Goal: Task Accomplishment & Management: Use online tool/utility

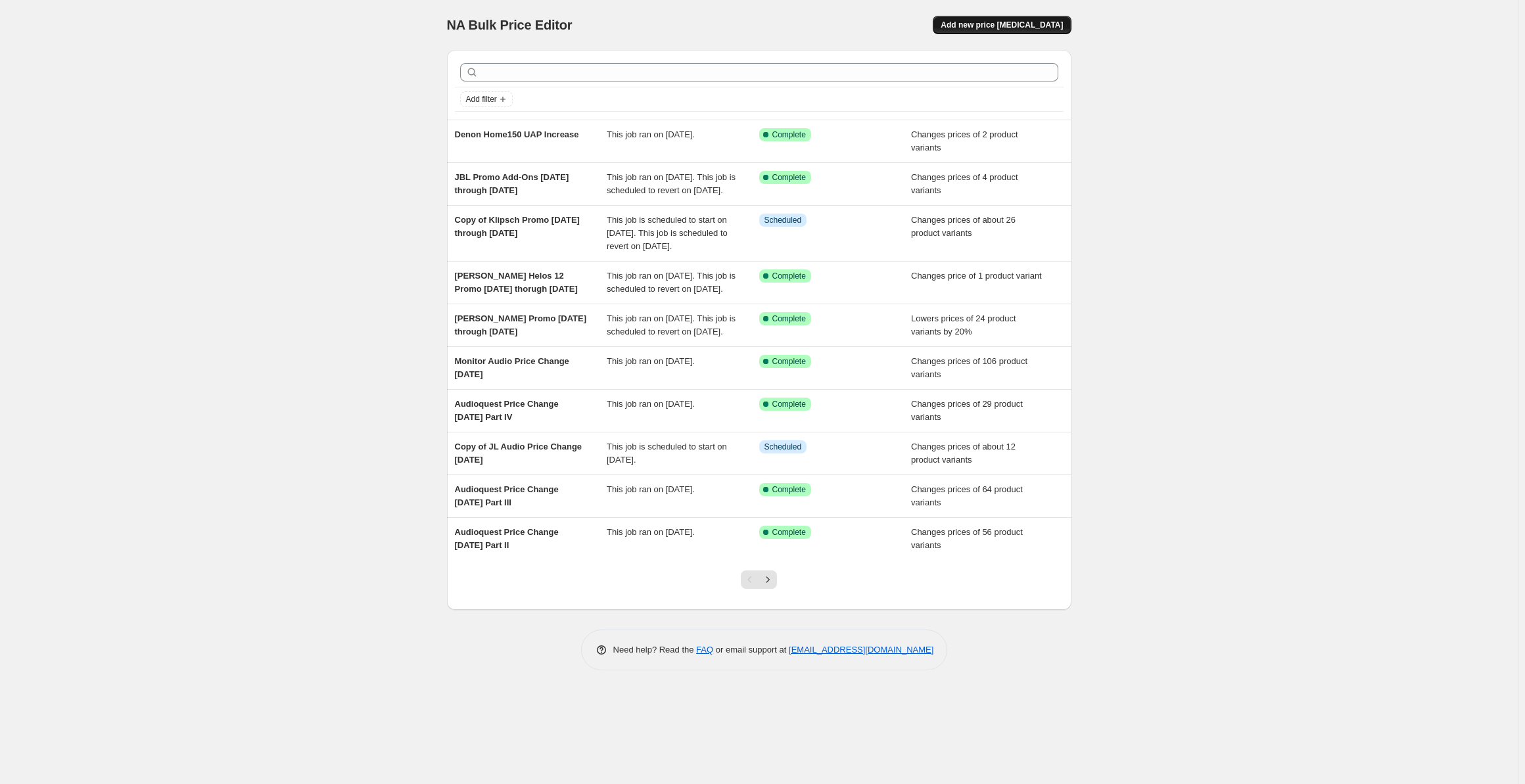
click at [991, 23] on span "Add new price [MEDICAL_DATA]" at bounding box center [1002, 25] width 122 height 10
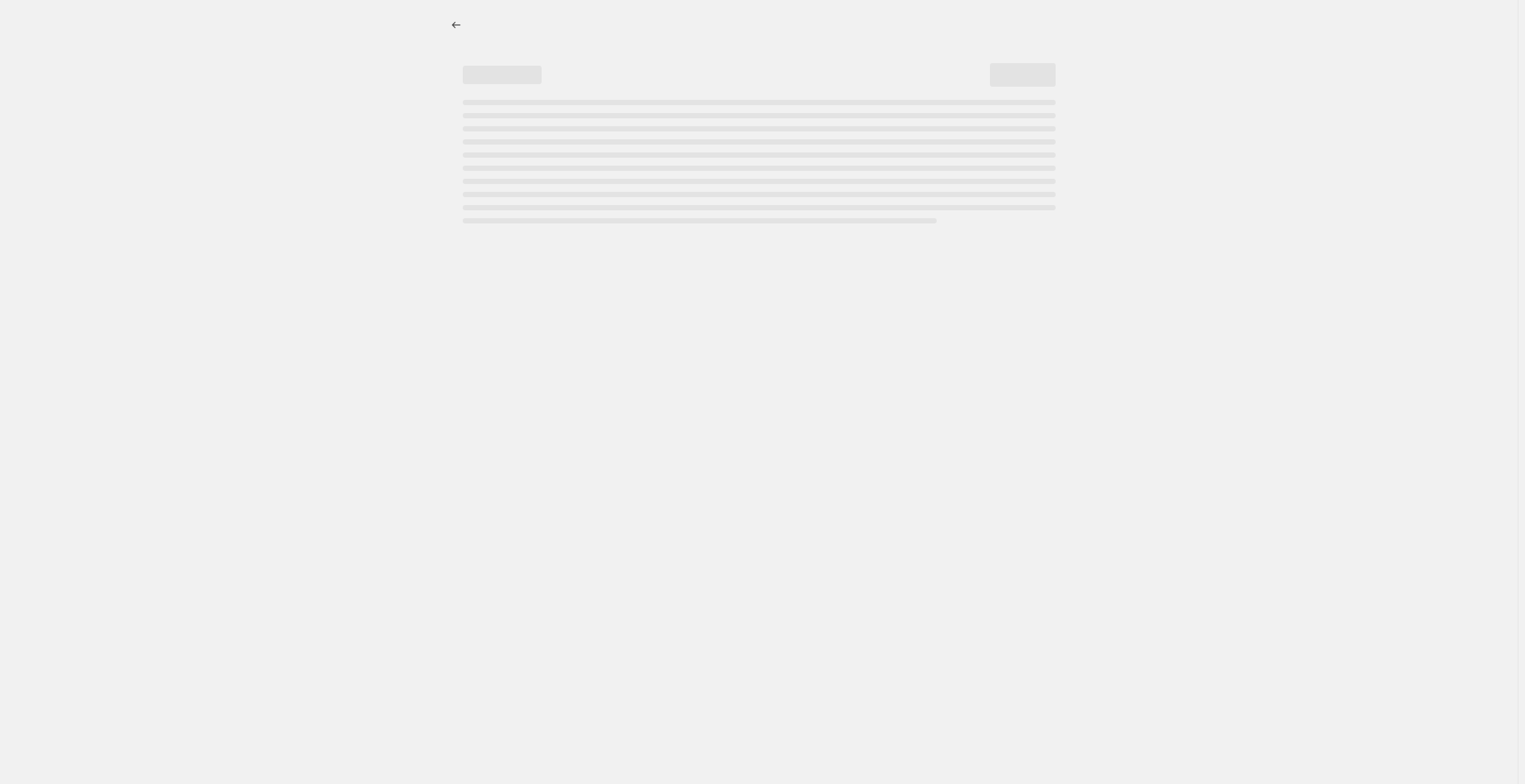
select select "percentage"
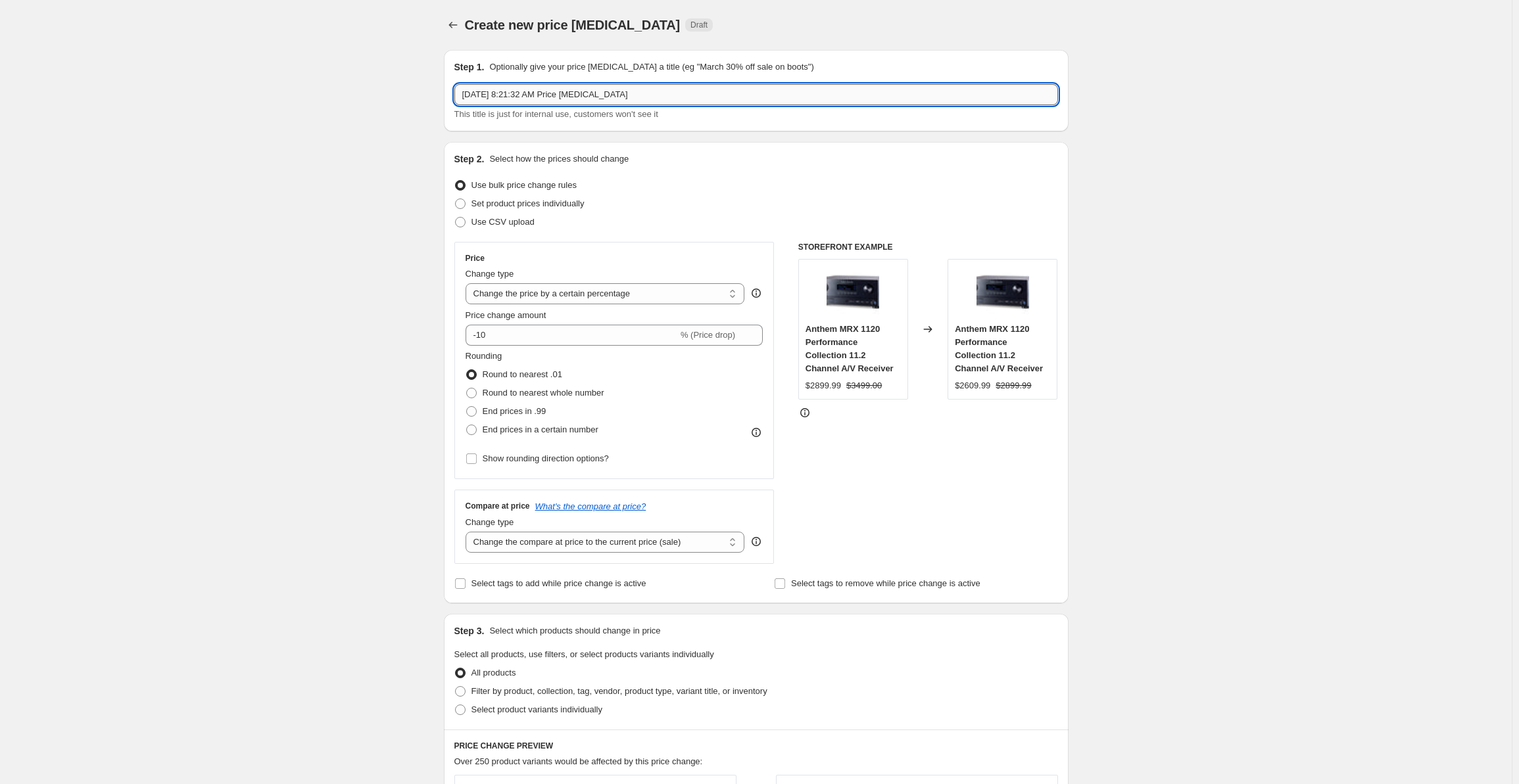
click at [629, 95] on input "Aug 17, 2025, 8:21:32 AM Price change job" at bounding box center [756, 95] width 604 height 21
drag, startPoint x: 641, startPoint y: 95, endPoint x: 442, endPoint y: 101, distance: 199.1
click at [442, 101] on div "Step 1. Optionally give your price change job a title (eg "March 30% off sale o…" at bounding box center [751, 647] width 635 height 1215
drag, startPoint x: 575, startPoint y: 91, endPoint x: 427, endPoint y: 98, distance: 148.2
click at [427, 98] on div "Create new price change job. This page is ready Create new price change job Dra…" at bounding box center [755, 667] width 1512 height 1335
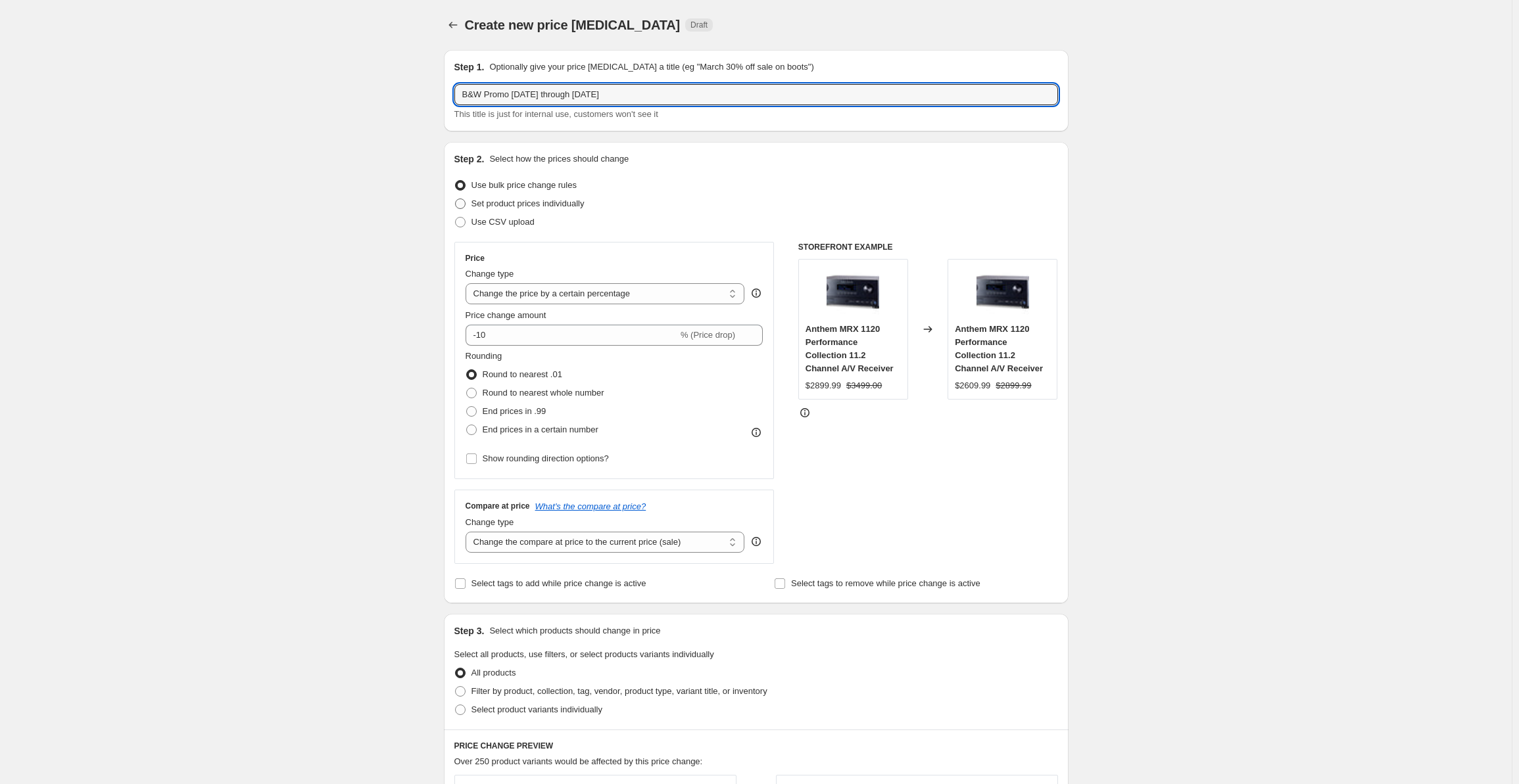
type input "B&W Promo [DATE] through [DATE]"
click at [479, 204] on span "Set product prices individually" at bounding box center [528, 203] width 113 height 10
click at [456, 199] on input "Set product prices individually" at bounding box center [455, 198] width 1 height 1
radio input "true"
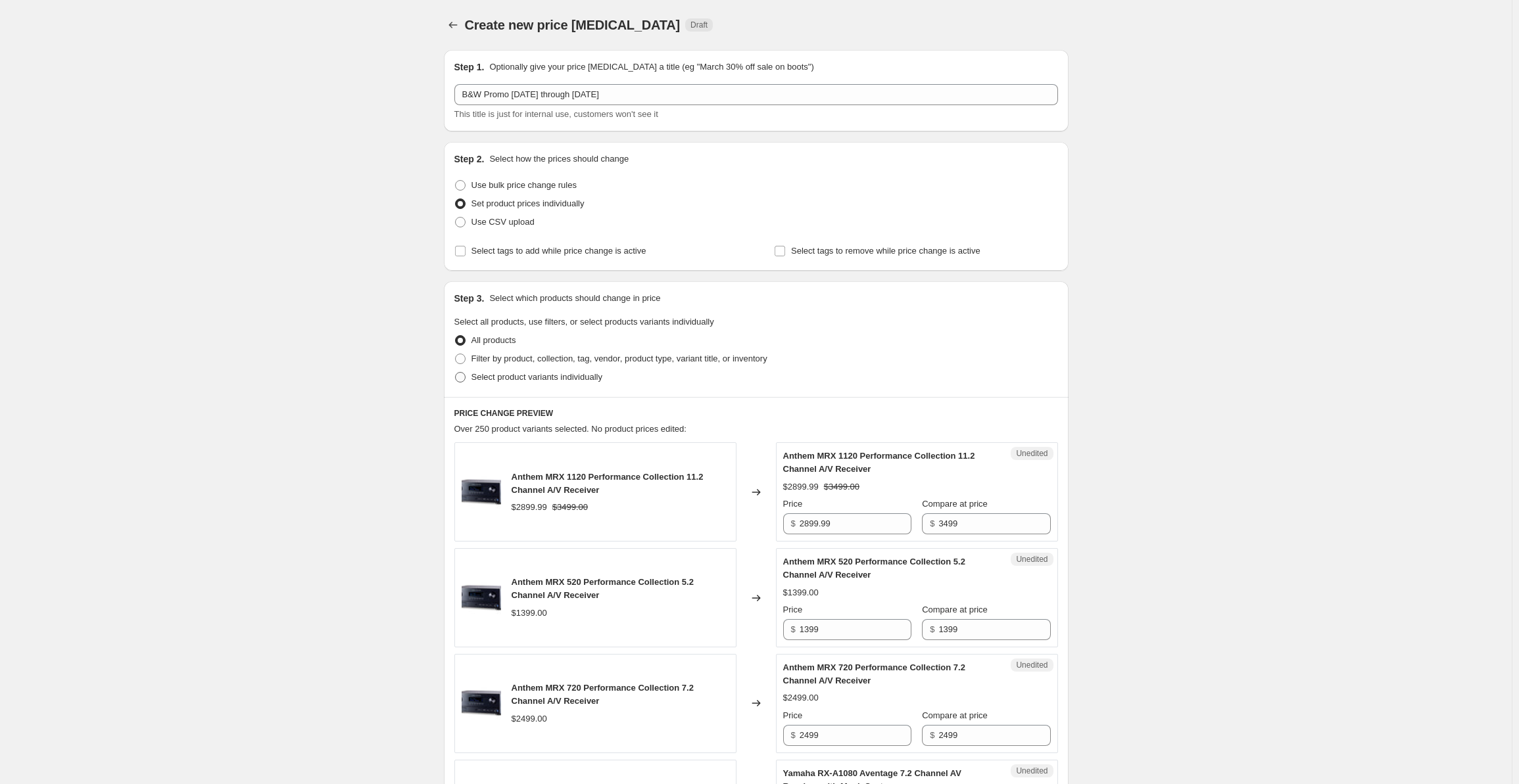
click at [482, 381] on span "Select product variants individually" at bounding box center [536, 376] width 130 height 10
click at [456, 373] on input "Select product variants individually" at bounding box center [455, 372] width 1 height 1
radio input "true"
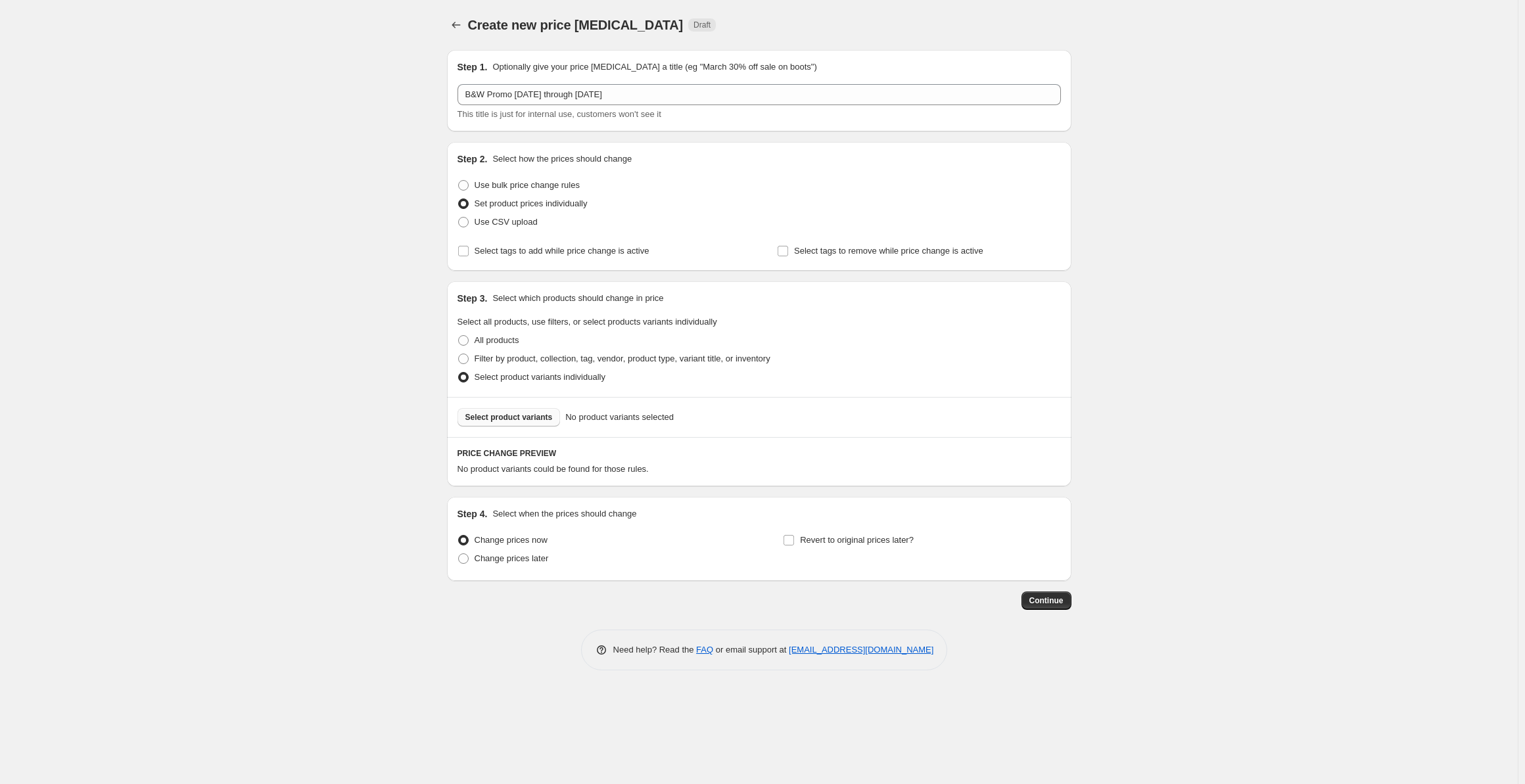
click at [483, 420] on span "Select product variants" at bounding box center [508, 417] width 87 height 10
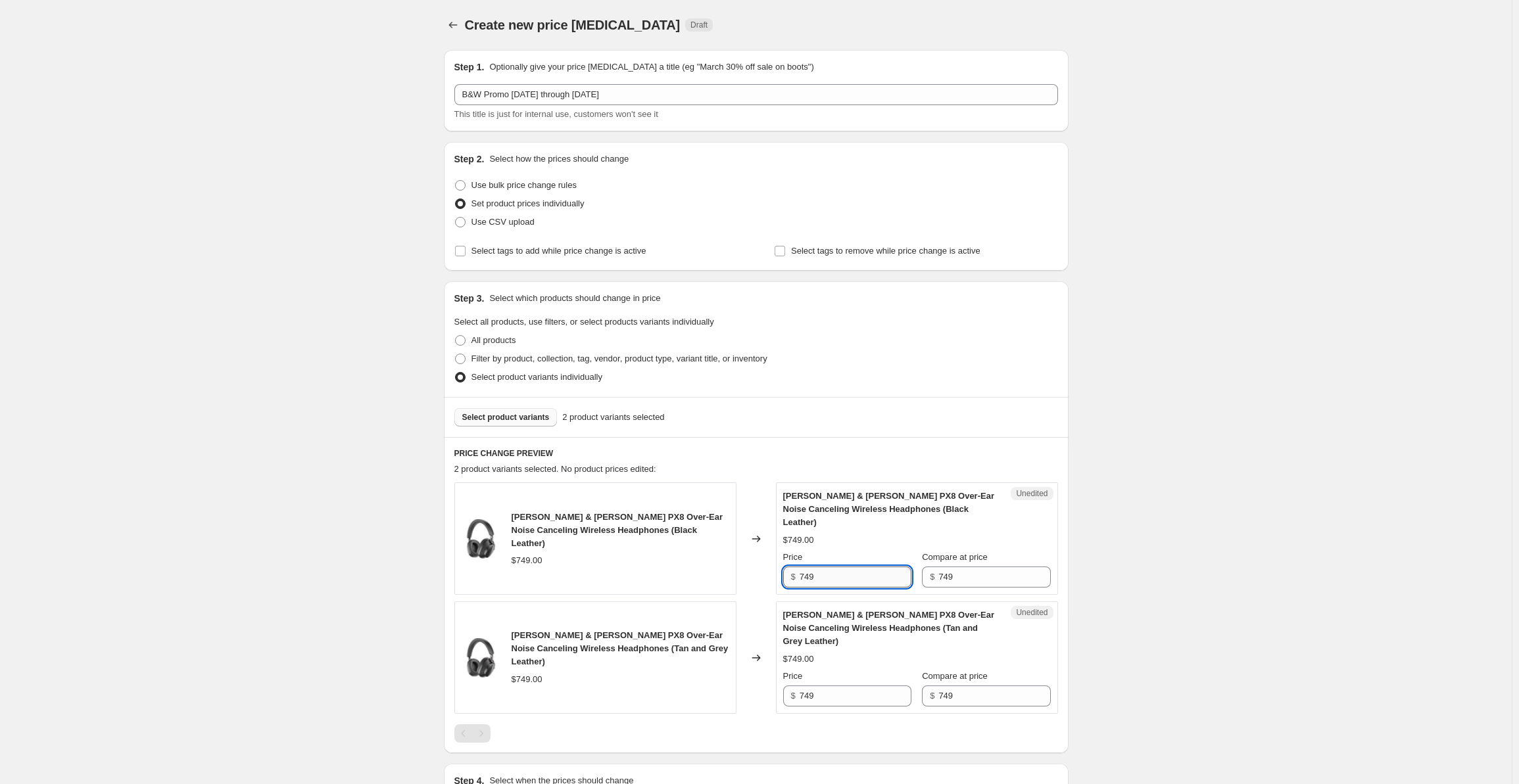
click at [829, 566] on input "749" at bounding box center [855, 577] width 112 height 21
drag, startPoint x: 828, startPoint y: 563, endPoint x: 775, endPoint y: 566, distance: 53.1
click at [775, 566] on div "Bowers & Wilkins PX8 Over-Ear Noise Canceling Wireless Headphones (Black Leathe…" at bounding box center [756, 538] width 604 height 113
type input "699"
click at [837, 686] on input "749" at bounding box center [855, 696] width 112 height 21
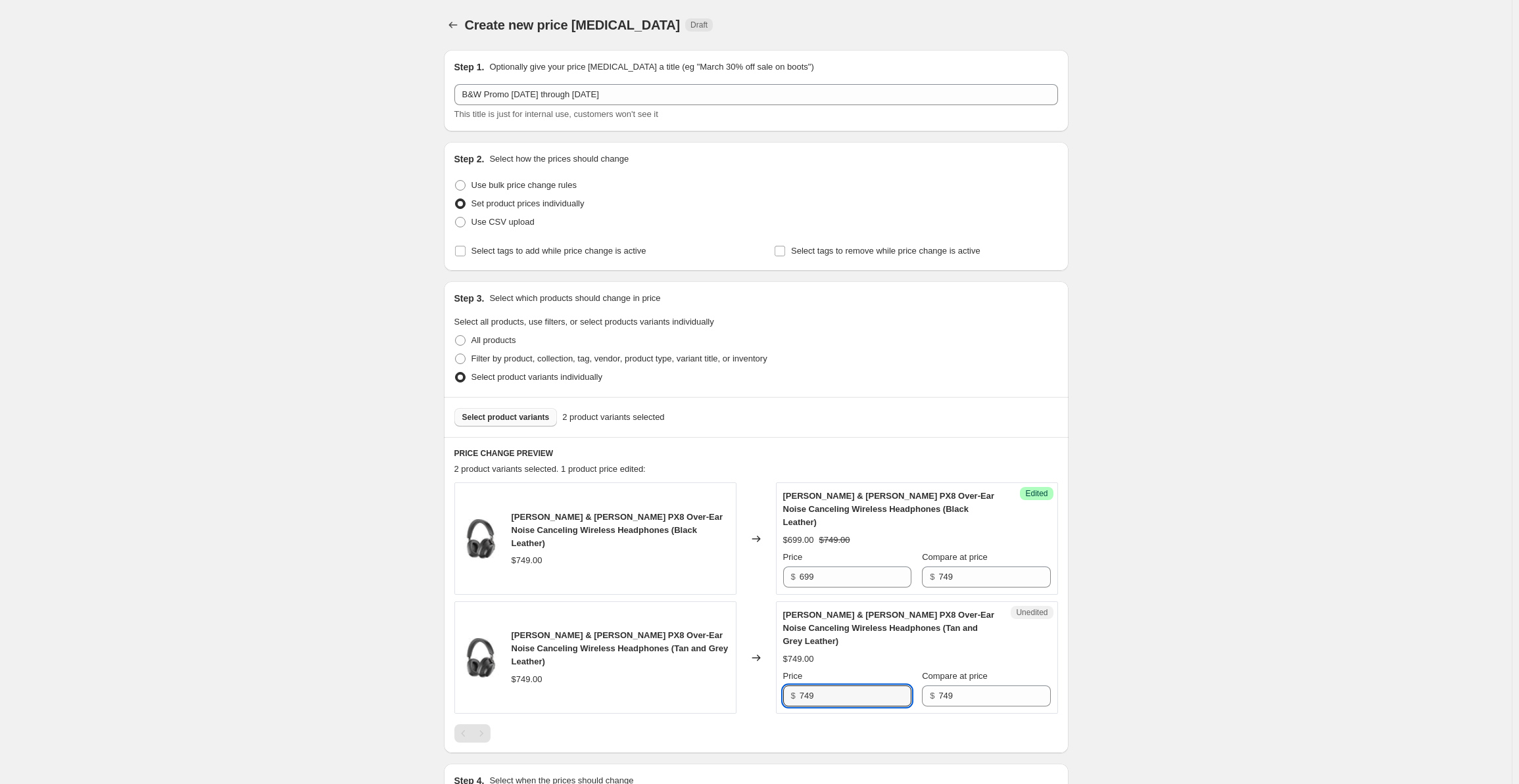
drag, startPoint x: 852, startPoint y: 667, endPoint x: 743, endPoint y: 666, distance: 109.0
click at [743, 666] on div "Bowers & Wilkins PX8 Over-Ear Noise Canceling Wireless Headphones (Tan and Grey…" at bounding box center [756, 657] width 604 height 113
type input "699"
click at [1281, 432] on div "Create new price change job. This page is ready Create new price change job Dra…" at bounding box center [755, 478] width 1512 height 957
click at [500, 420] on span "Select product variants" at bounding box center [506, 417] width 87 height 10
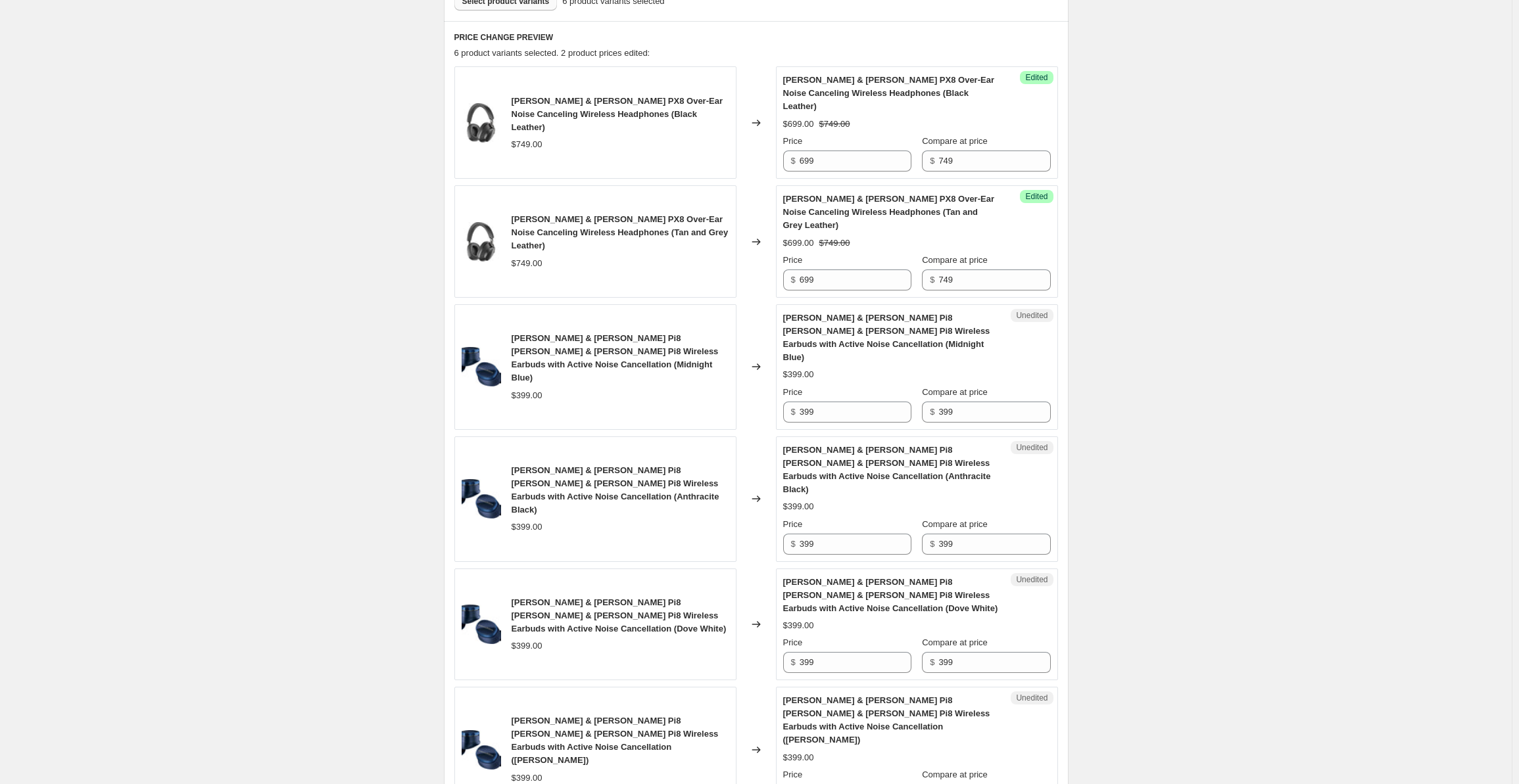
scroll to position [592, 0]
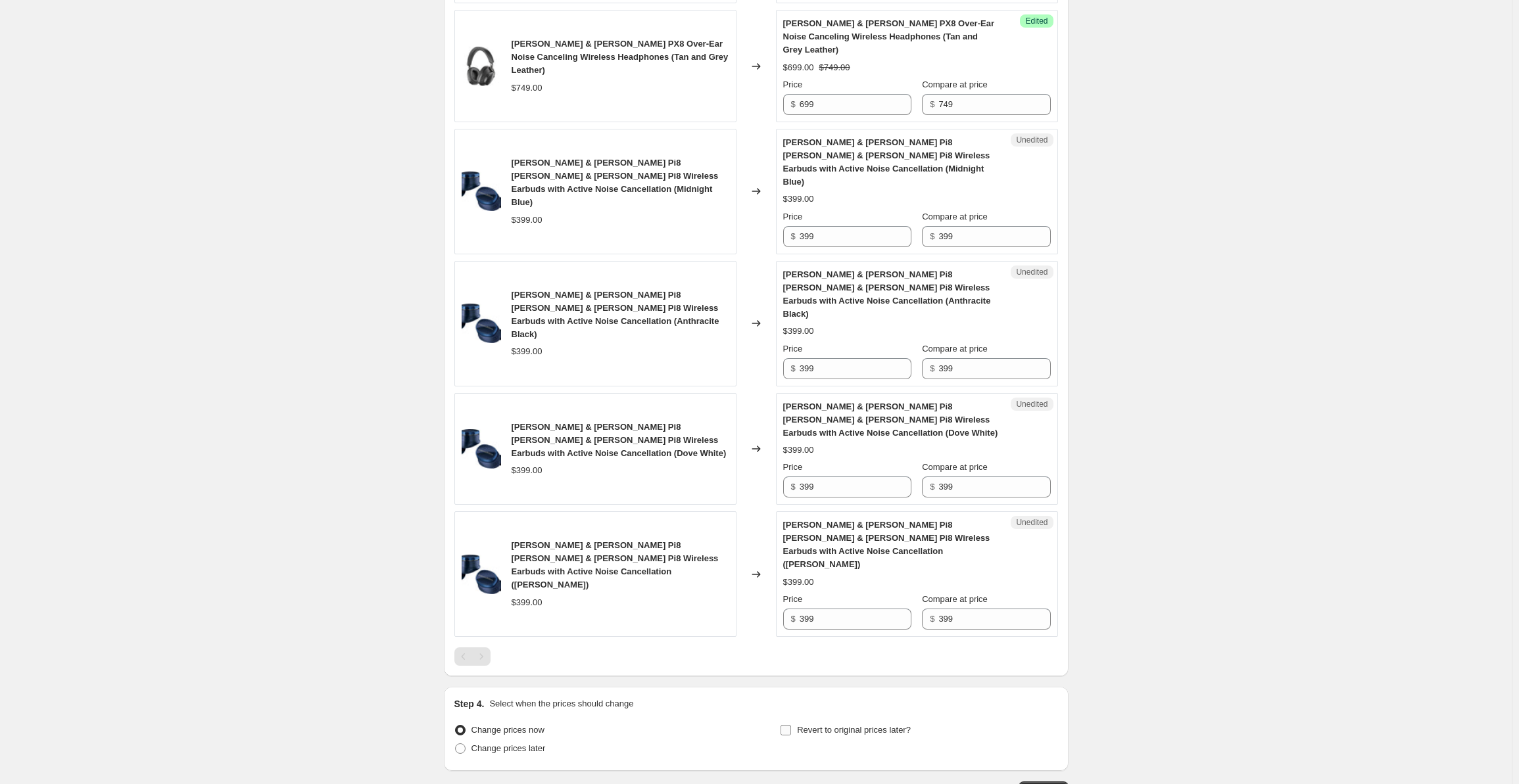
click at [837, 725] on span "Revert to original prices later?" at bounding box center [854, 730] width 114 height 10
click at [791, 725] on input "Revert to original prices later?" at bounding box center [786, 730] width 10 height 10
checkbox input "true"
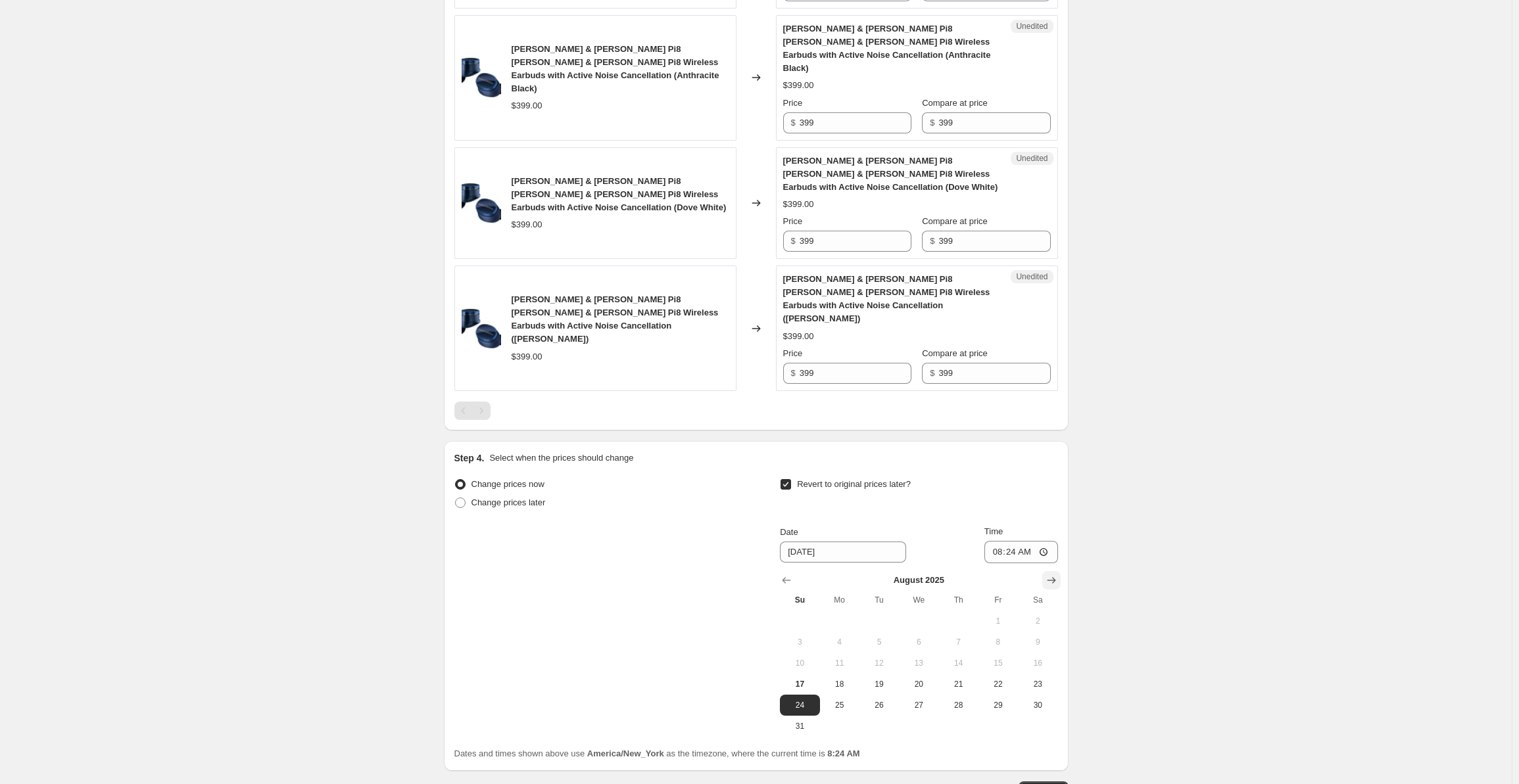
click at [1054, 574] on icon "Show next month, September 2025" at bounding box center [1051, 581] width 13 height 13
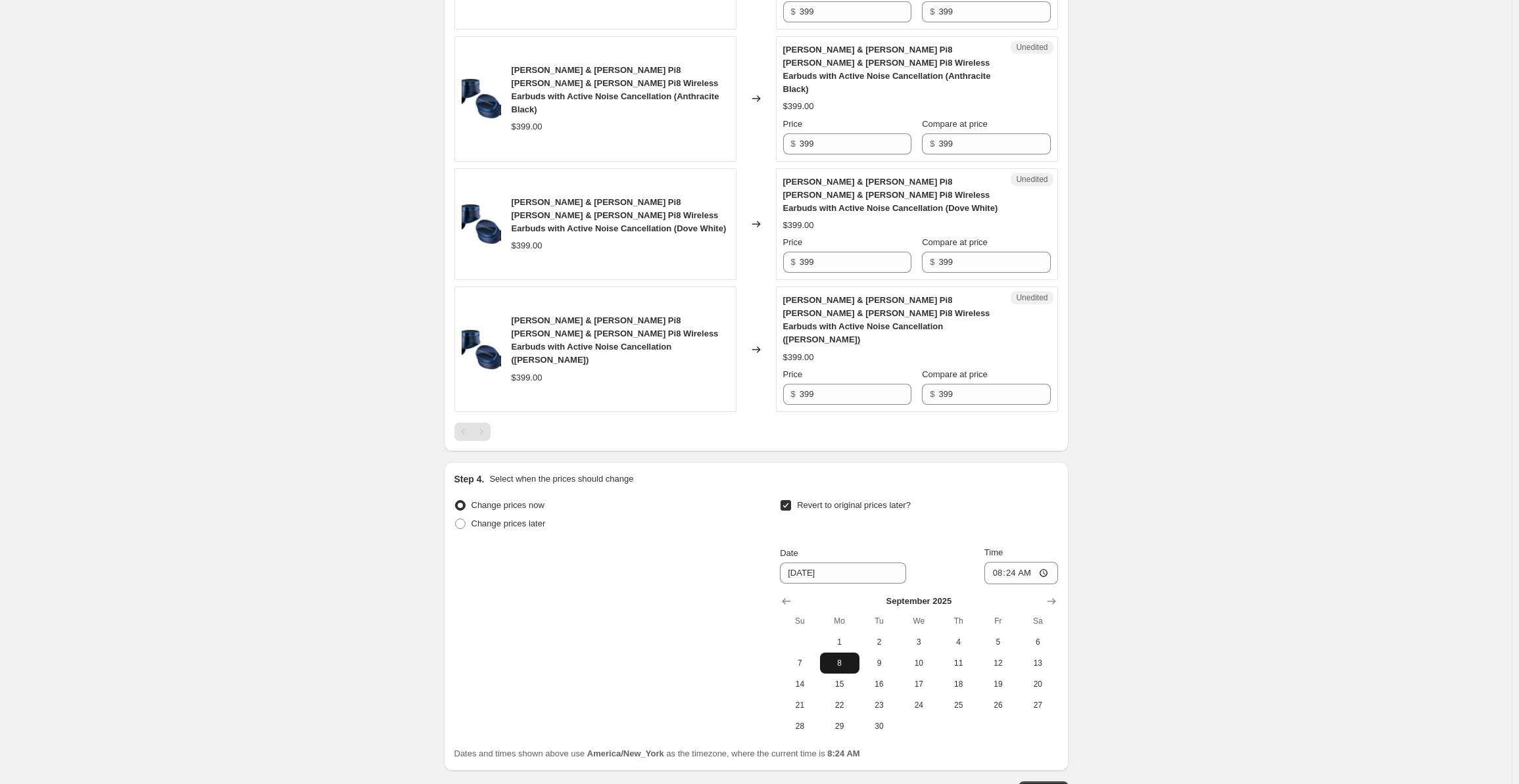
click at [843, 658] on span "8" at bounding box center [840, 663] width 29 height 10
type input "[DATE]"
click at [1006, 562] on input "08:24" at bounding box center [1021, 573] width 74 height 22
type input "00:00"
click at [1039, 783] on span "Continue" at bounding box center [1044, 791] width 34 height 10
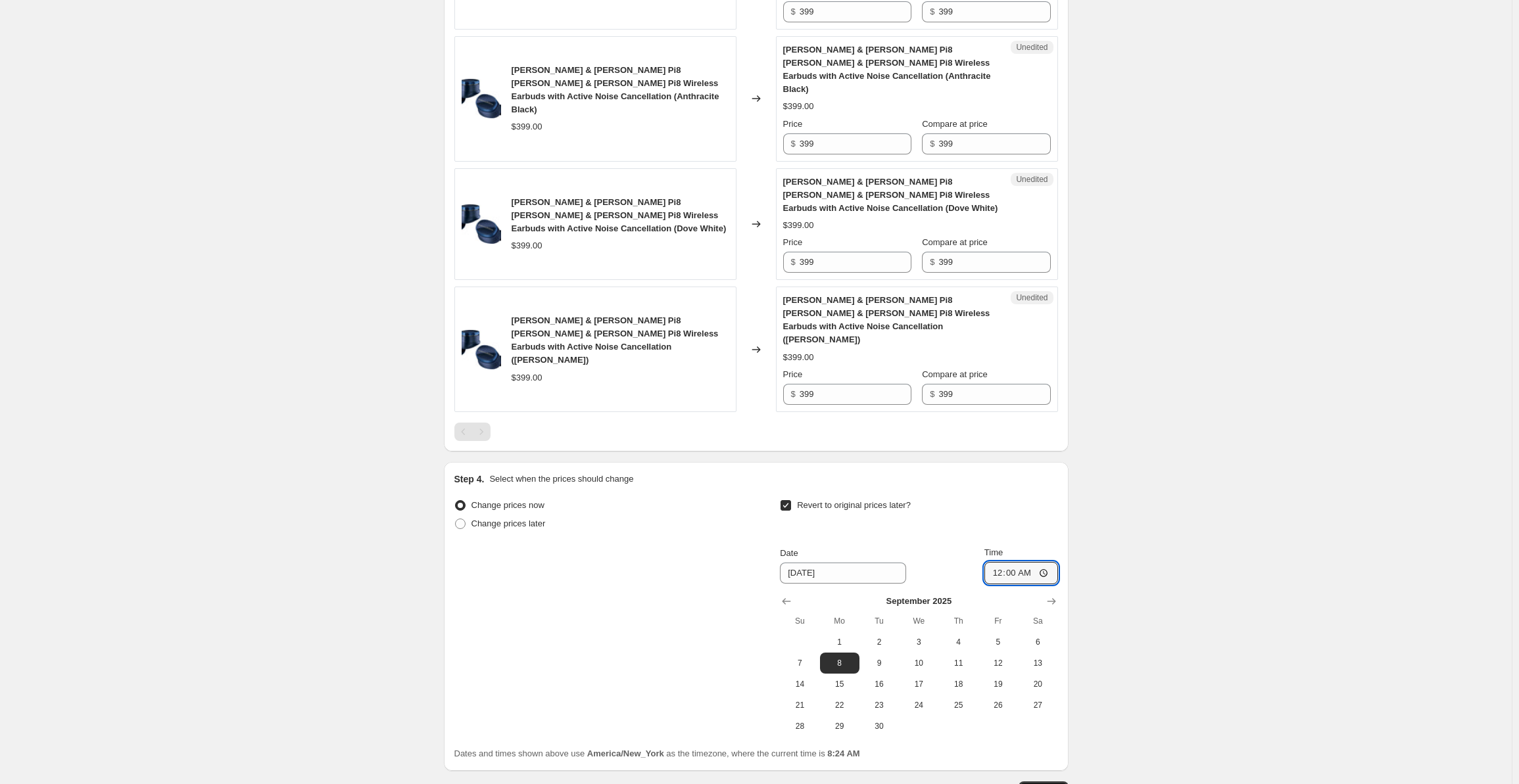
scroll to position [0, 0]
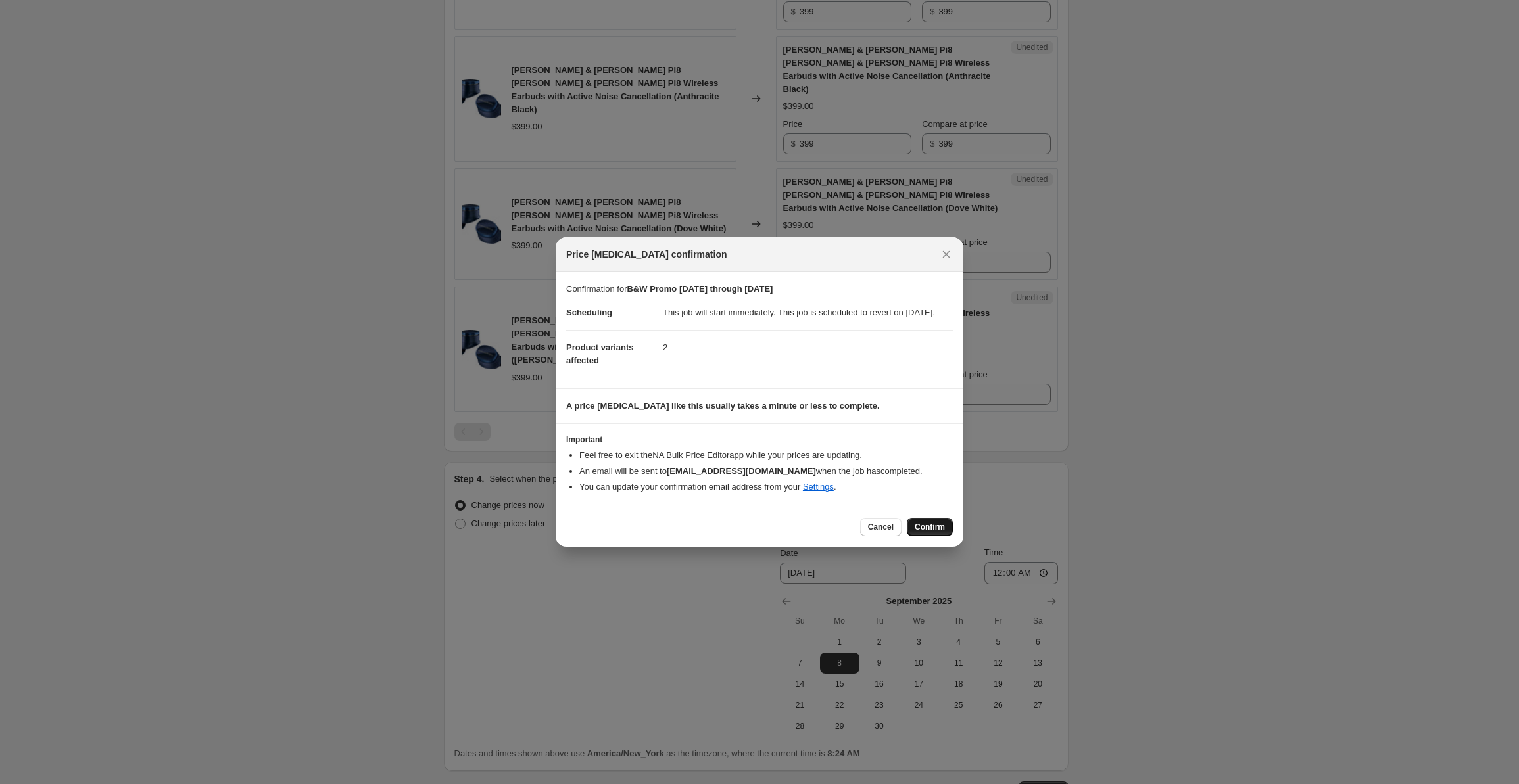
click at [918, 532] on span "Confirm" at bounding box center [930, 527] width 31 height 10
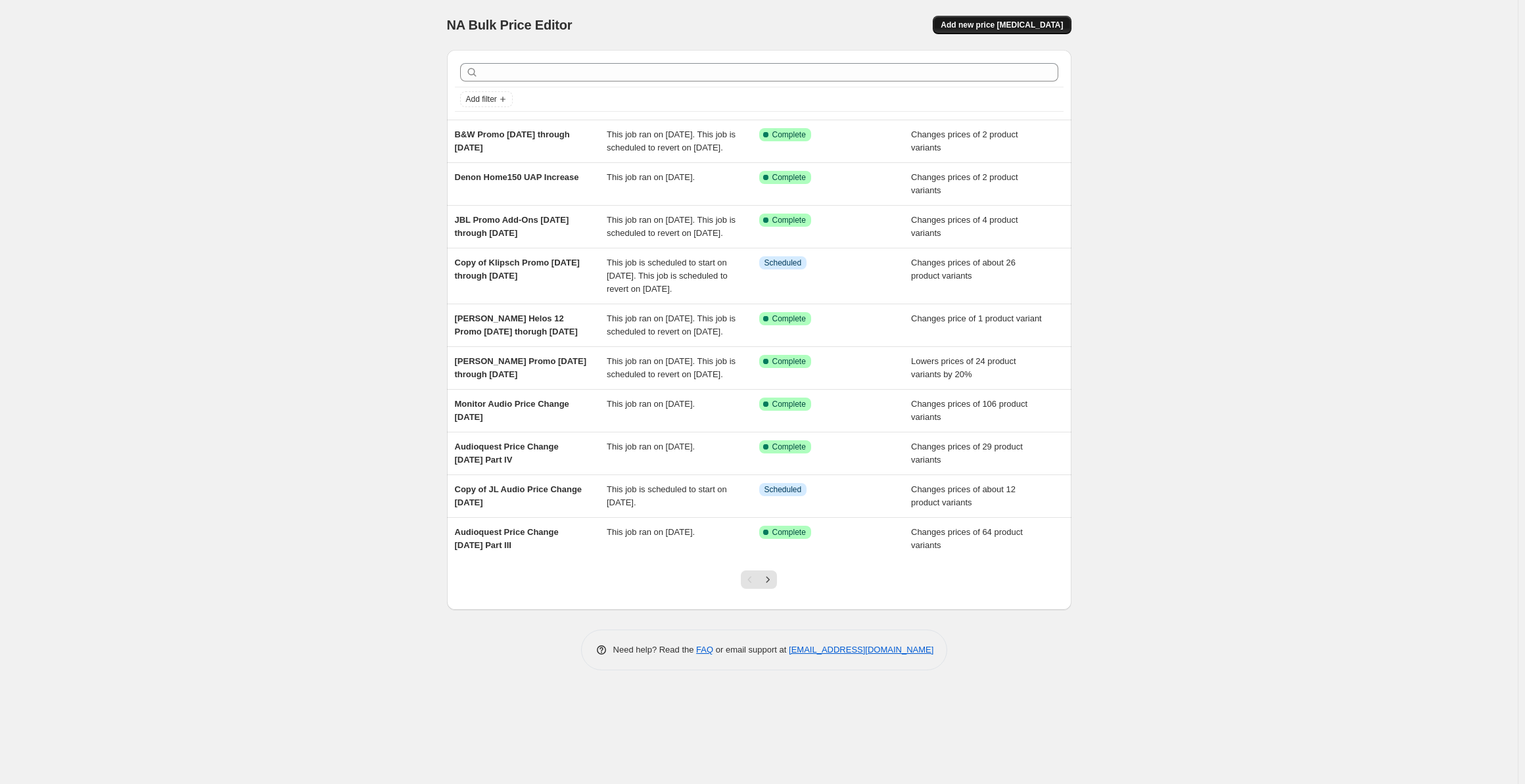
click at [1009, 18] on button "Add new price [MEDICAL_DATA]" at bounding box center [1001, 25] width 138 height 19
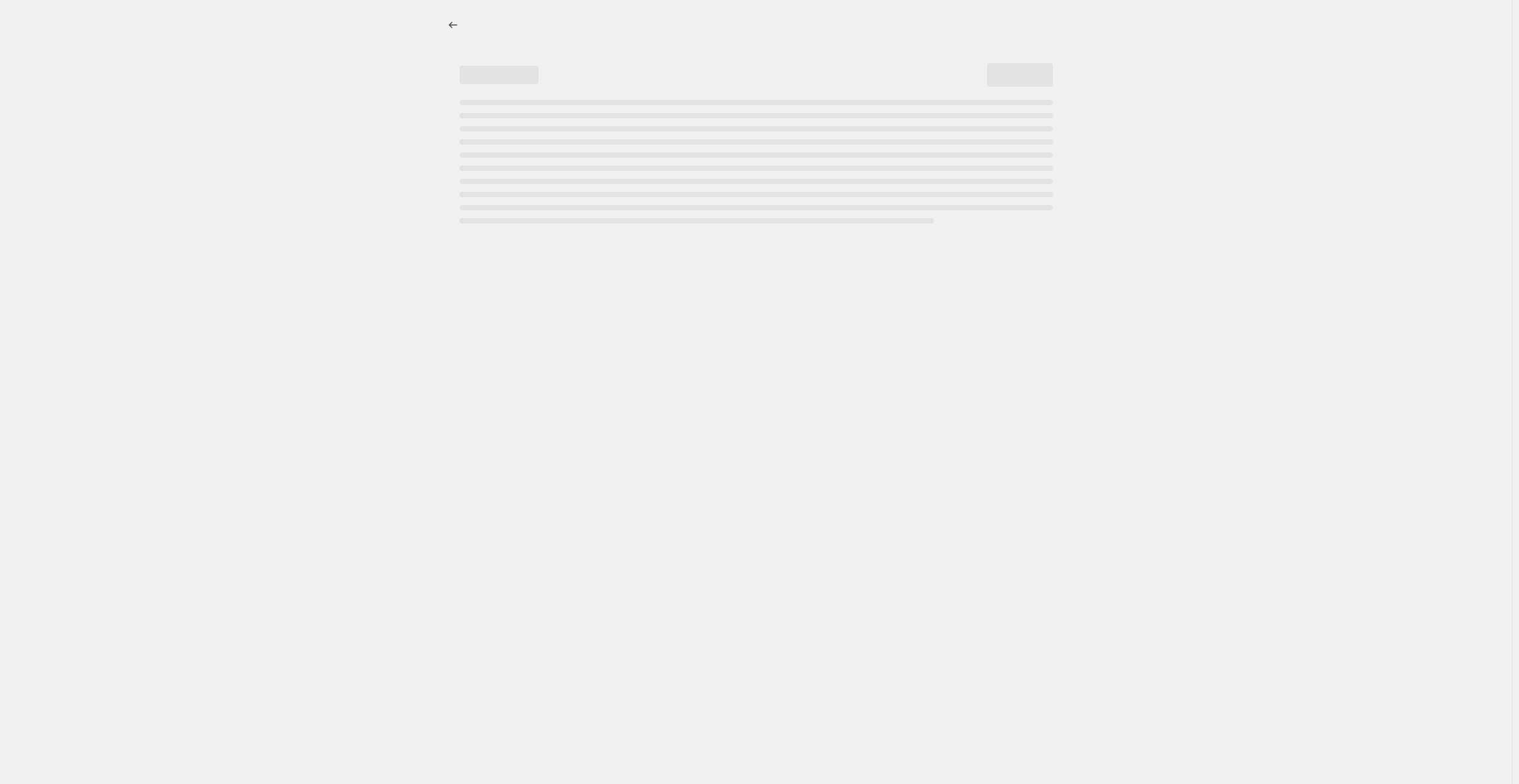
select select "percentage"
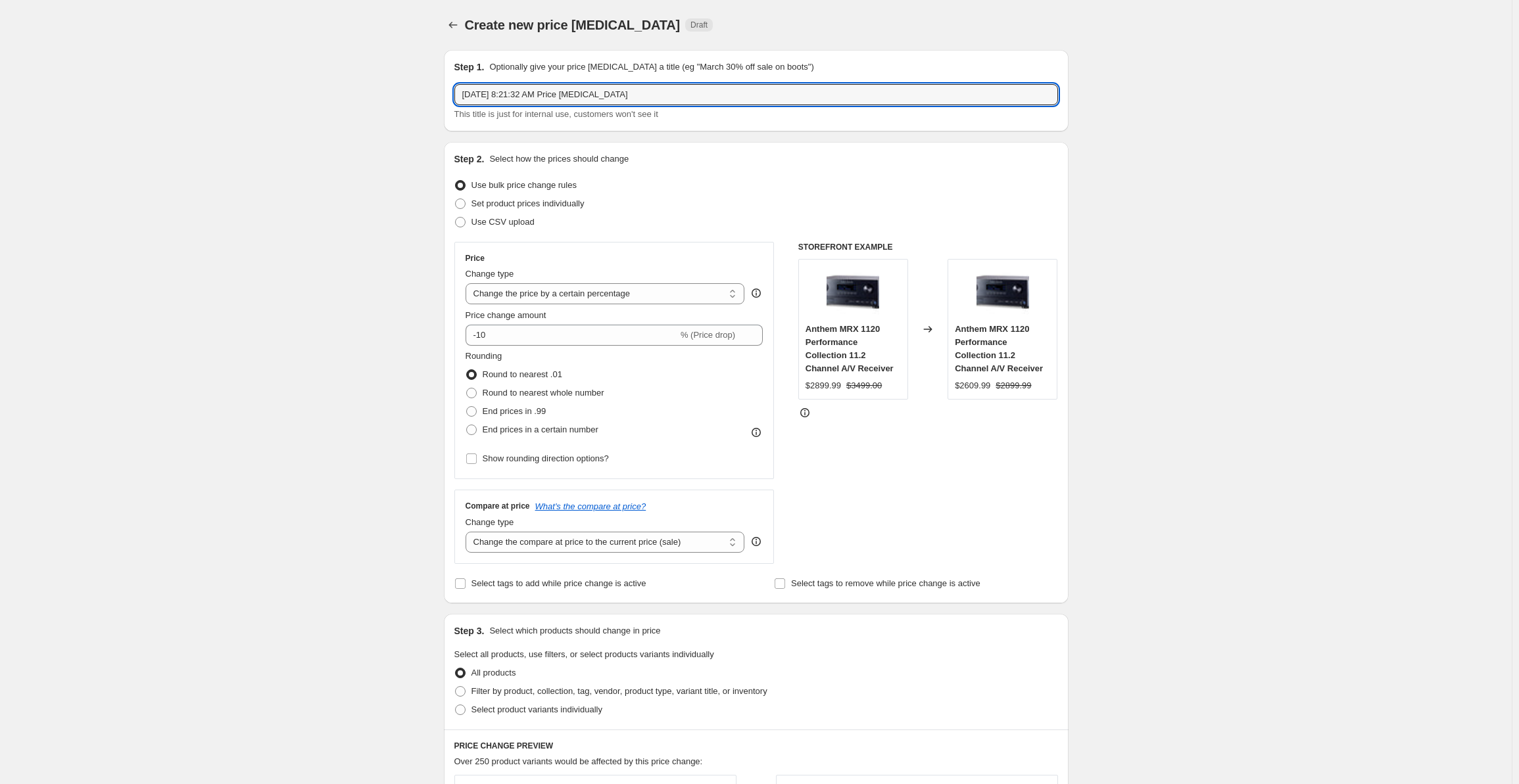
drag, startPoint x: 639, startPoint y: 92, endPoint x: 451, endPoint y: 112, distance: 189.1
click at [451, 112] on div "Step 1. Optionally give your price change job a title (eg "March 30% off sale o…" at bounding box center [756, 90] width 625 height 81
type input "Denon Promo [DATE] through [DATE]"
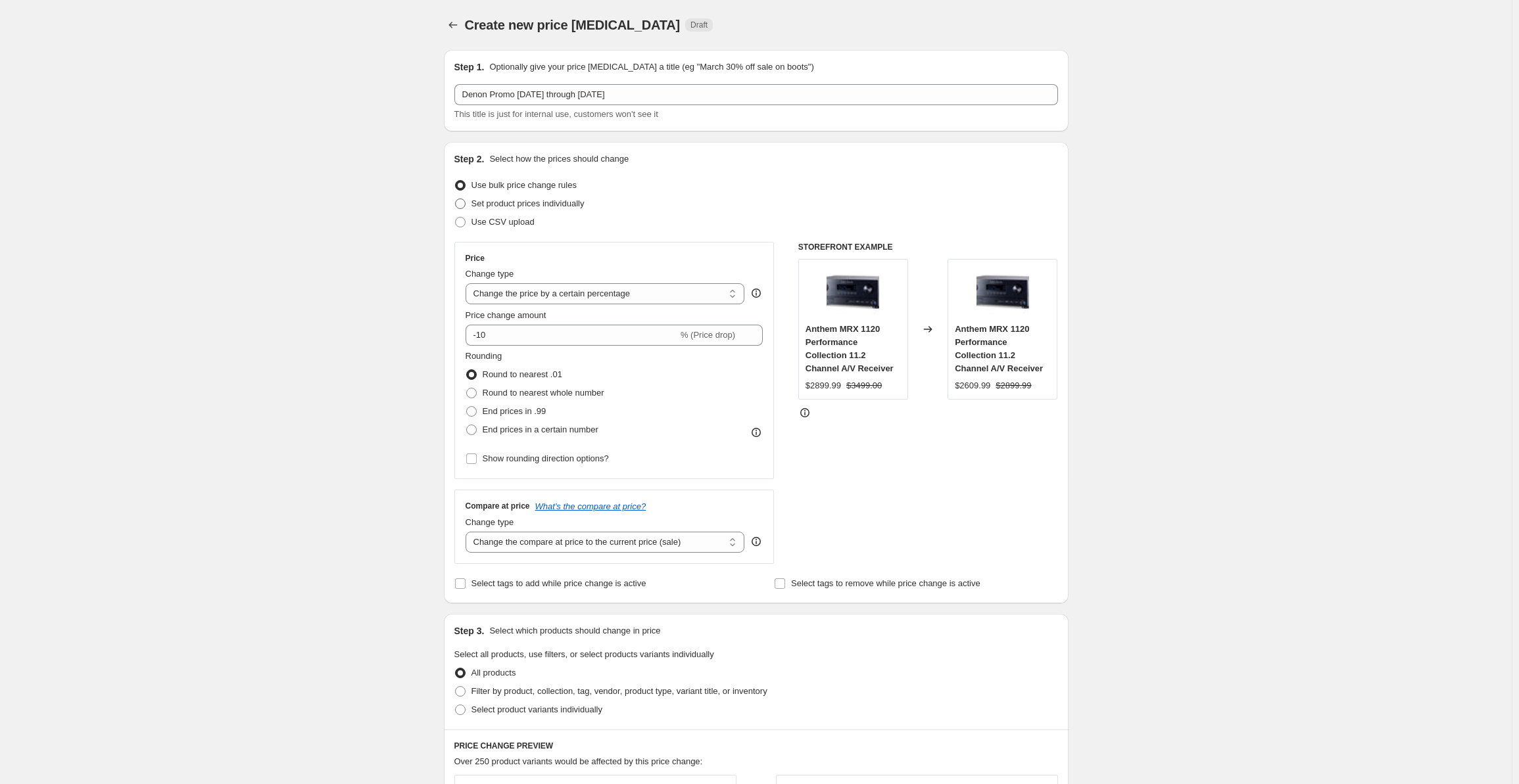
click at [465, 198] on span at bounding box center [460, 203] width 10 height 10
click at [456, 198] on input "Set product prices individually" at bounding box center [455, 198] width 1 height 1
radio input "true"
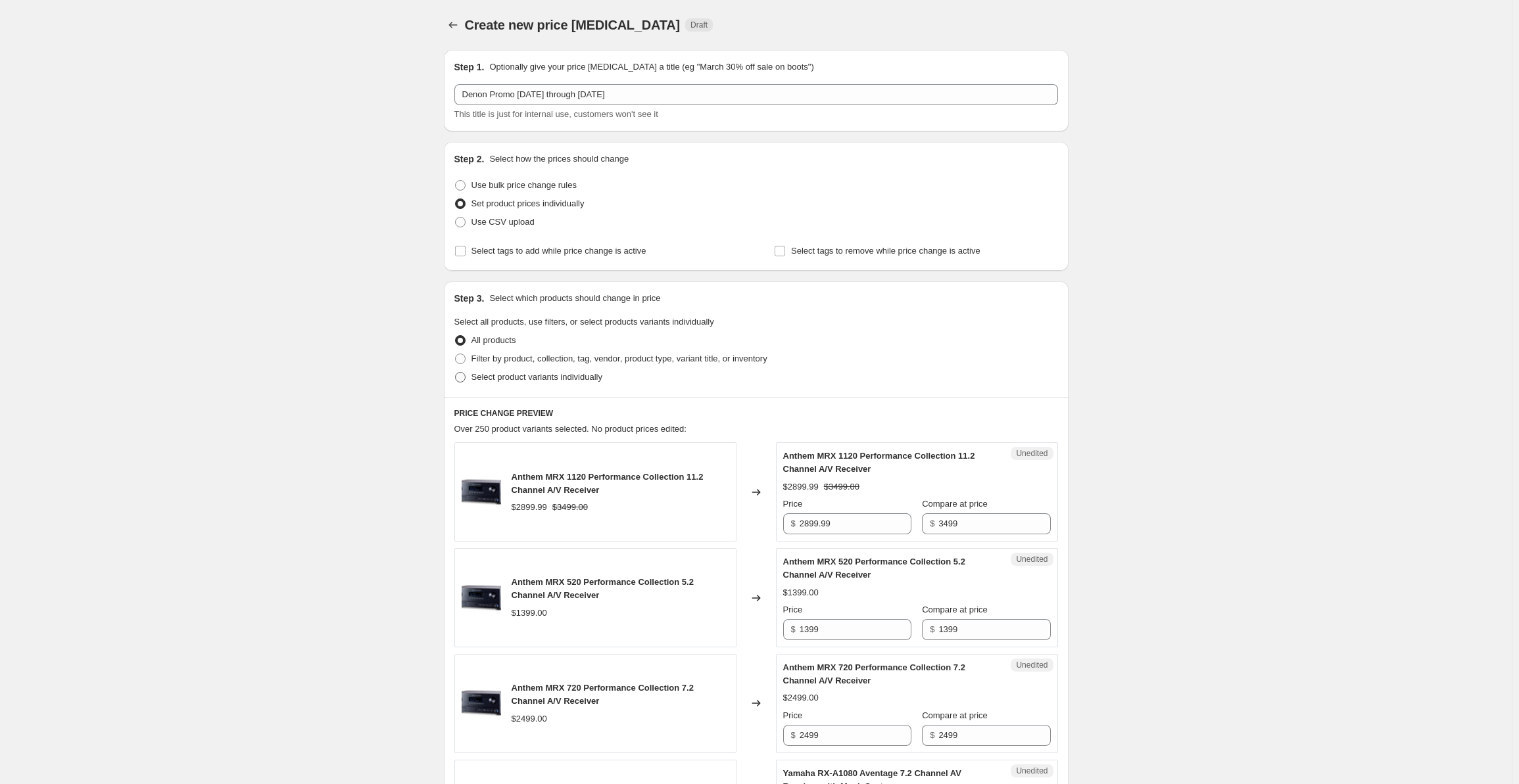
click at [476, 378] on span "Select product variants individually" at bounding box center [536, 376] width 130 height 10
click at [456, 373] on input "Select product variants individually" at bounding box center [455, 372] width 1 height 1
radio input "true"
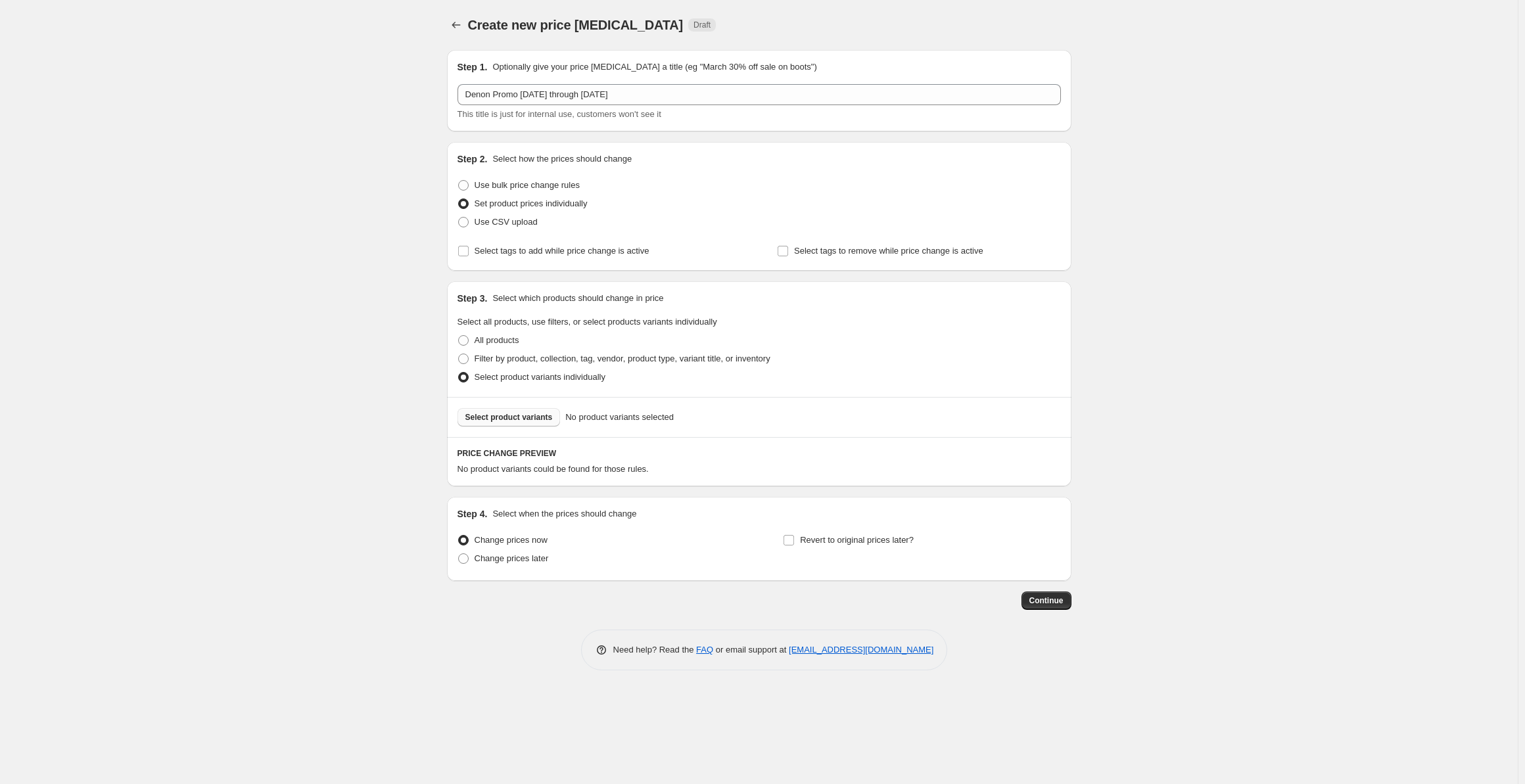
click at [505, 414] on span "Select product variants" at bounding box center [508, 417] width 87 height 10
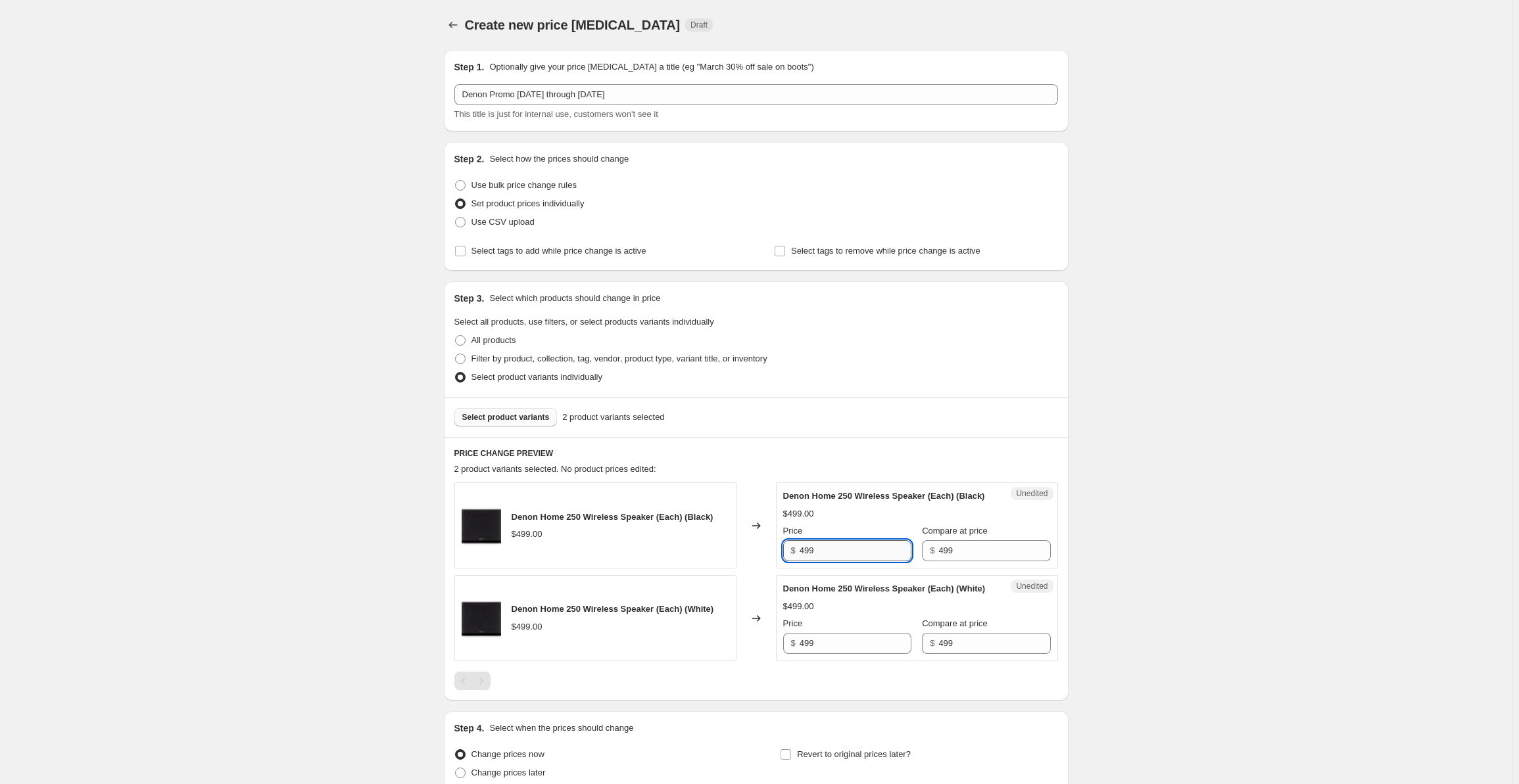
click at [835, 561] on input "499" at bounding box center [855, 551] width 112 height 21
drag, startPoint x: 835, startPoint y: 570, endPoint x: 770, endPoint y: 575, distance: 65.2
click at [770, 569] on div "Denon Home 250 Wireless Speaker (Each) (Black) $499.00 Changed to Unedited Deno…" at bounding box center [756, 525] width 604 height 86
type input "399"
click at [827, 654] on input "499" at bounding box center [855, 643] width 112 height 21
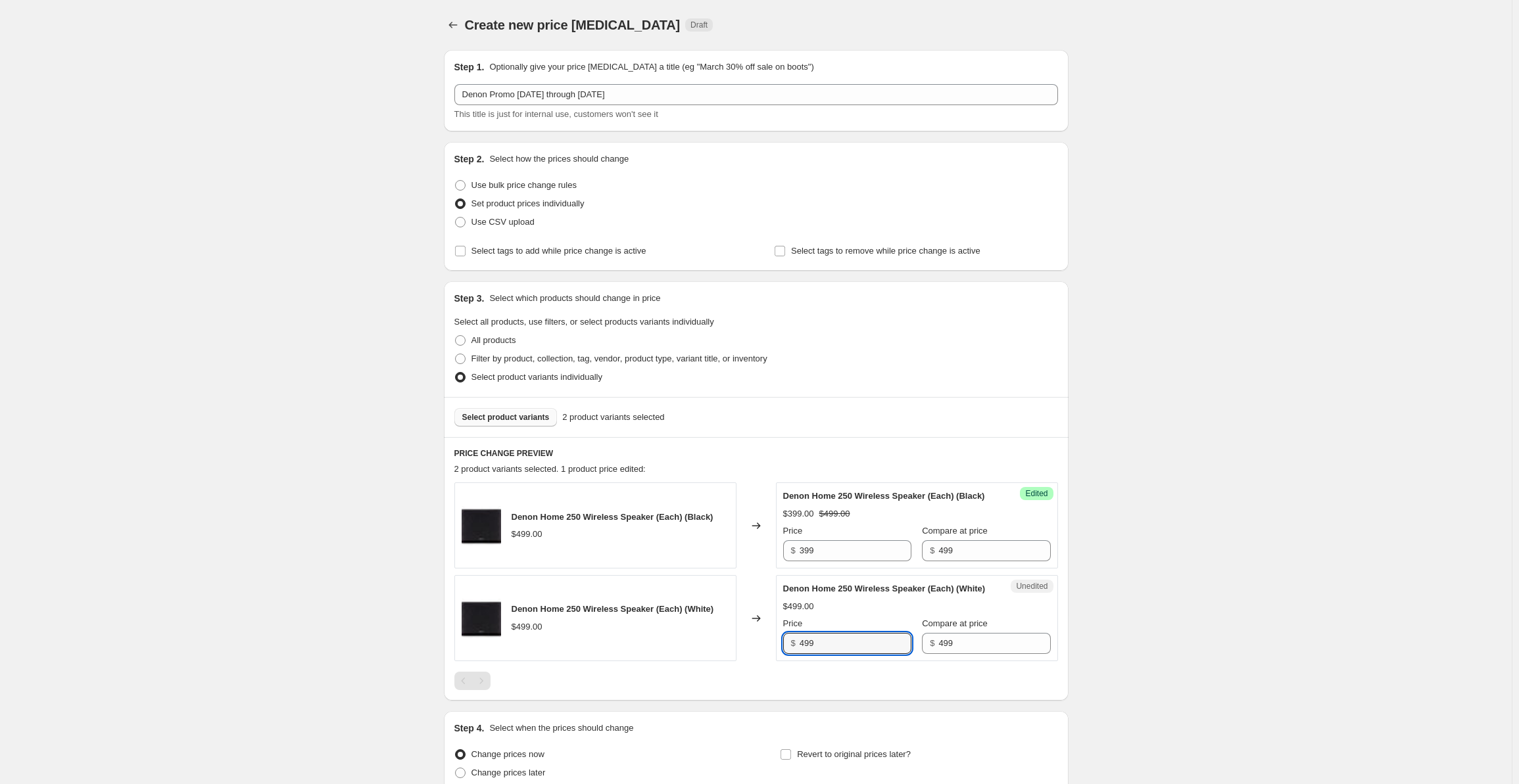
drag, startPoint x: 837, startPoint y: 669, endPoint x: 761, endPoint y: 671, distance: 76.0
click at [761, 661] on div "Denon Home 250 Wireless Speaker (Each) (White) $499.00 Changed to Unedited Deno…" at bounding box center [756, 619] width 604 height 86
type input "399"
click at [1226, 414] on div "Create new price change job. This page is ready Create new price change job Dra…" at bounding box center [755, 452] width 1512 height 904
click at [504, 417] on span "Select product variants" at bounding box center [506, 417] width 87 height 10
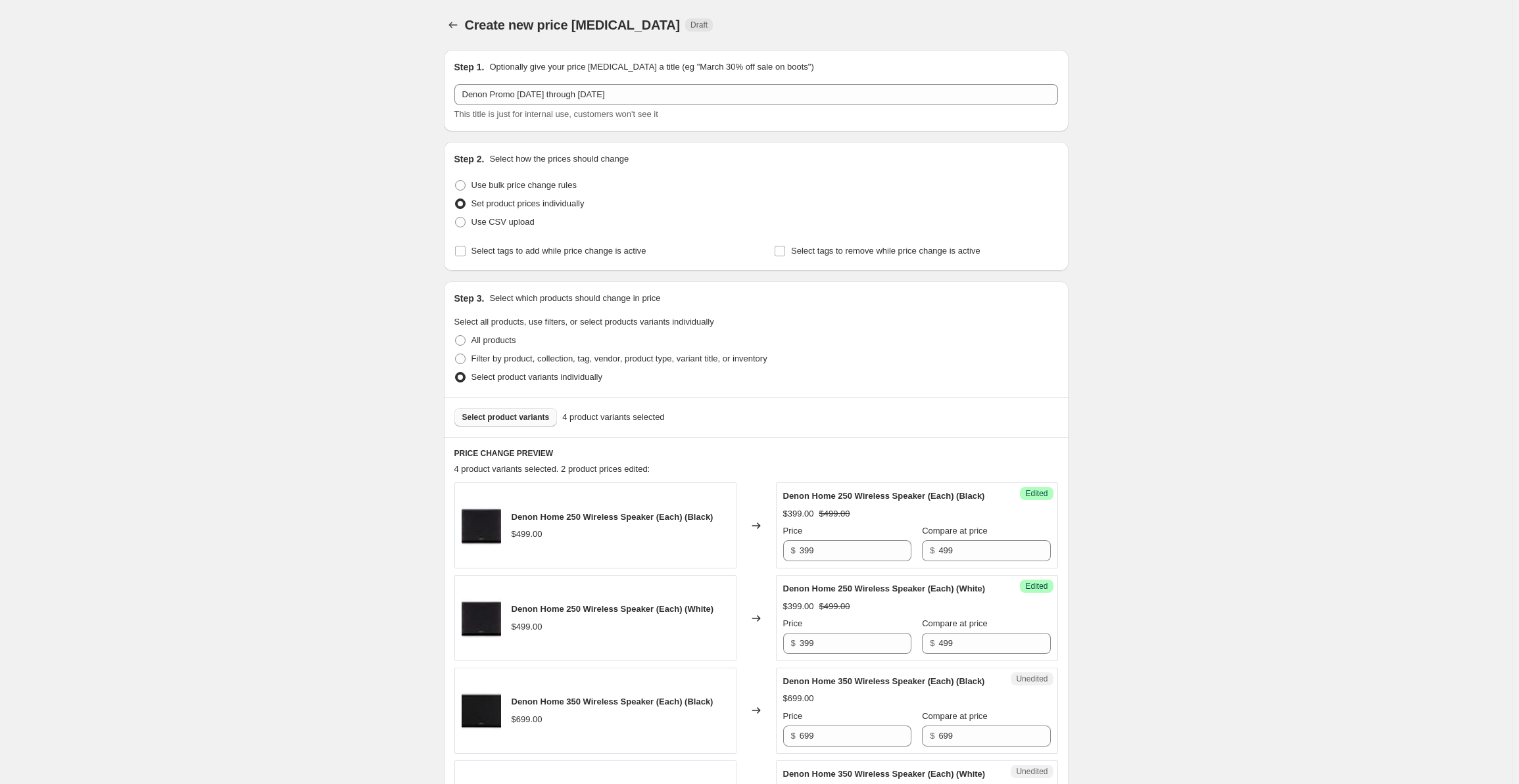
scroll to position [355, 0]
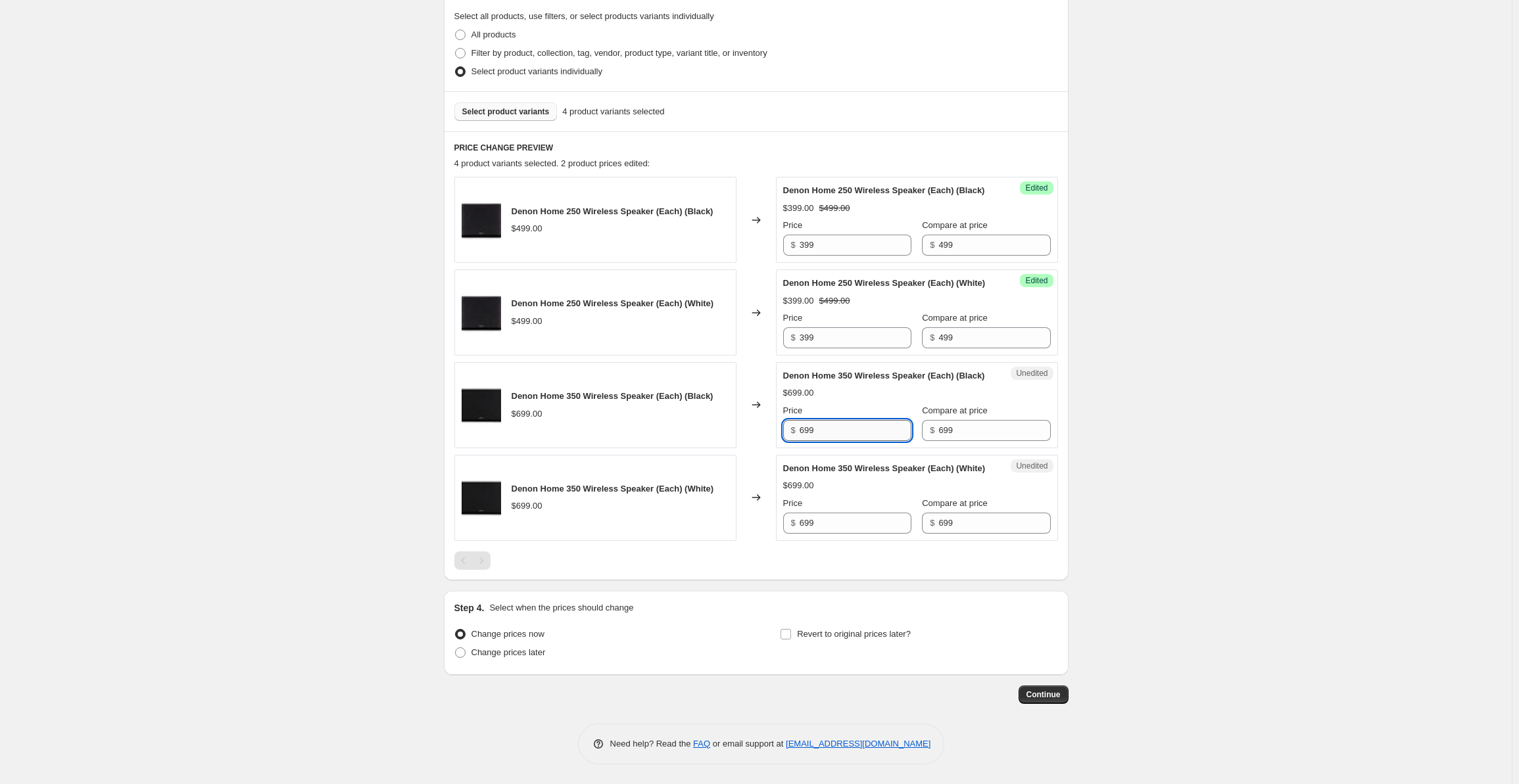
click at [832, 420] on input "699" at bounding box center [855, 430] width 112 height 21
drag, startPoint x: 849, startPoint y: 413, endPoint x: 767, endPoint y: 407, distance: 82.2
click at [767, 407] on div "Denon Home 350 Wireless Speaker (Each) (Black) $699.00 Changed to Unedited Deno…" at bounding box center [756, 405] width 604 height 86
type input "559"
click at [839, 524] on input "699" at bounding box center [855, 523] width 112 height 21
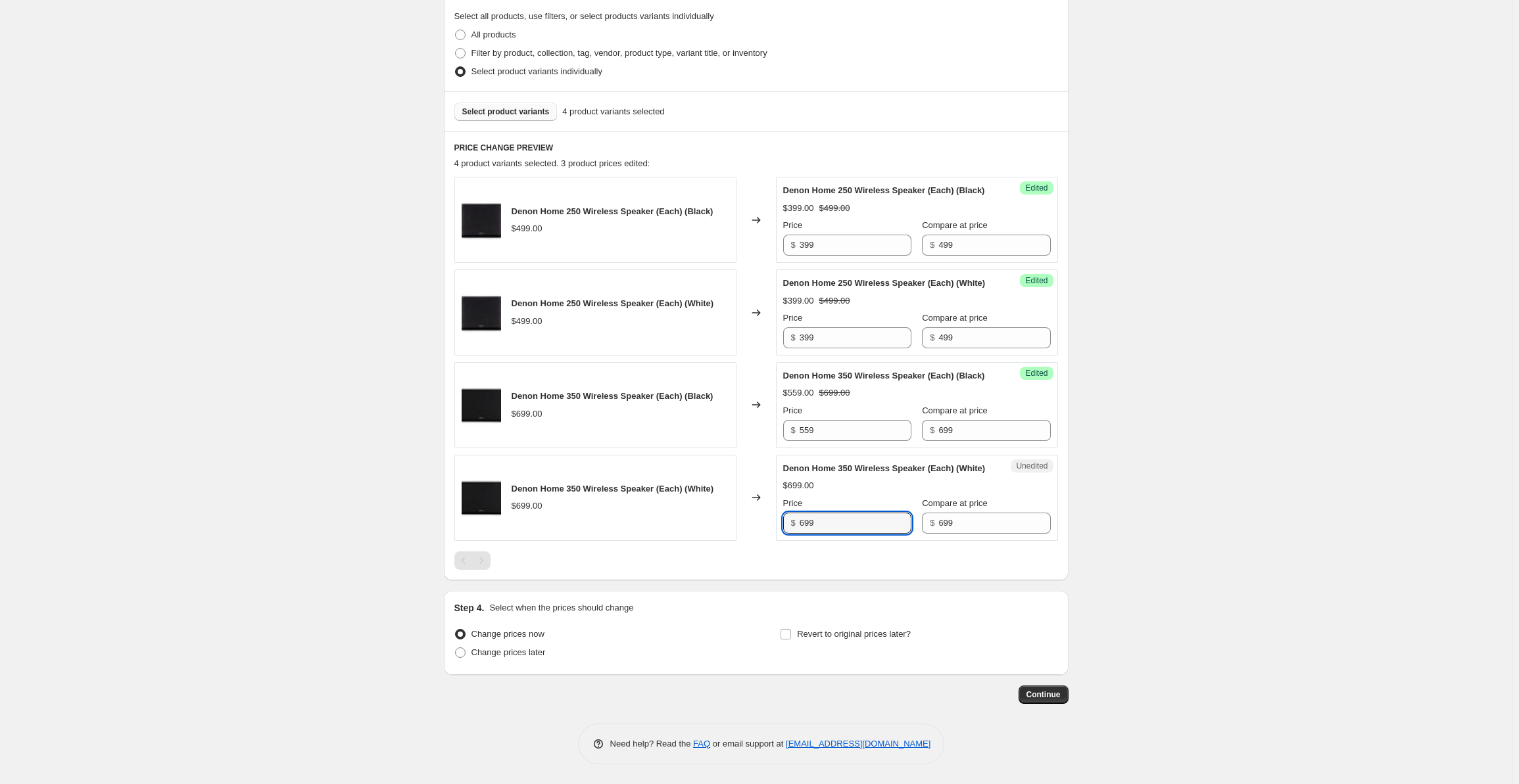
drag, startPoint x: 787, startPoint y: 522, endPoint x: 755, endPoint y: 522, distance: 32.0
click at [755, 522] on div "Denon Home 350 Wireless Speaker (Each) (White) $699.00 Changed to Unedited Deno…" at bounding box center [756, 498] width 604 height 86
type input "559"
click at [1393, 320] on div "Create new price change job. This page is ready Create new price change job Dra…" at bounding box center [755, 239] width 1512 height 1090
click at [509, 655] on span "Change prices later" at bounding box center [509, 652] width 75 height 10
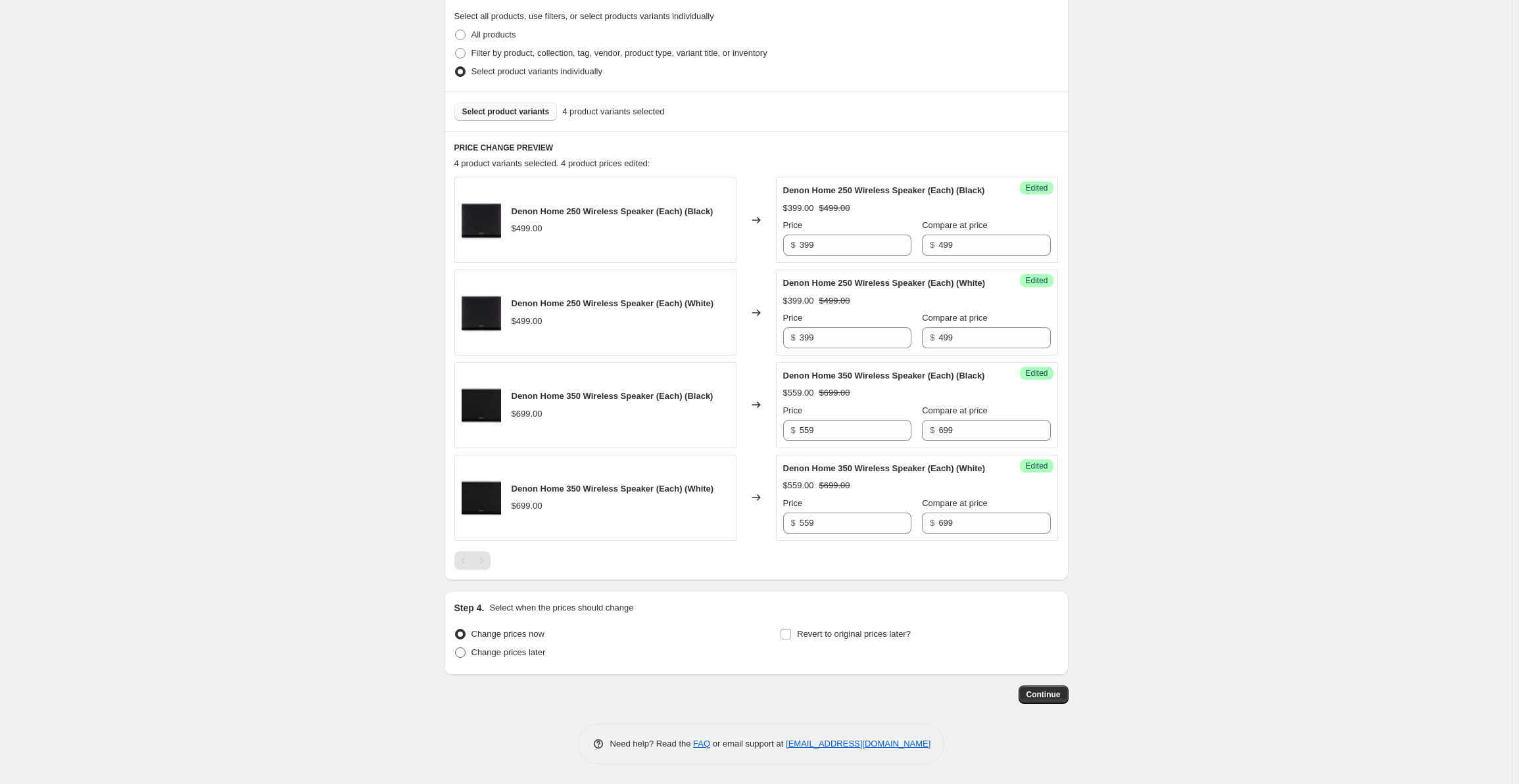
click at [456, 648] on input "Change prices later" at bounding box center [455, 648] width 1 height 1
radio input "true"
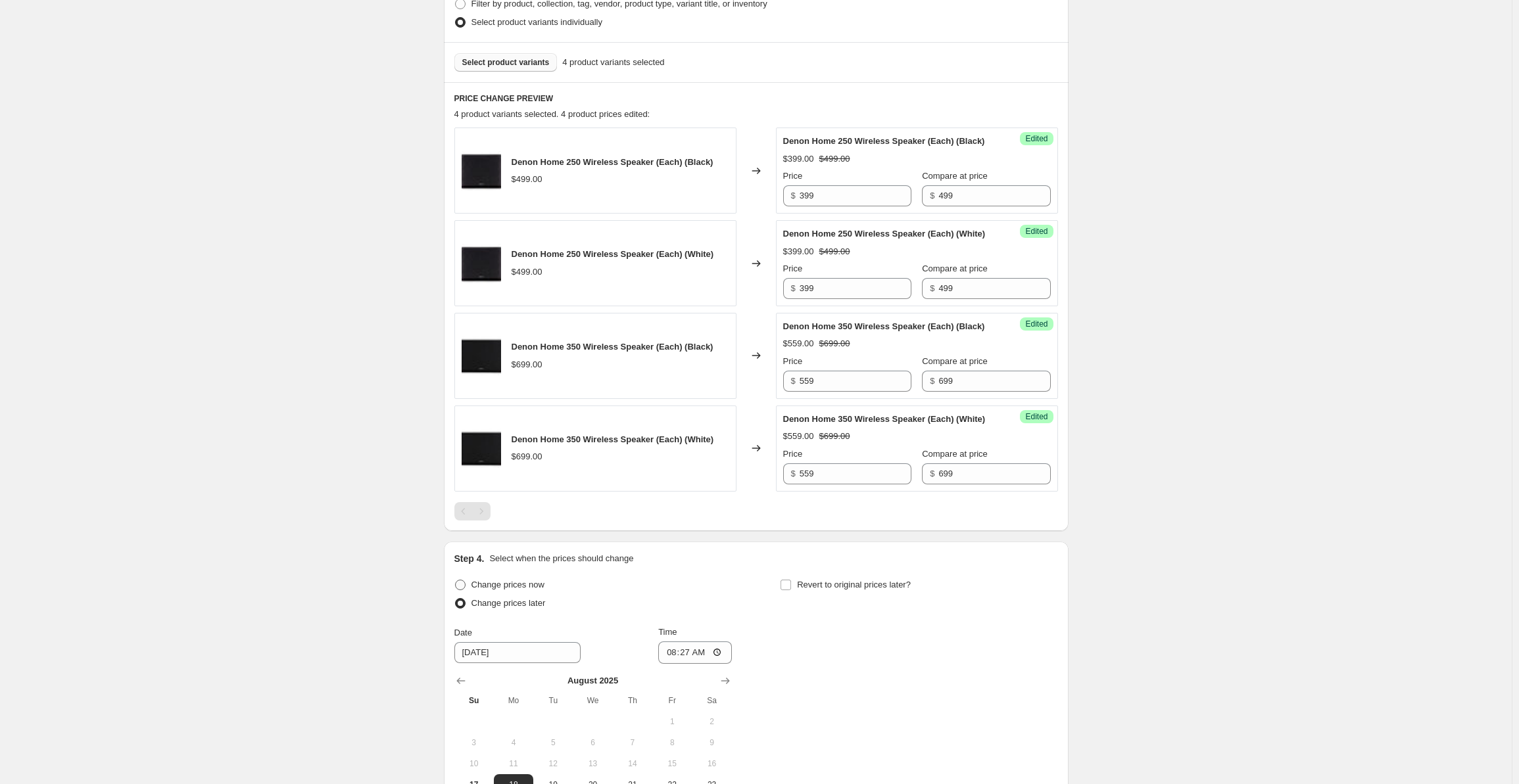
click at [518, 592] on span "Change prices now" at bounding box center [508, 585] width 73 height 13
click at [456, 581] on input "Change prices now" at bounding box center [455, 580] width 1 height 1
radio input "true"
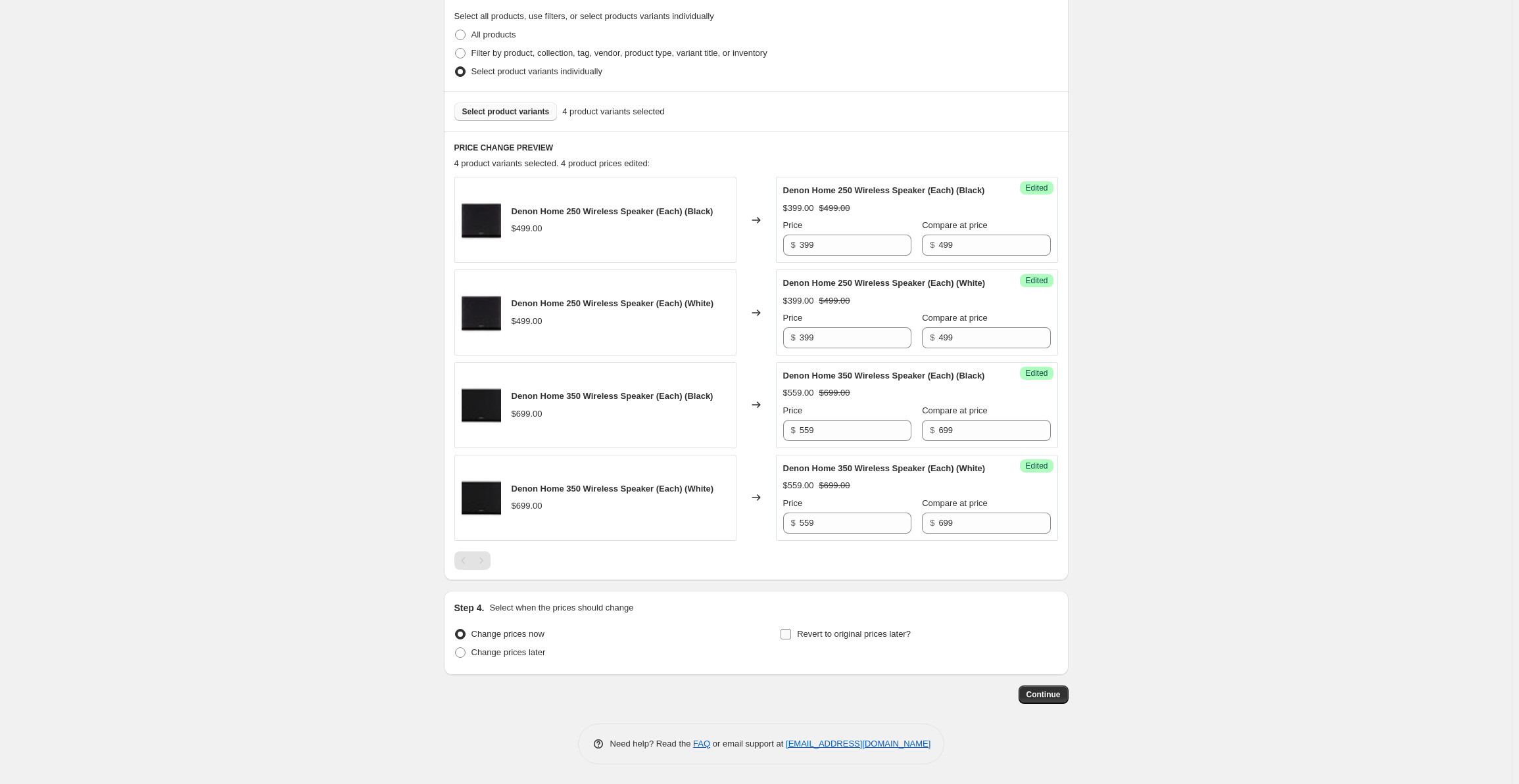
click at [835, 631] on span "Revert to original prices later?" at bounding box center [854, 633] width 114 height 10
click at [791, 631] on input "Revert to original prices later?" at bounding box center [786, 634] width 10 height 10
checkbox input "true"
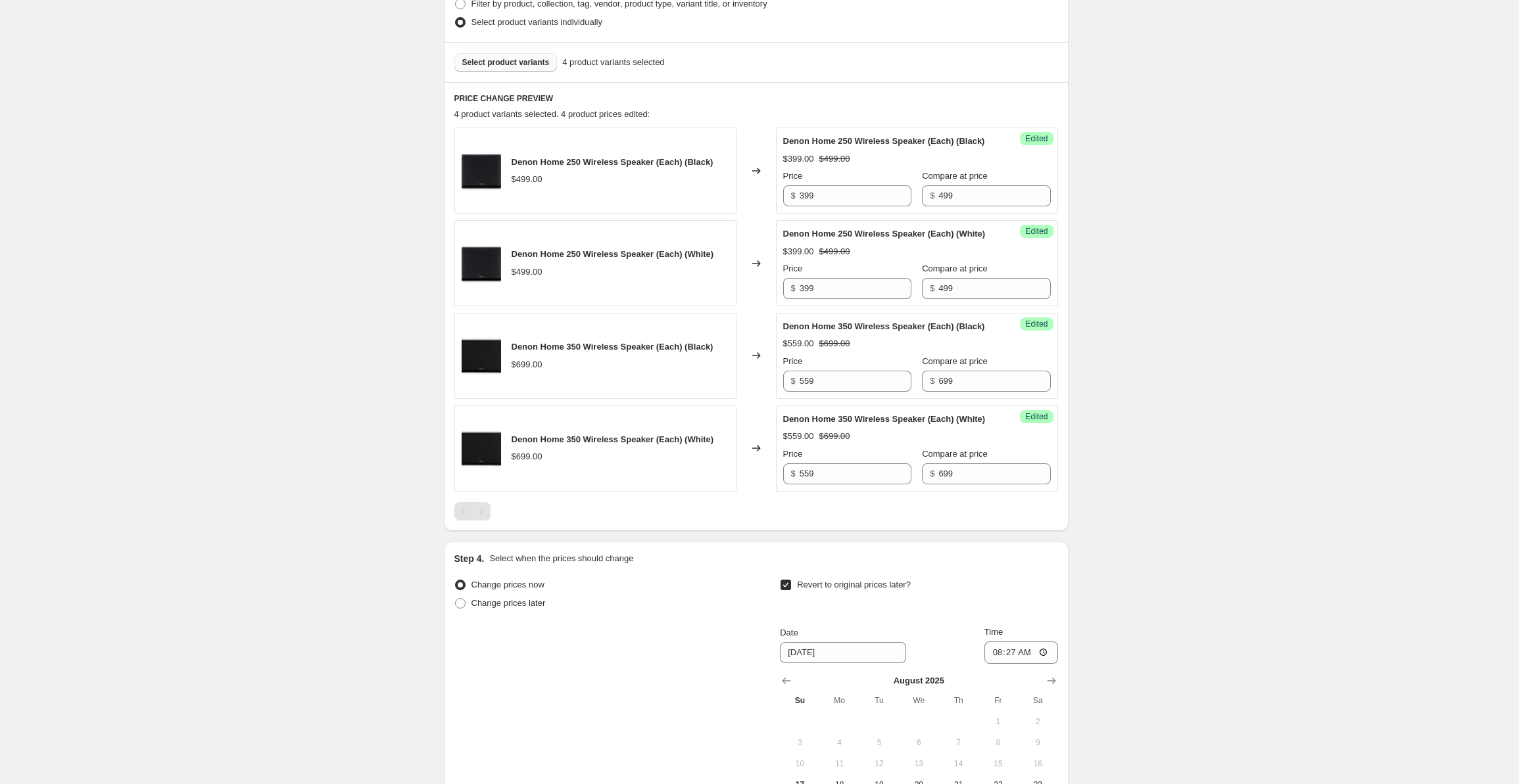
scroll to position [601, 0]
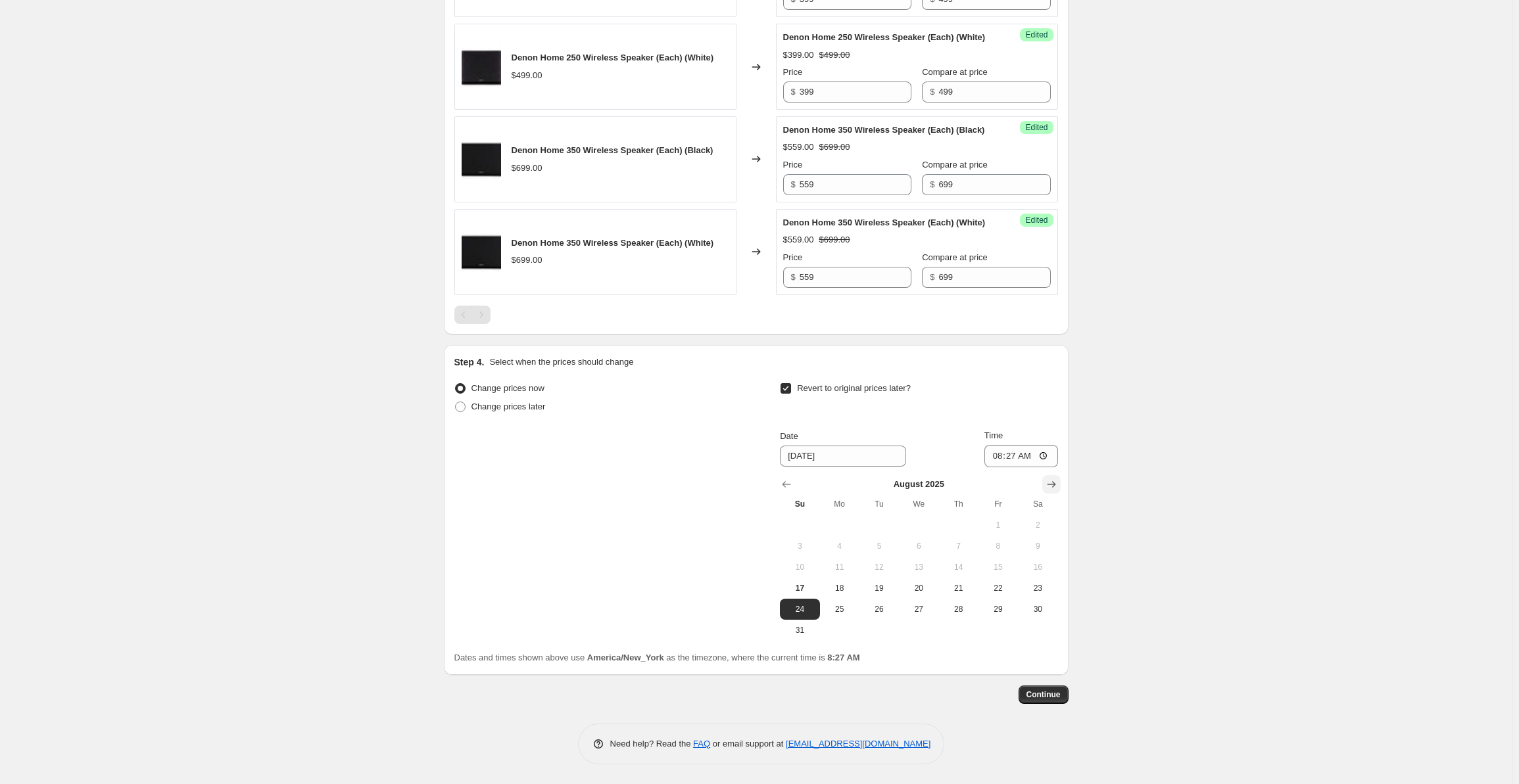
click at [1050, 487] on icon "Show next month, September 2025" at bounding box center [1051, 484] width 13 height 13
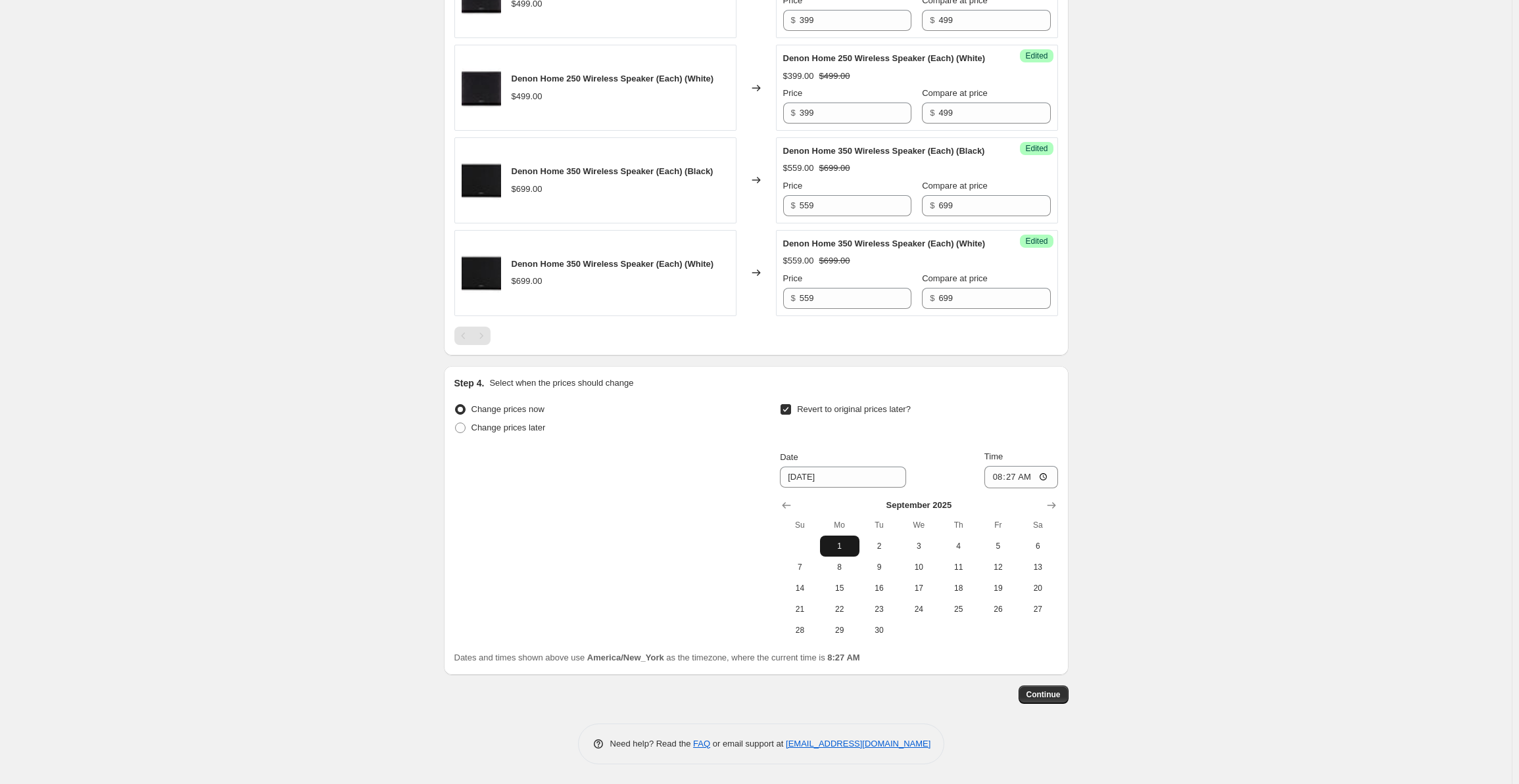
click at [831, 546] on span "1" at bounding box center [840, 546] width 29 height 10
type input "9/1/2025"
click at [996, 478] on input "08:27" at bounding box center [1021, 477] width 74 height 22
type input "00:00"
click at [1049, 695] on span "Continue" at bounding box center [1044, 695] width 34 height 10
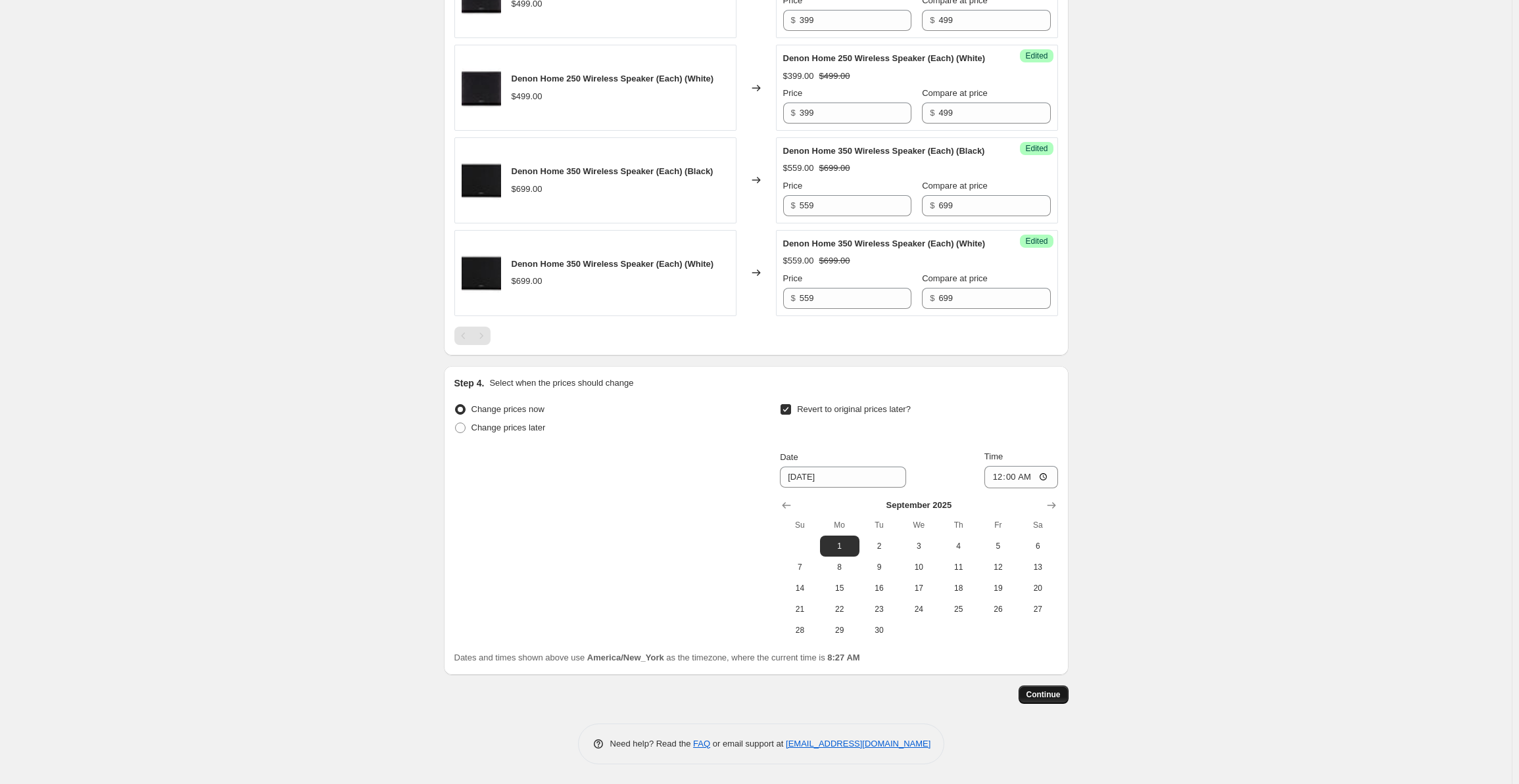
scroll to position [0, 0]
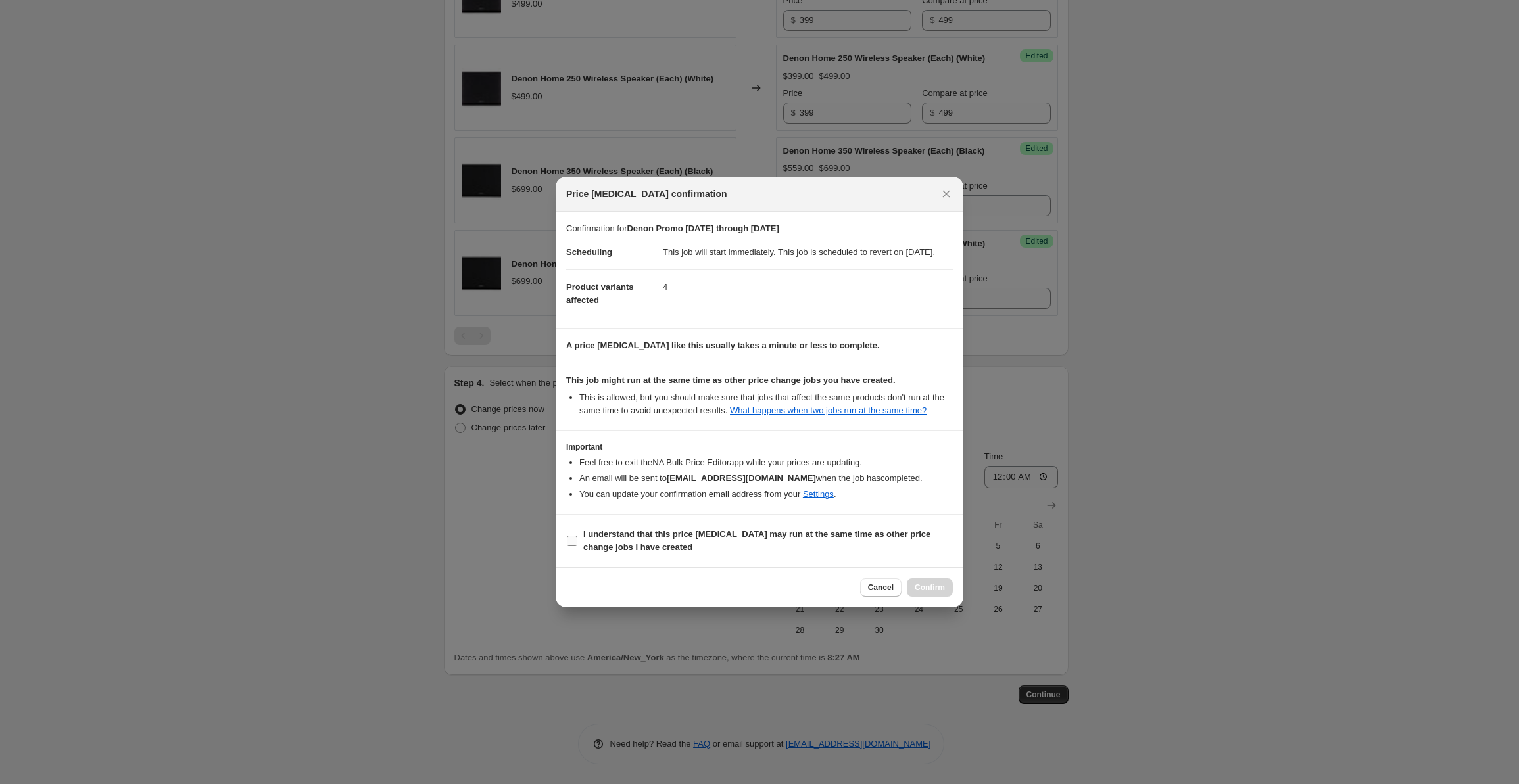
click at [570, 546] on input "I understand that this price [MEDICAL_DATA] may run at the same time as other p…" at bounding box center [572, 541] width 10 height 10
checkbox input "true"
click at [940, 592] on span "Confirm" at bounding box center [930, 587] width 31 height 10
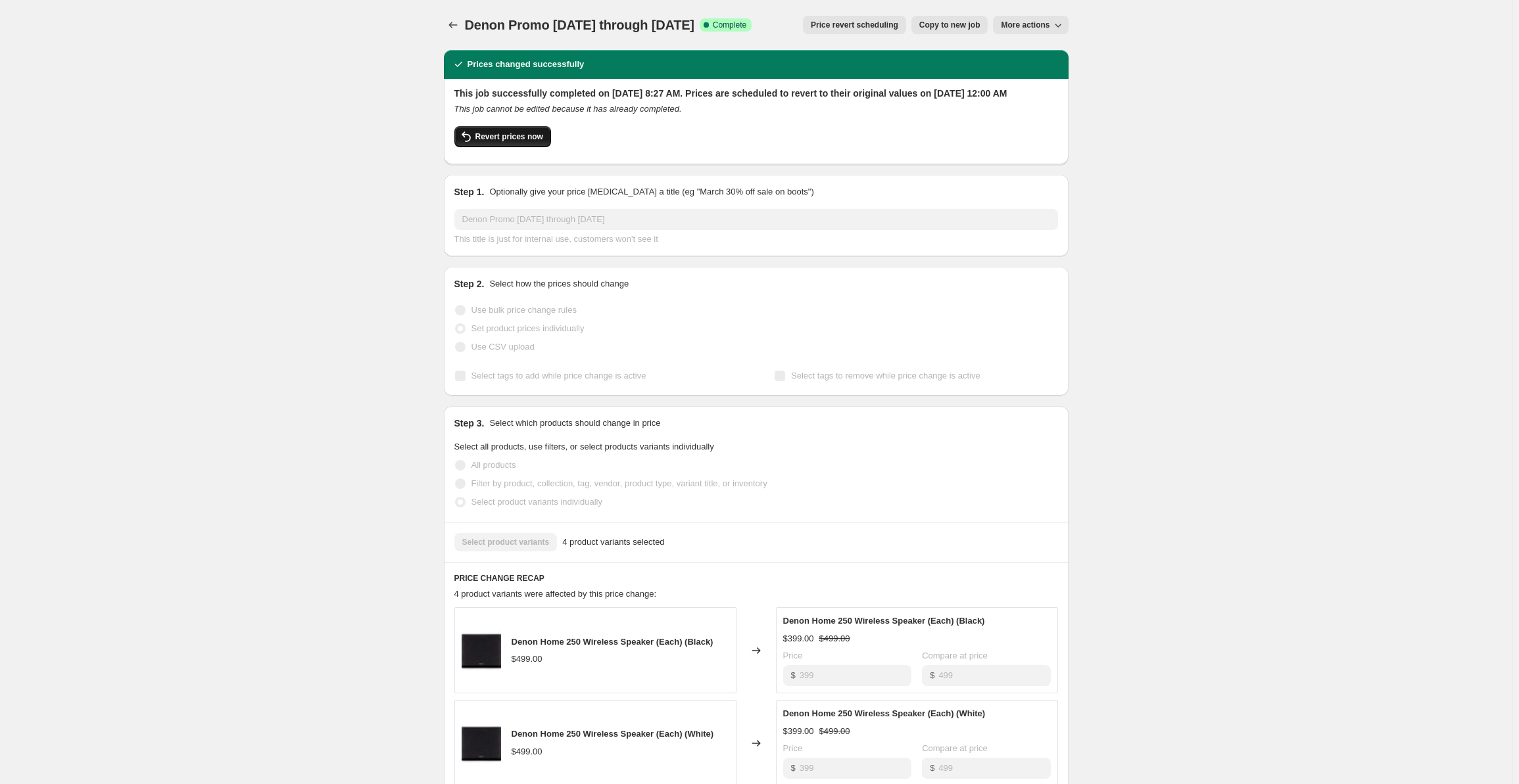
click at [493, 145] on button "Revert prices now" at bounding box center [503, 136] width 97 height 21
checkbox input "false"
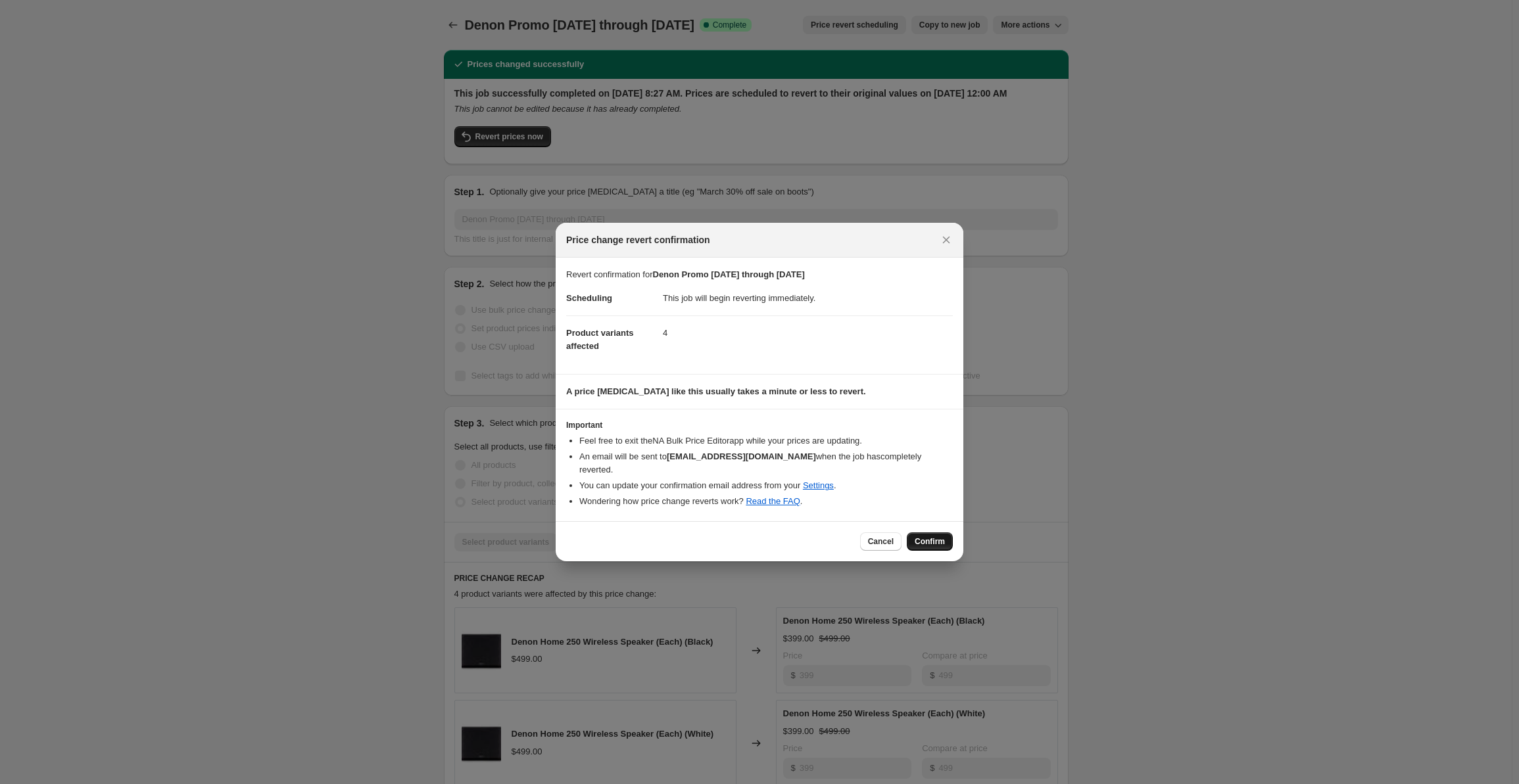
click at [936, 537] on span "Confirm" at bounding box center [930, 542] width 31 height 10
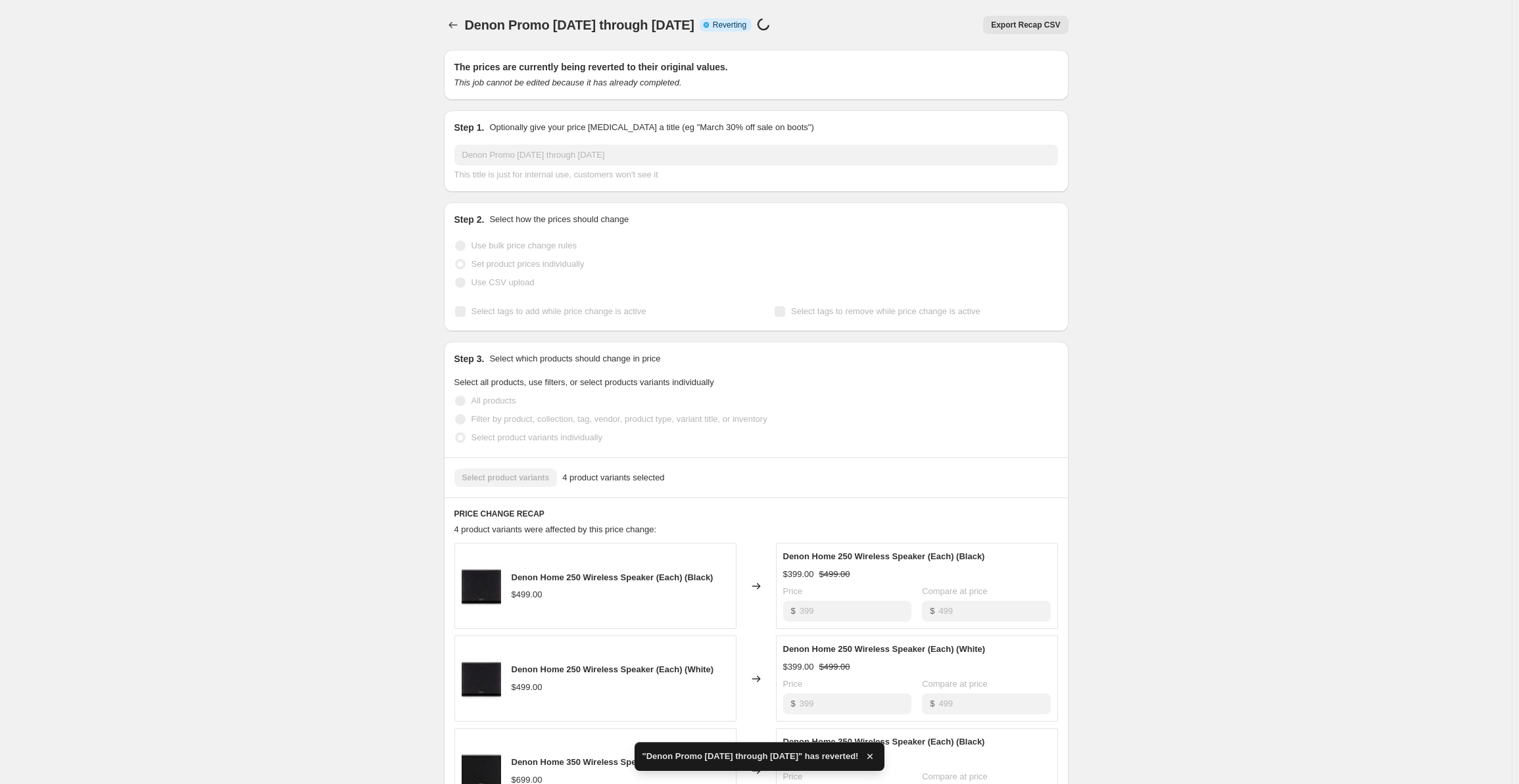
checkbox input "true"
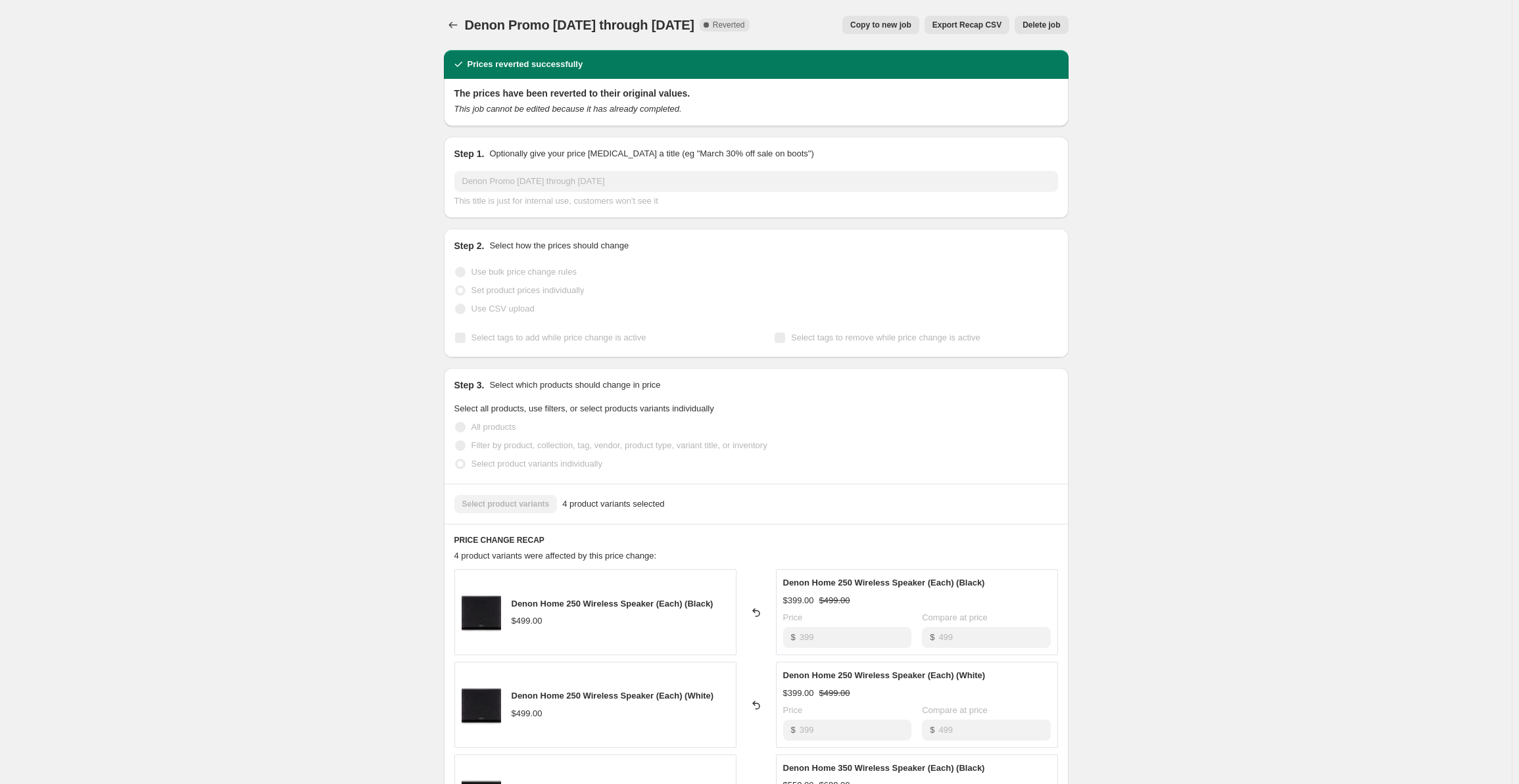
click at [889, 23] on span "Copy to new job" at bounding box center [881, 25] width 61 height 10
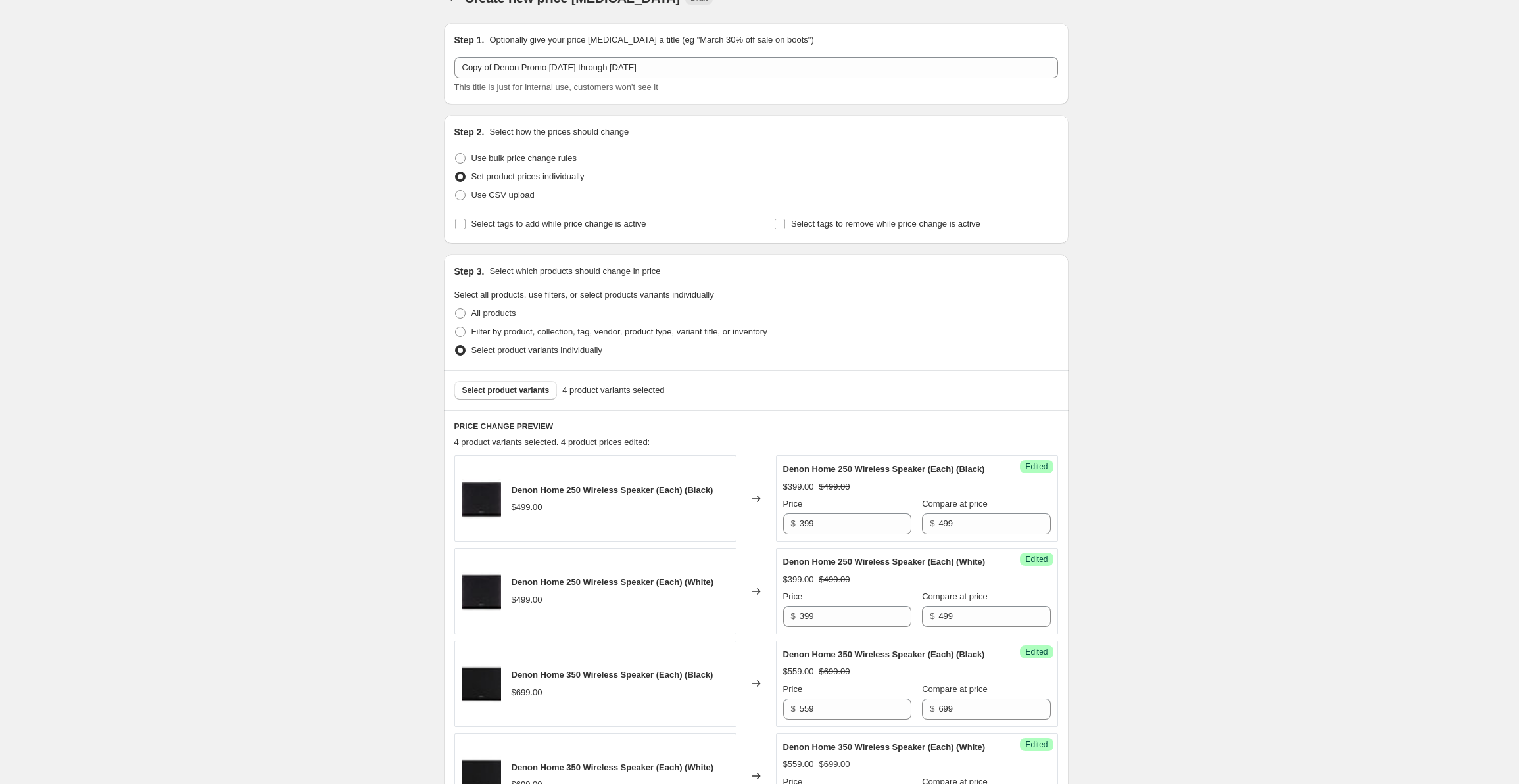
scroll to position [355, 0]
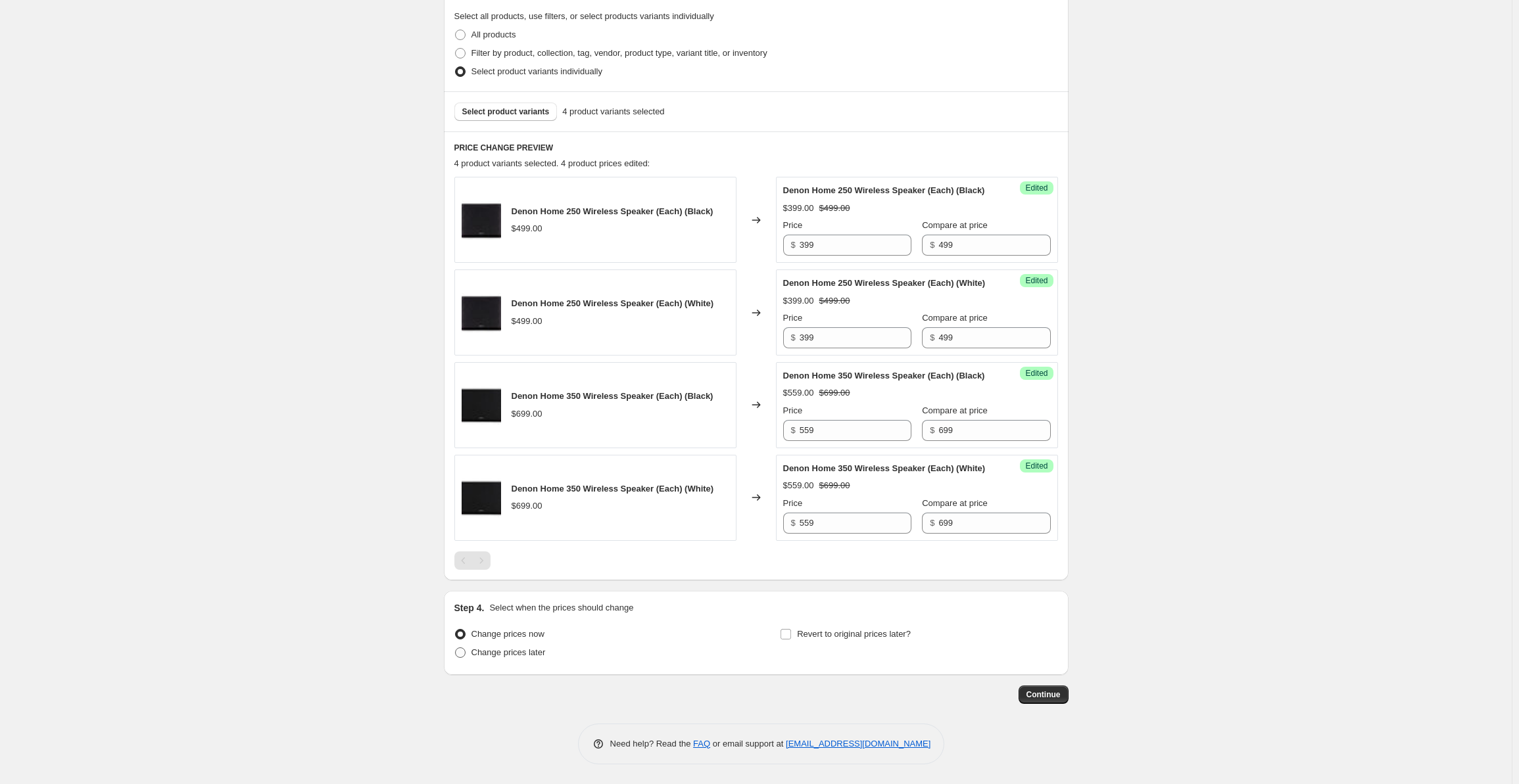
click at [501, 653] on span "Change prices later" at bounding box center [509, 652] width 75 height 10
click at [456, 648] on input "Change prices later" at bounding box center [455, 648] width 1 height 1
radio input "true"
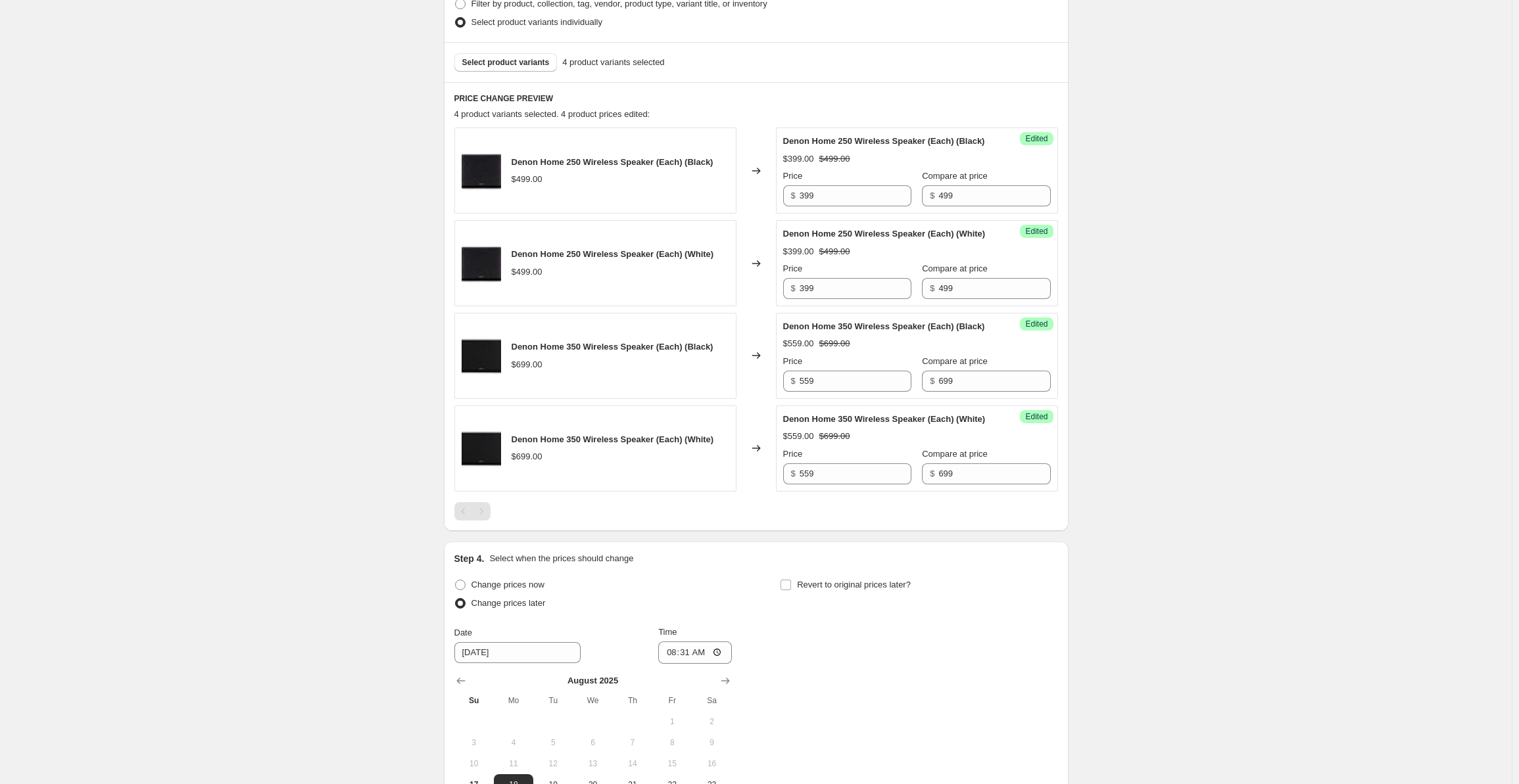
scroll to position [601, 0]
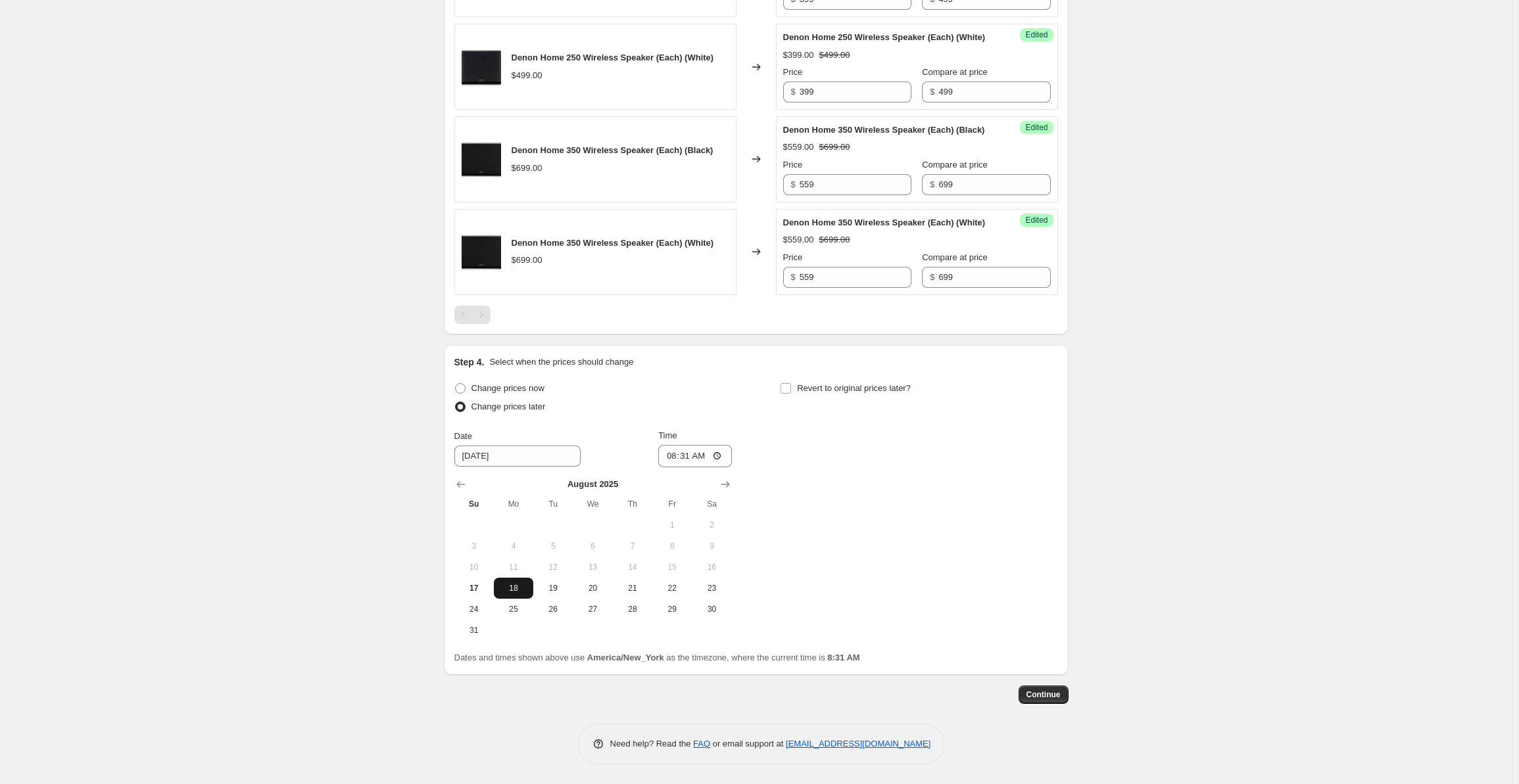
click at [512, 593] on span "18" at bounding box center [513, 588] width 29 height 10
click at [670, 458] on input "08:31" at bounding box center [695, 456] width 74 height 22
type input "00:00"
click at [787, 388] on input "Revert to original prices later?" at bounding box center [786, 388] width 10 height 10
checkbox input "true"
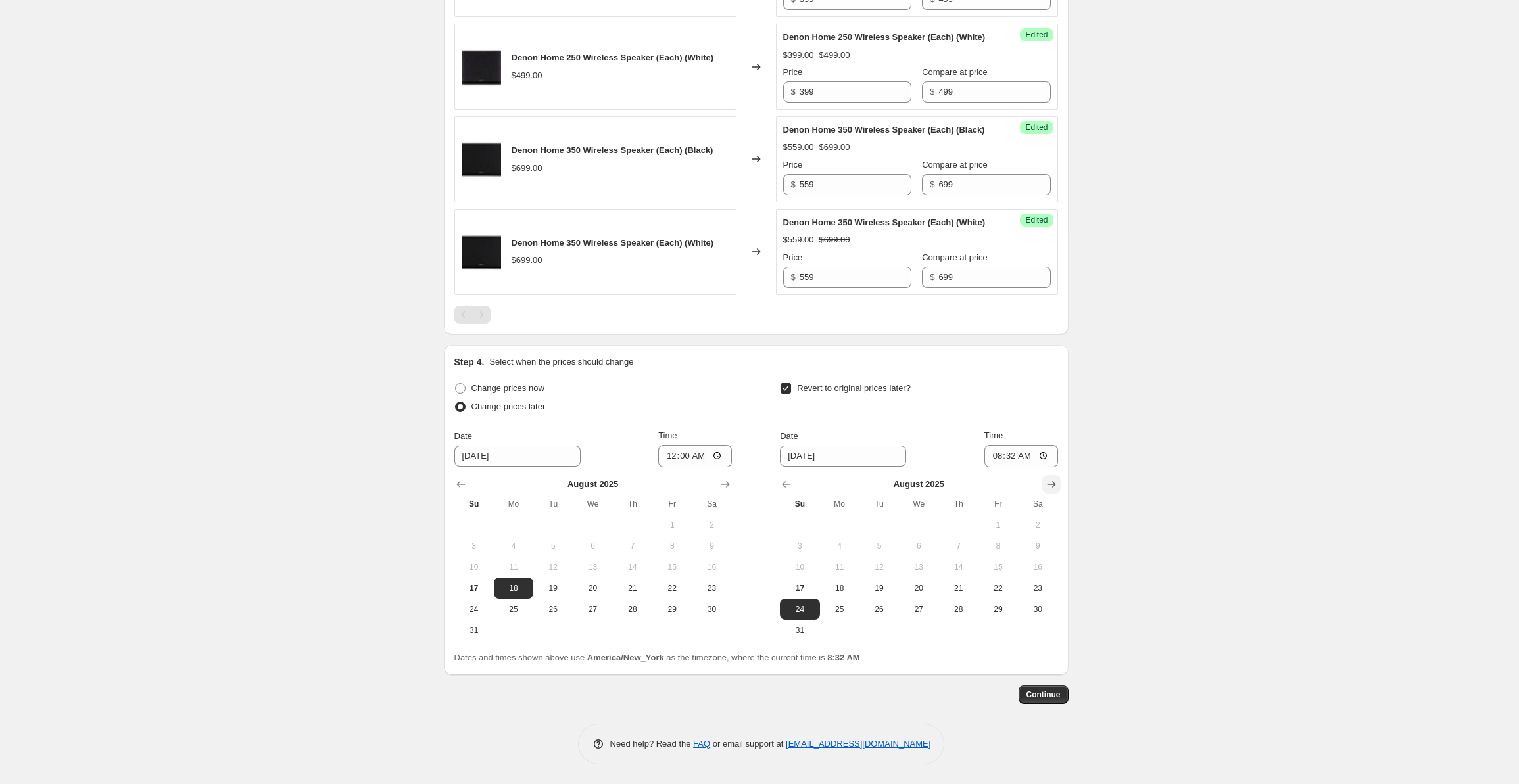
click at [1060, 486] on button "Show next month, September 2025" at bounding box center [1051, 484] width 19 height 19
click at [843, 524] on span "1" at bounding box center [840, 525] width 29 height 10
type input "9/1/2025"
click at [995, 466] on input "08:32" at bounding box center [1021, 456] width 74 height 22
type input "00:00"
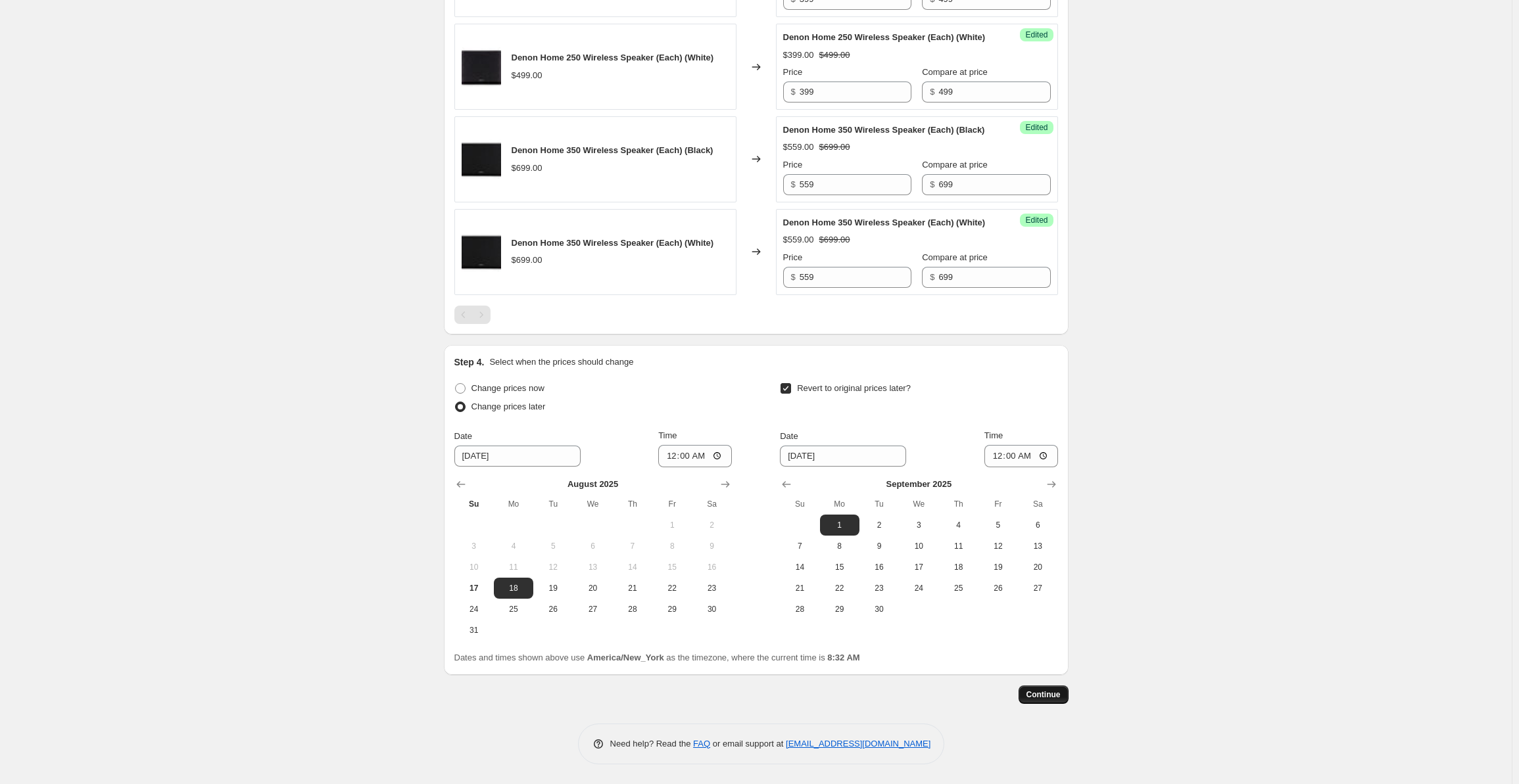
click at [1053, 691] on span "Continue" at bounding box center [1044, 695] width 34 height 10
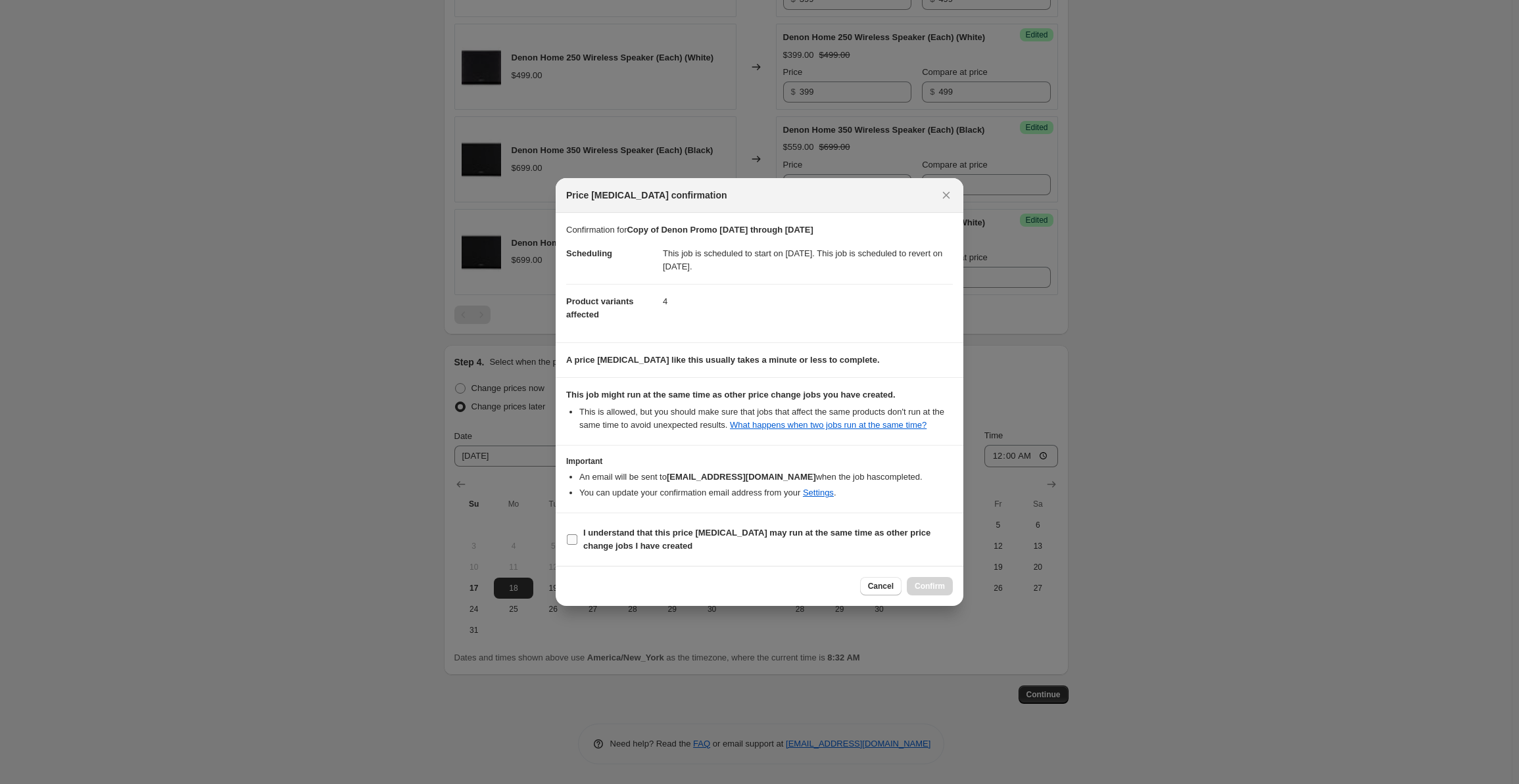
click at [663, 536] on b "I understand that this price [MEDICAL_DATA] may run at the same time as other p…" at bounding box center [757, 539] width 347 height 23
click at [577, 536] on input "I understand that this price [MEDICAL_DATA] may run at the same time as other p…" at bounding box center [572, 540] width 10 height 10
checkbox input "true"
click at [933, 583] on span "Confirm" at bounding box center [930, 587] width 31 height 10
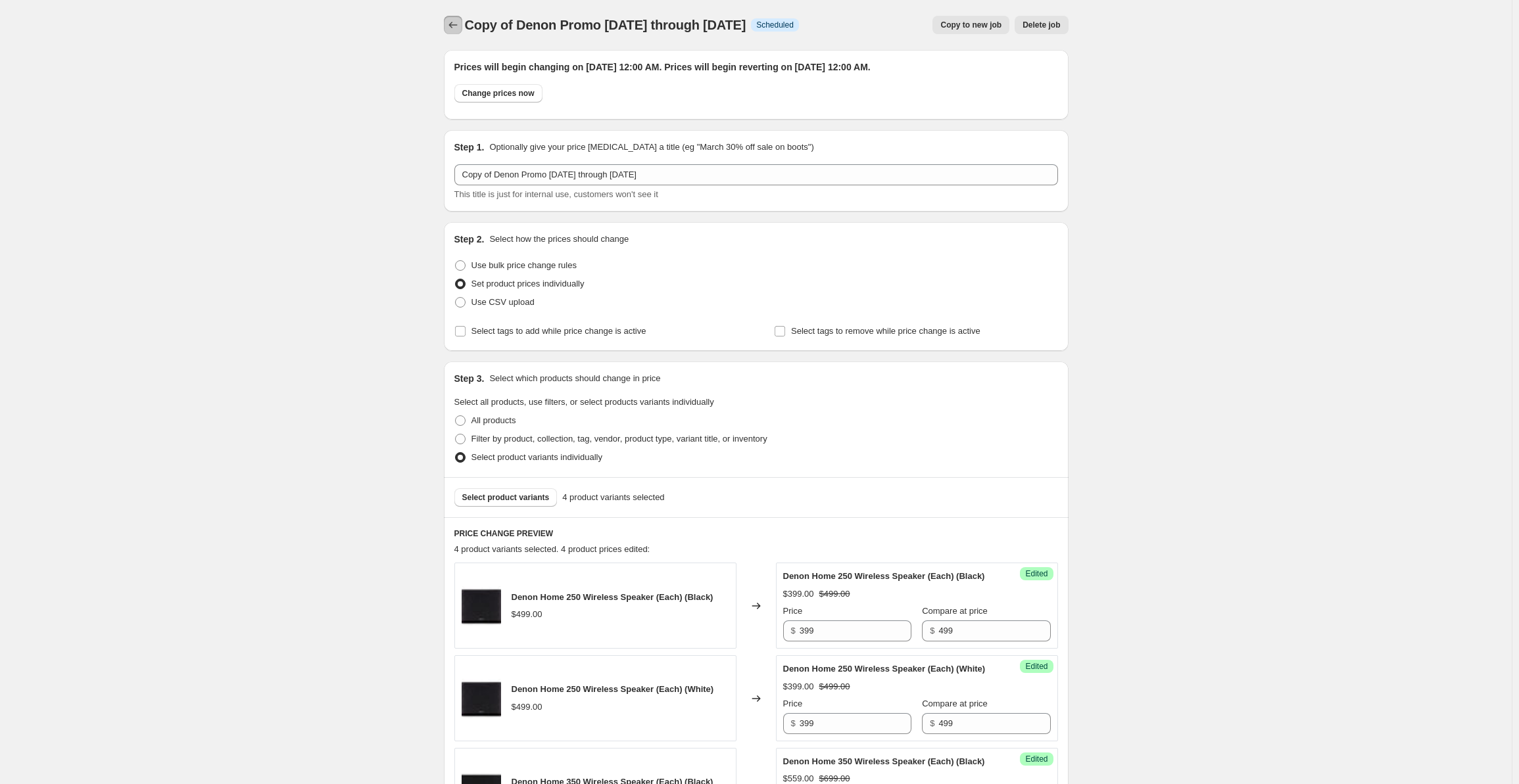
click at [455, 27] on icon "Price change jobs" at bounding box center [453, 25] width 13 height 13
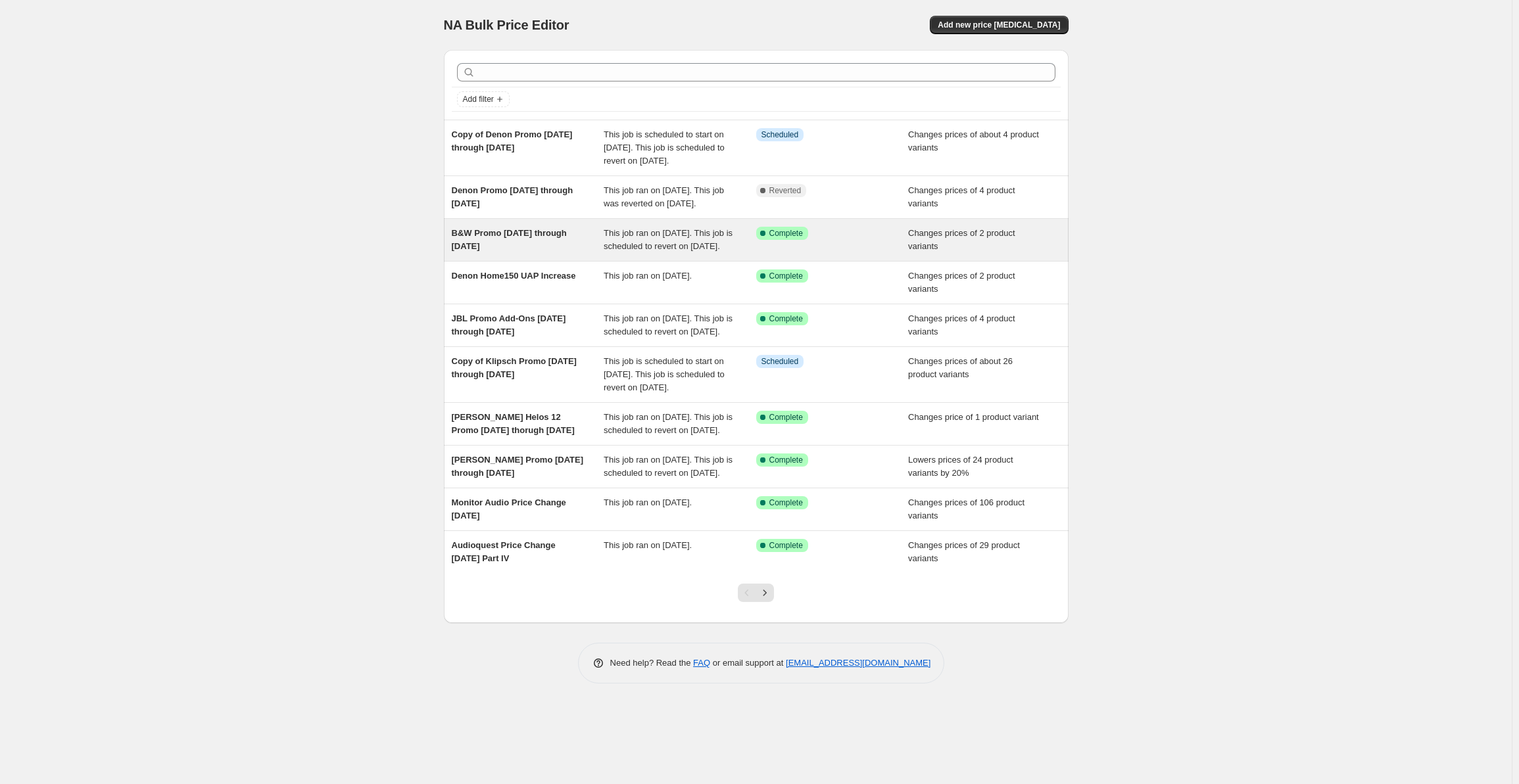
click at [544, 251] on span "B&W Promo [DATE] through [DATE]" at bounding box center [509, 239] width 115 height 23
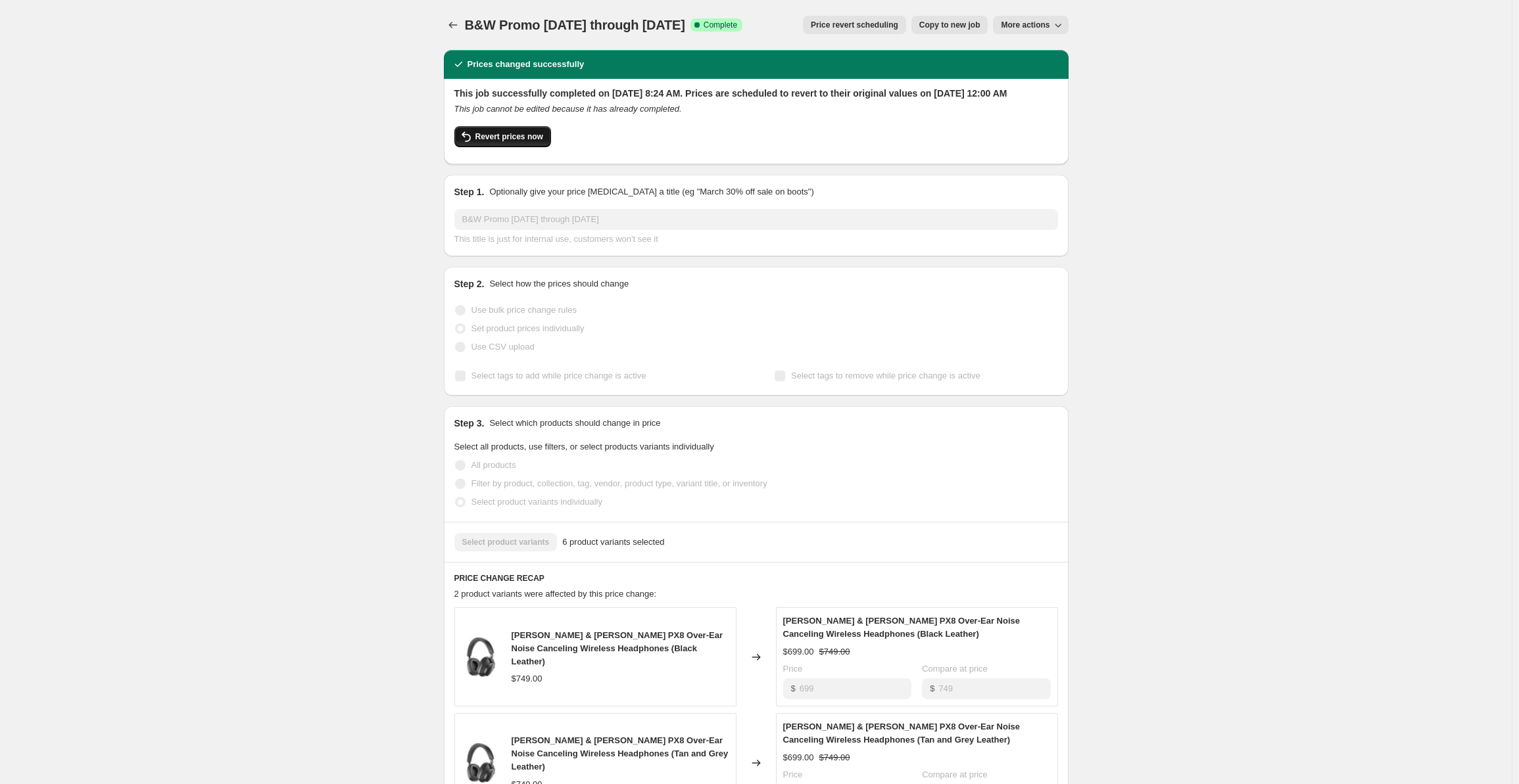
click at [498, 142] on span "Revert prices now" at bounding box center [509, 136] width 68 height 10
checkbox input "false"
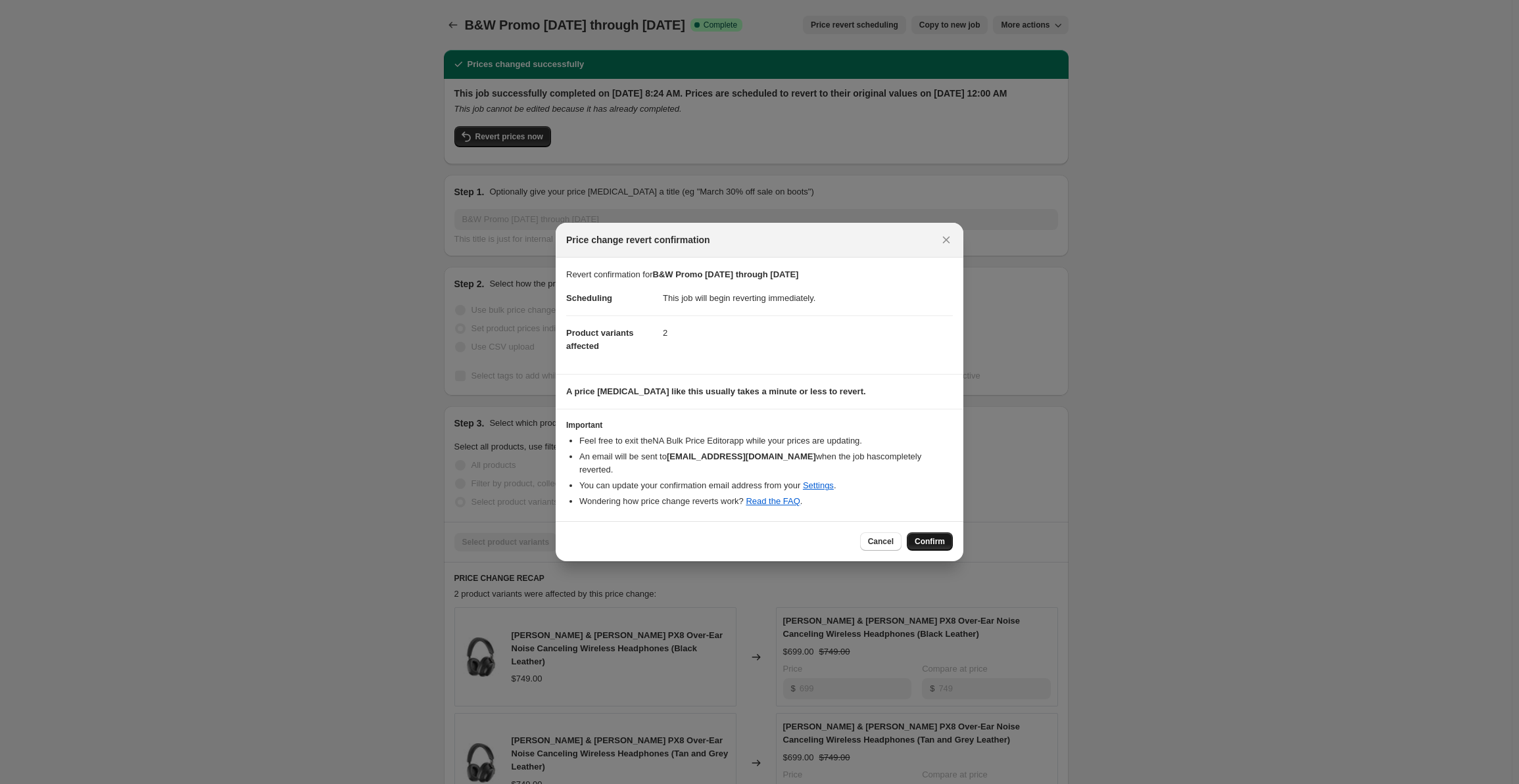
click at [927, 537] on span "Confirm" at bounding box center [930, 542] width 31 height 10
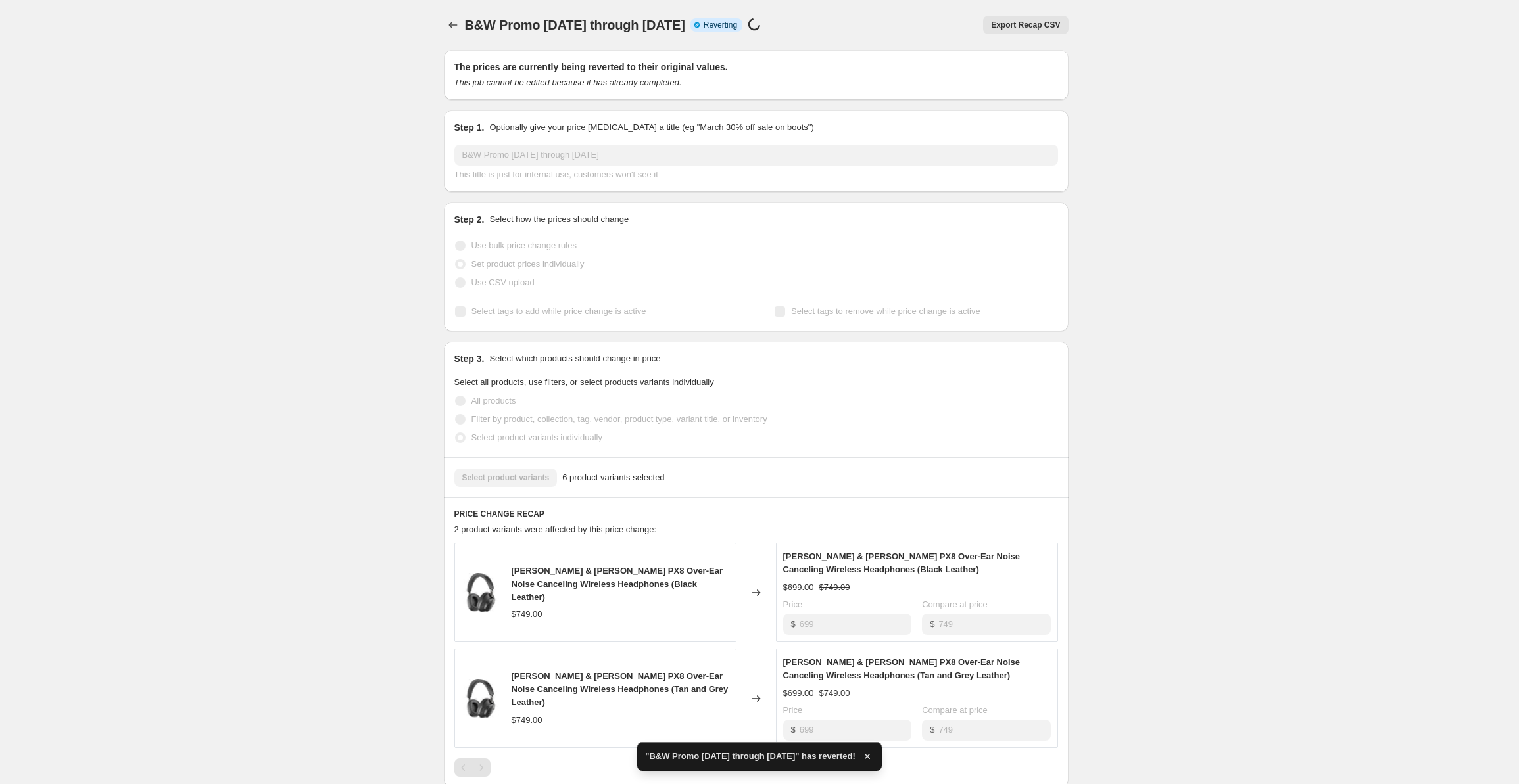
checkbox input "true"
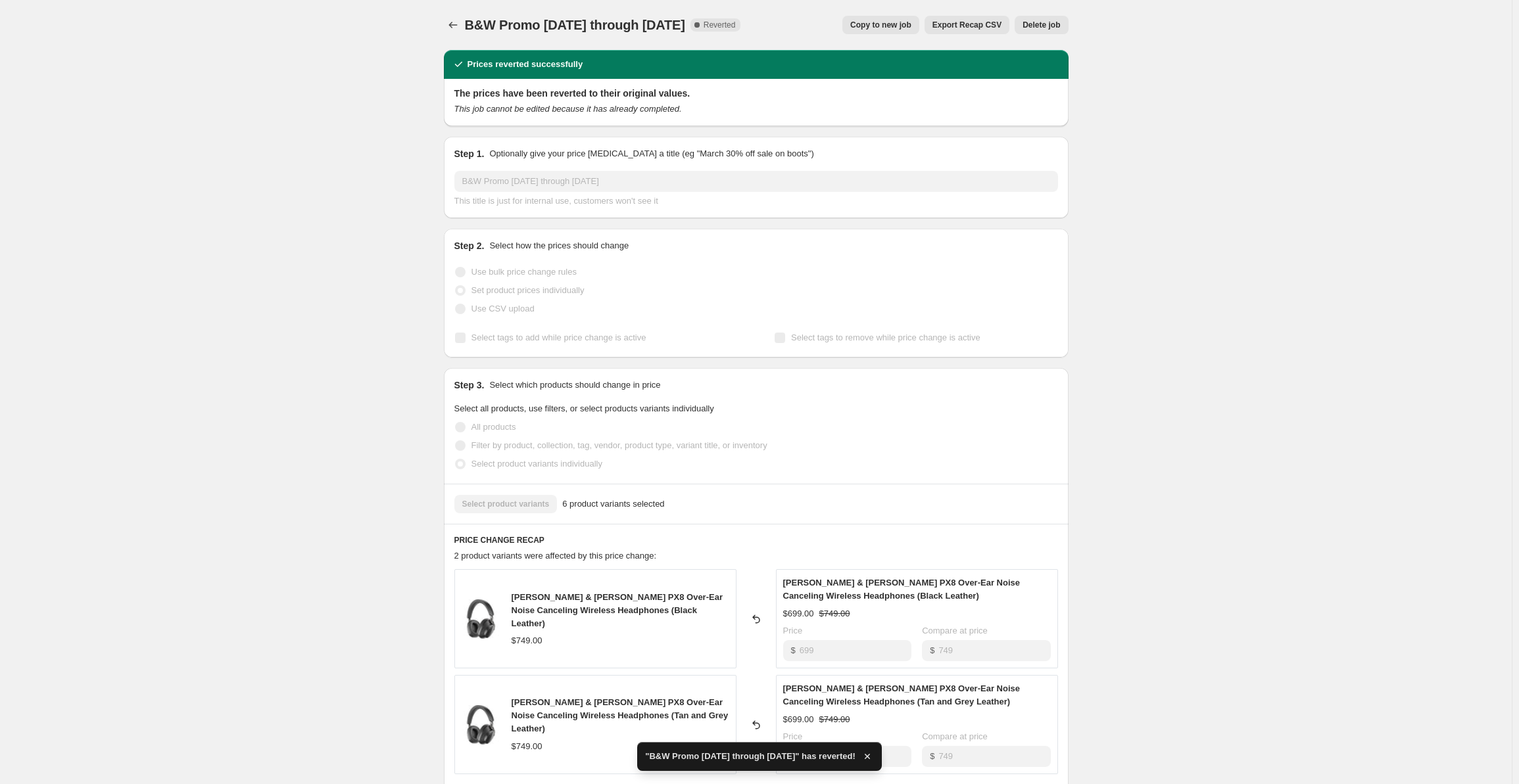
click at [886, 29] on span "Copy to new job" at bounding box center [881, 25] width 61 height 10
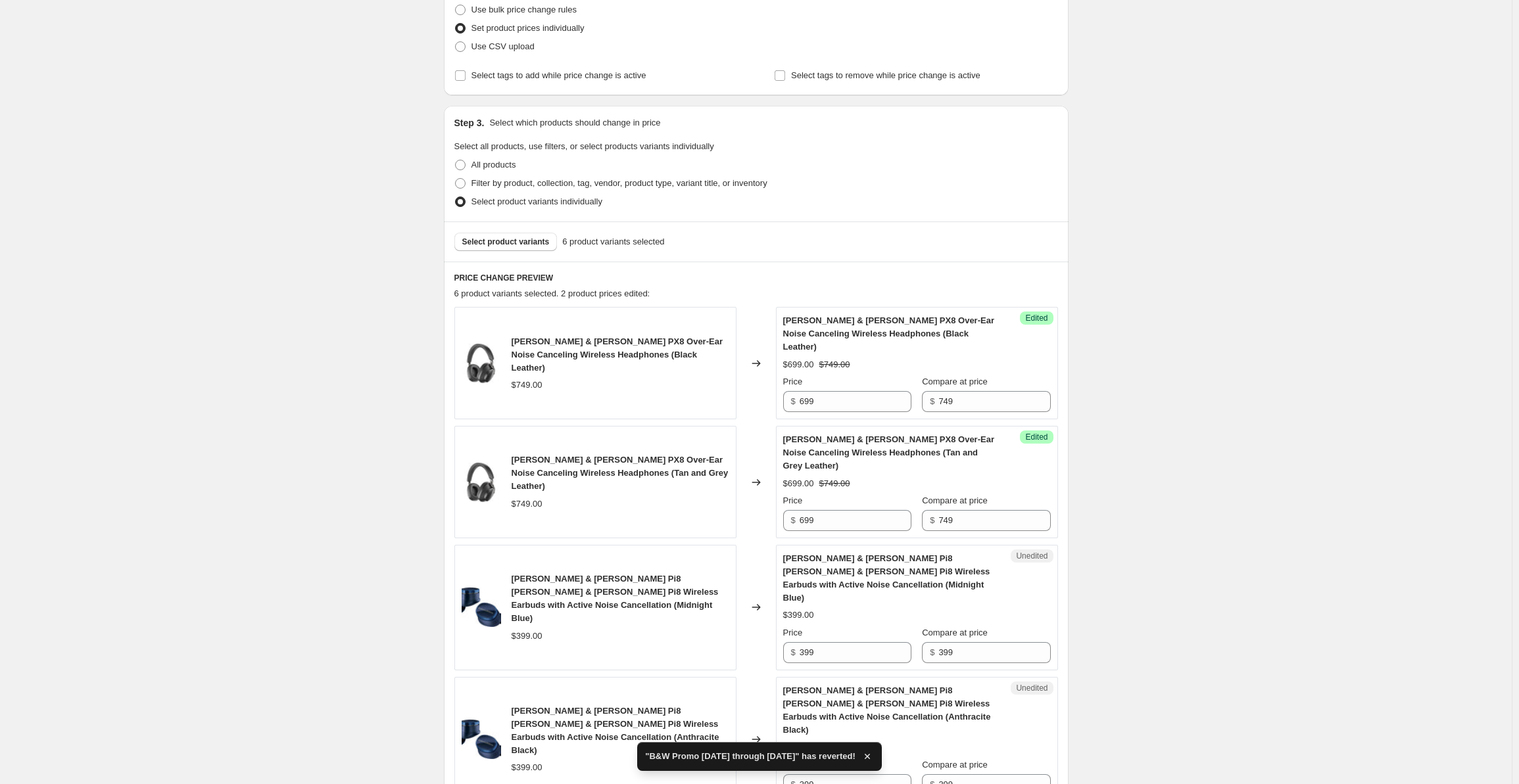
scroll to position [592, 0]
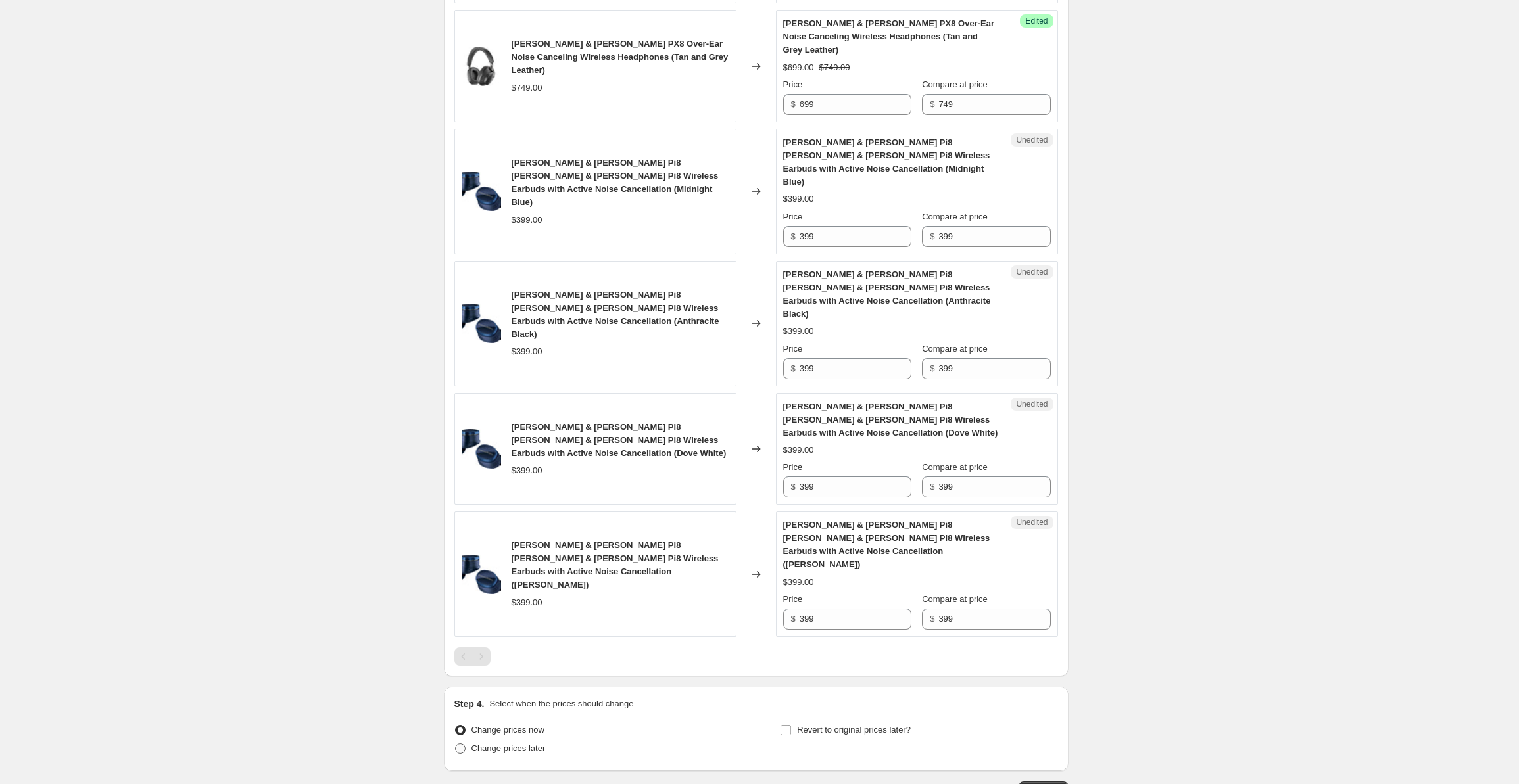
click at [498, 743] on span "Change prices later" at bounding box center [509, 747] width 75 height 10
click at [456, 743] on input "Change prices later" at bounding box center [455, 743] width 1 height 1
radio input "true"
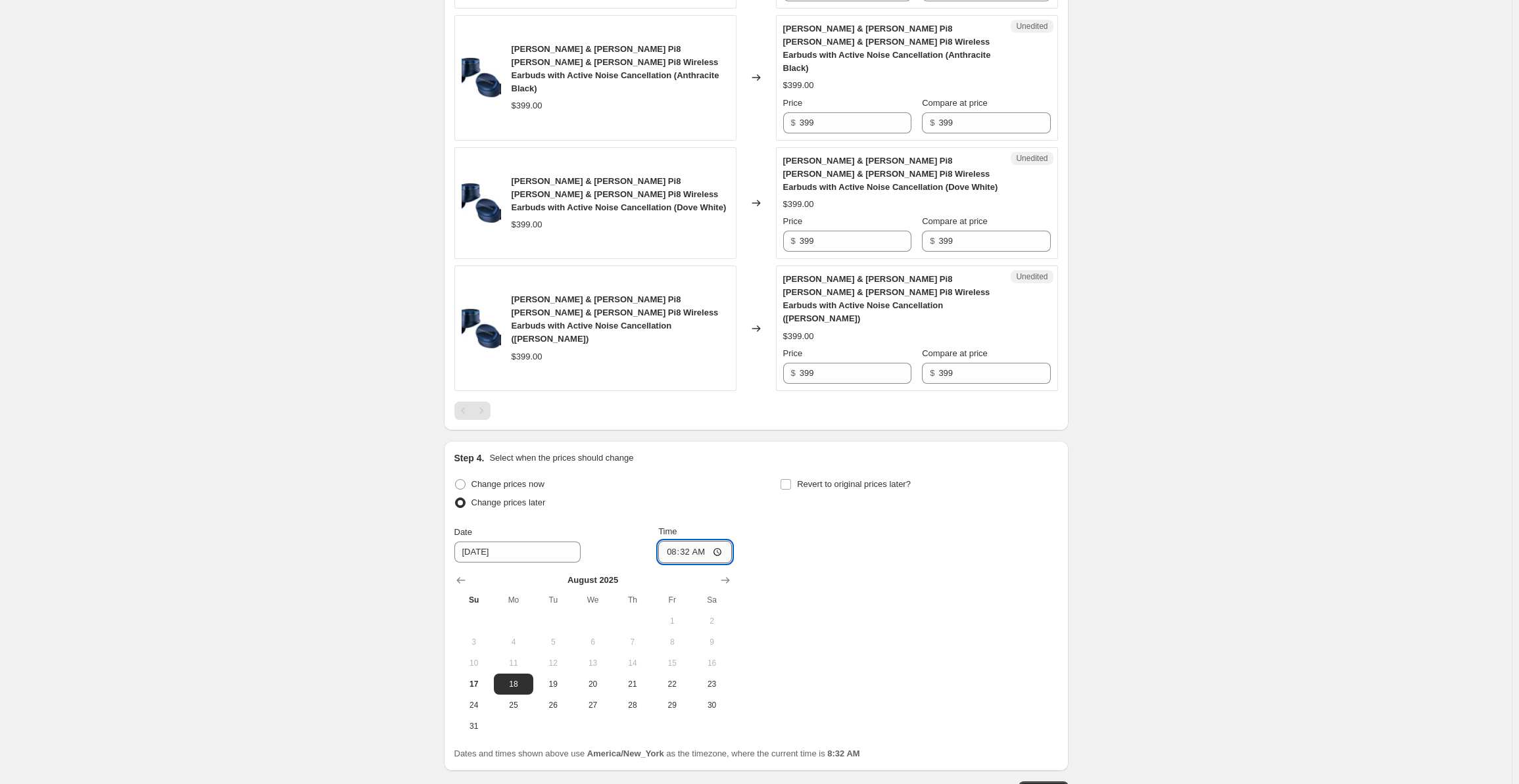
click at [676, 541] on input "08:32" at bounding box center [695, 552] width 74 height 22
type input "00:00"
click at [789, 479] on input "Revert to original prices later?" at bounding box center [786, 484] width 10 height 10
checkbox input "true"
click at [1050, 574] on icon "Show next month, September 2025" at bounding box center [1051, 581] width 13 height 13
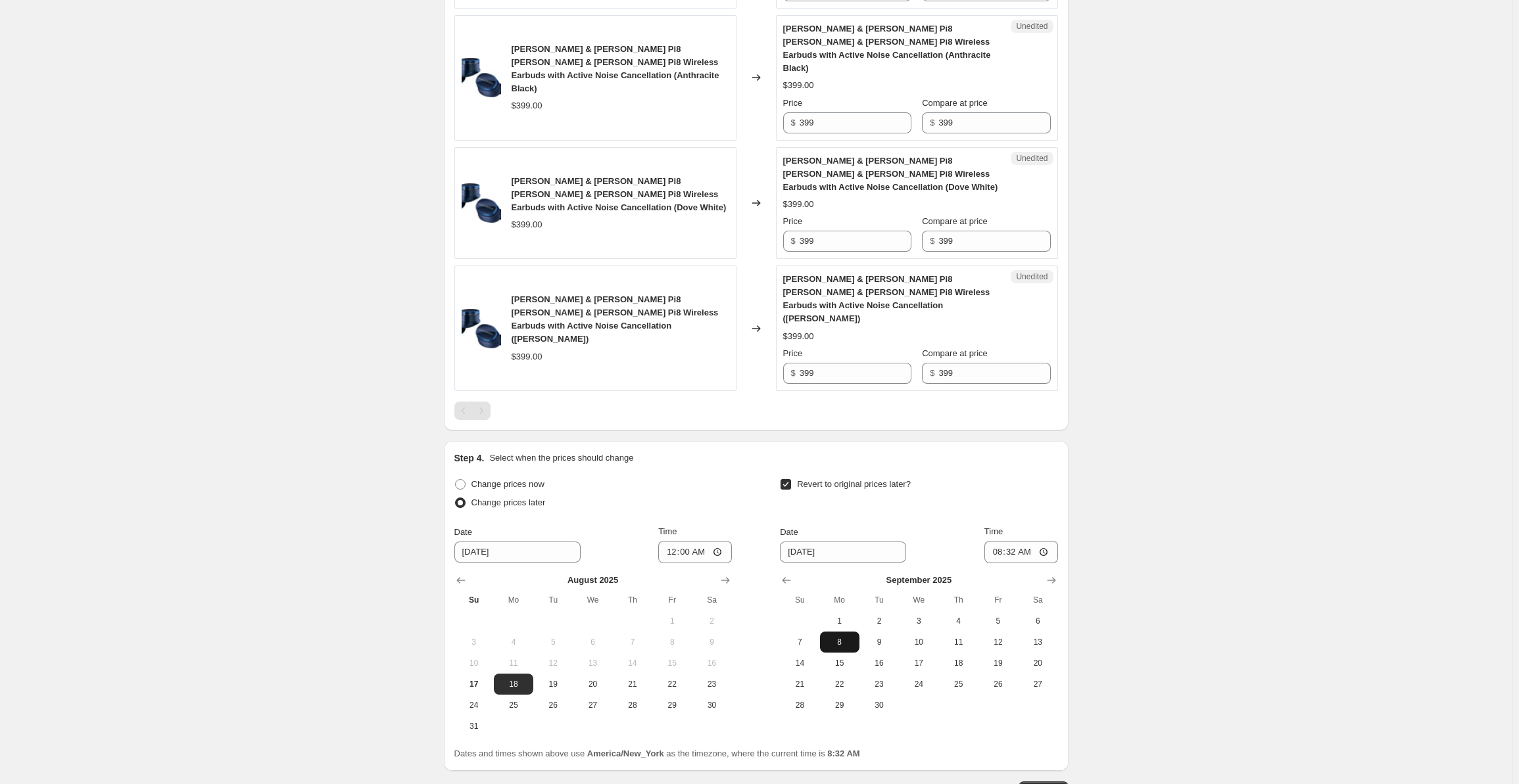
click at [837, 636] on span "8" at bounding box center [840, 642] width 29 height 10
type input "[DATE]"
click at [1003, 541] on input "08:32" at bounding box center [1021, 552] width 74 height 22
type input "00:00"
click at [1032, 783] on span "Continue" at bounding box center [1044, 791] width 34 height 10
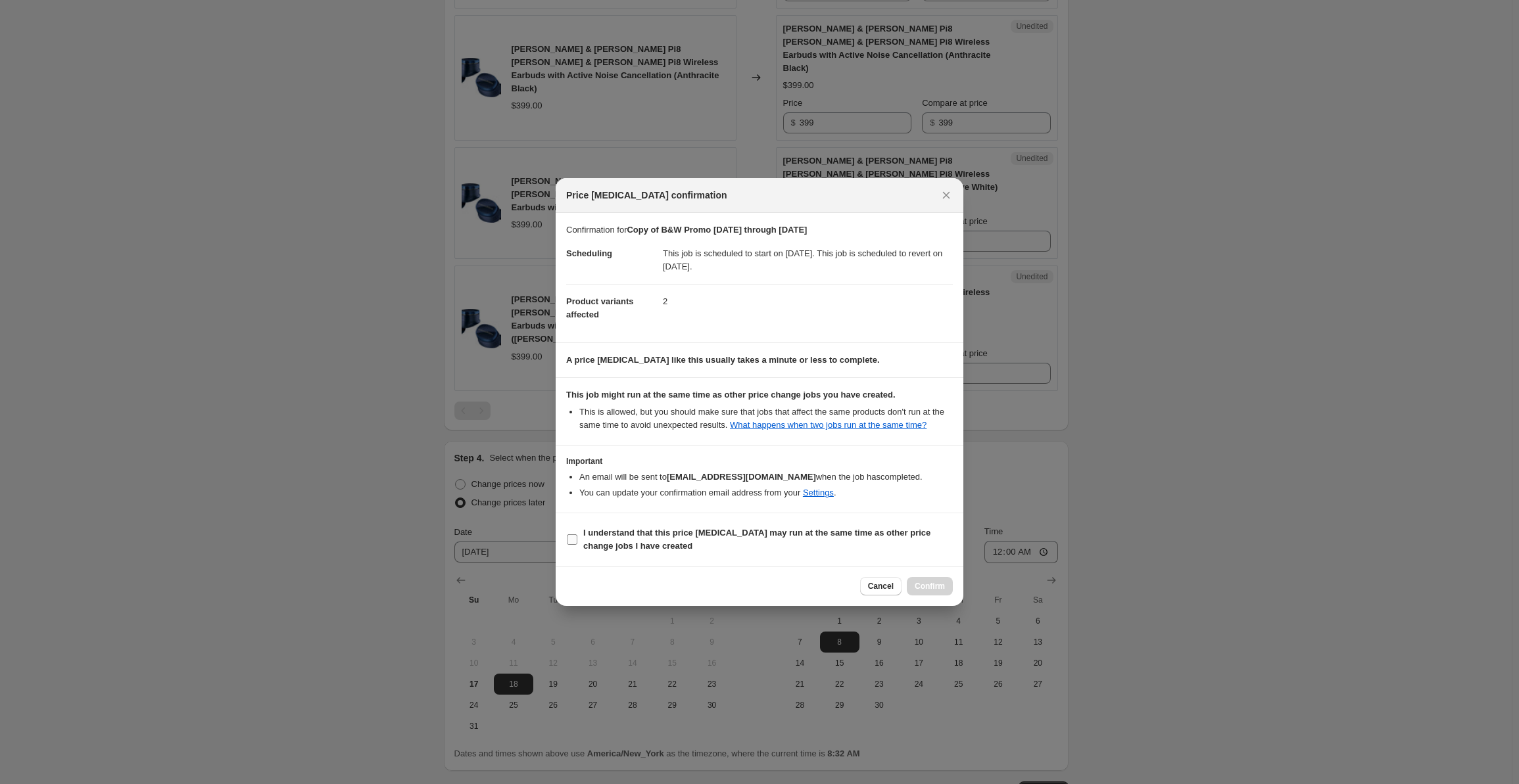
click at [582, 549] on label "I understand that this price [MEDICAL_DATA] may run at the same time as other p…" at bounding box center [759, 540] width 387 height 31
click at [577, 545] on input "I understand that this price [MEDICAL_DATA] may run at the same time as other p…" at bounding box center [572, 540] width 10 height 10
checkbox input "true"
click at [928, 581] on span "Confirm" at bounding box center [930, 587] width 31 height 10
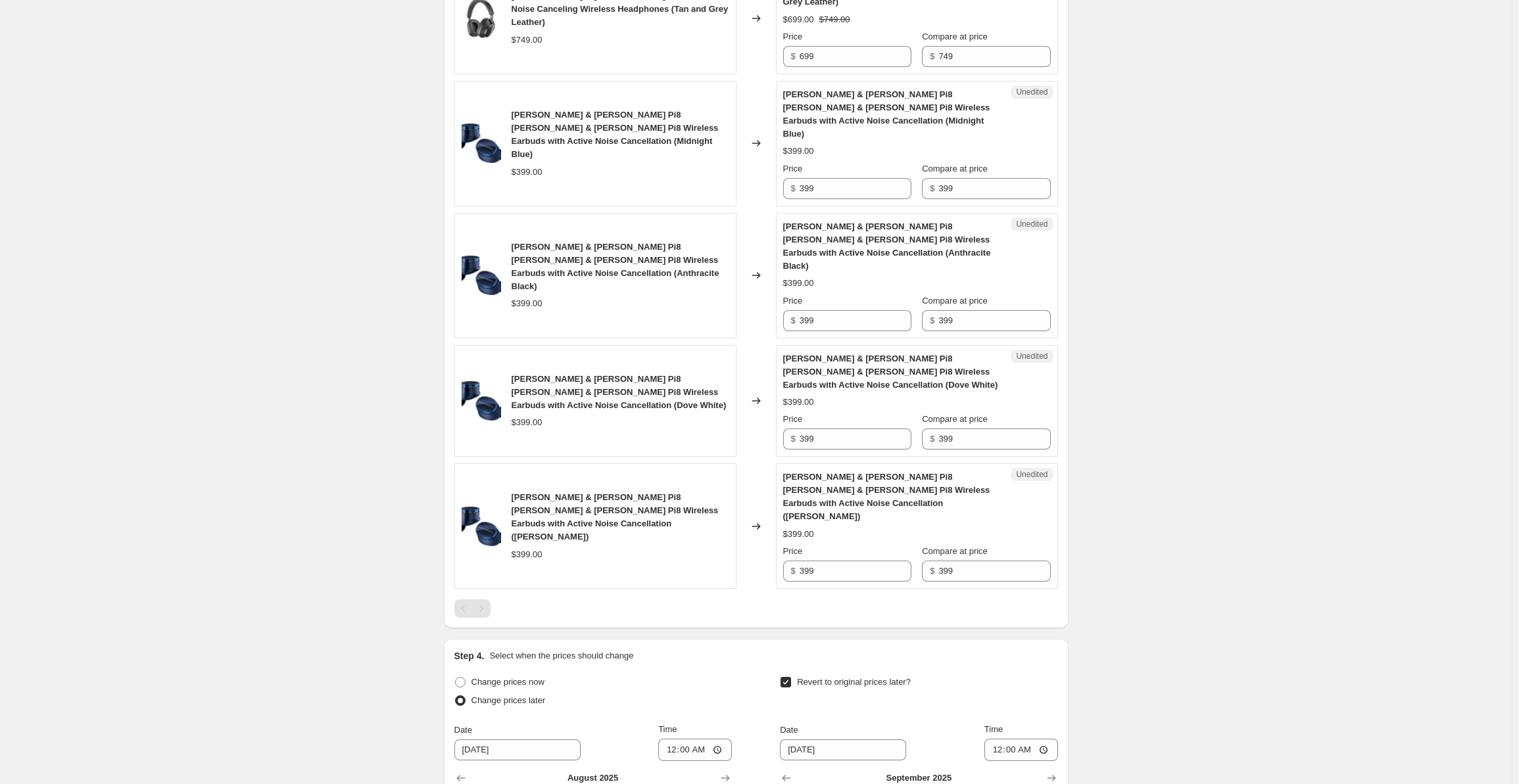
scroll to position [917, 0]
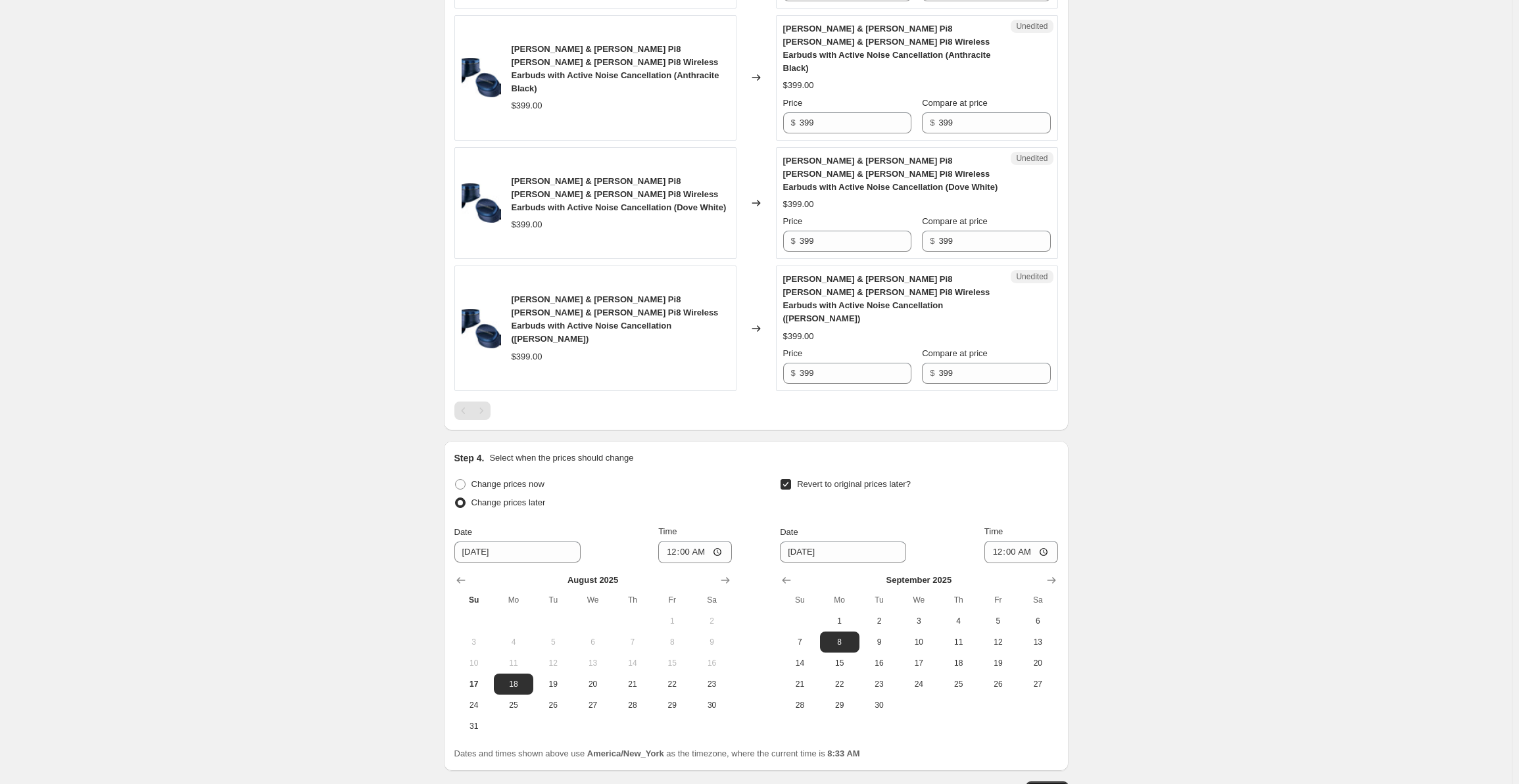
click at [1057, 783] on span "Update" at bounding box center [1047, 791] width 27 height 10
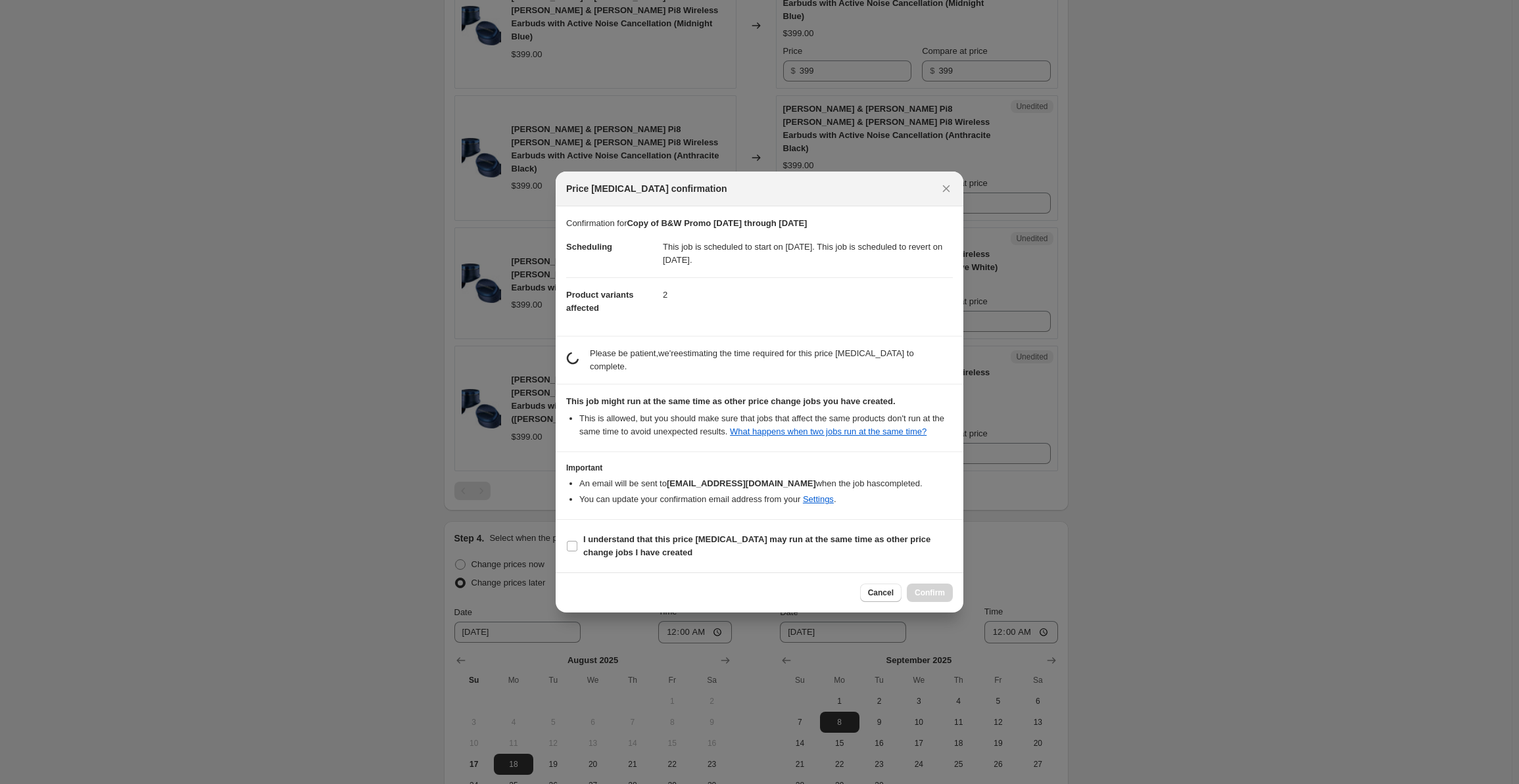
scroll to position [0, 0]
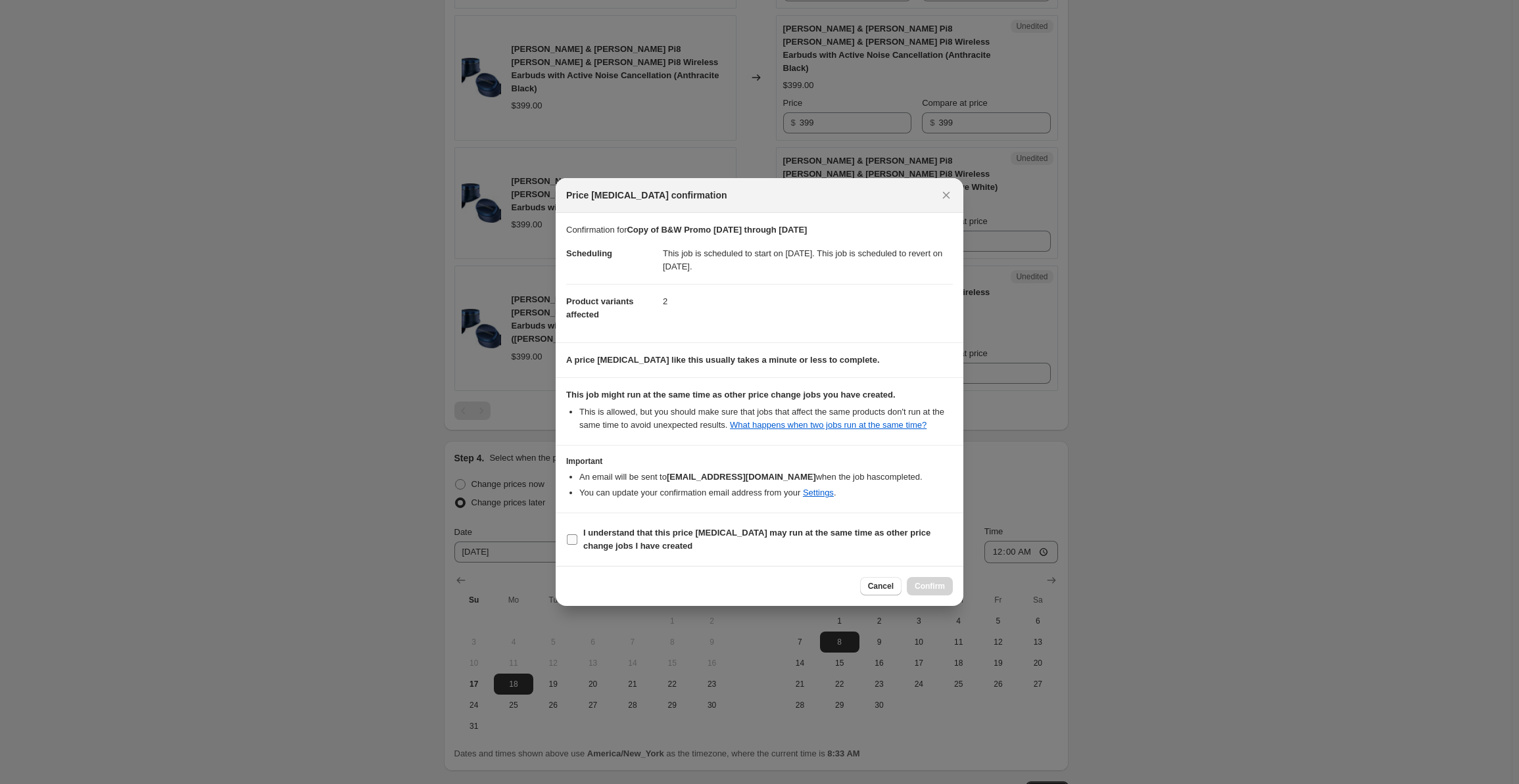
click at [593, 541] on b "I understand that this price [MEDICAL_DATA] may run at the same time as other p…" at bounding box center [757, 539] width 347 height 23
click at [577, 541] on input "I understand that this price [MEDICAL_DATA] may run at the same time as other p…" at bounding box center [572, 540] width 10 height 10
checkbox input "true"
click at [936, 588] on span "Confirm" at bounding box center [930, 587] width 31 height 10
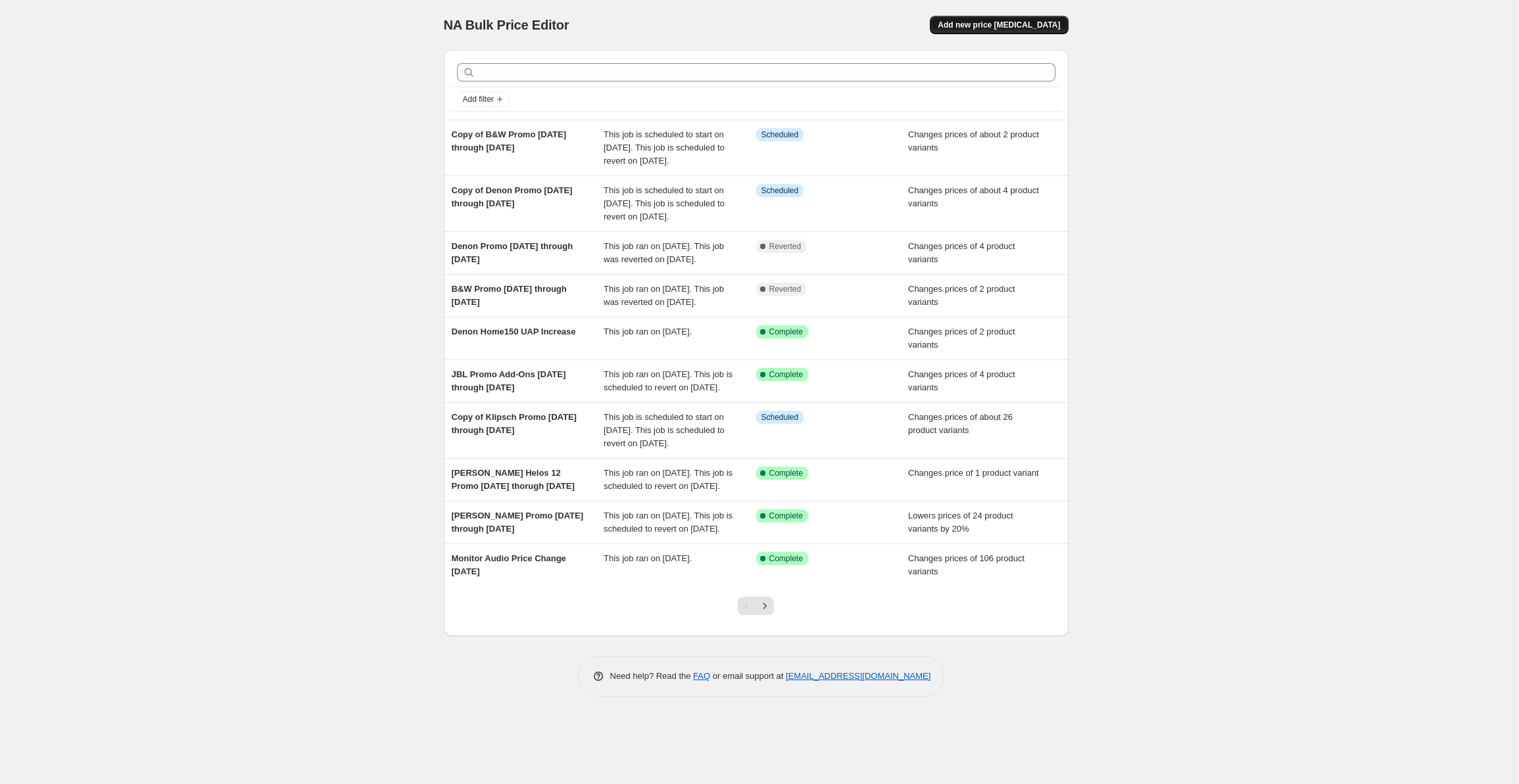
click at [1008, 23] on span "Add new price [MEDICAL_DATA]" at bounding box center [998, 25] width 122 height 10
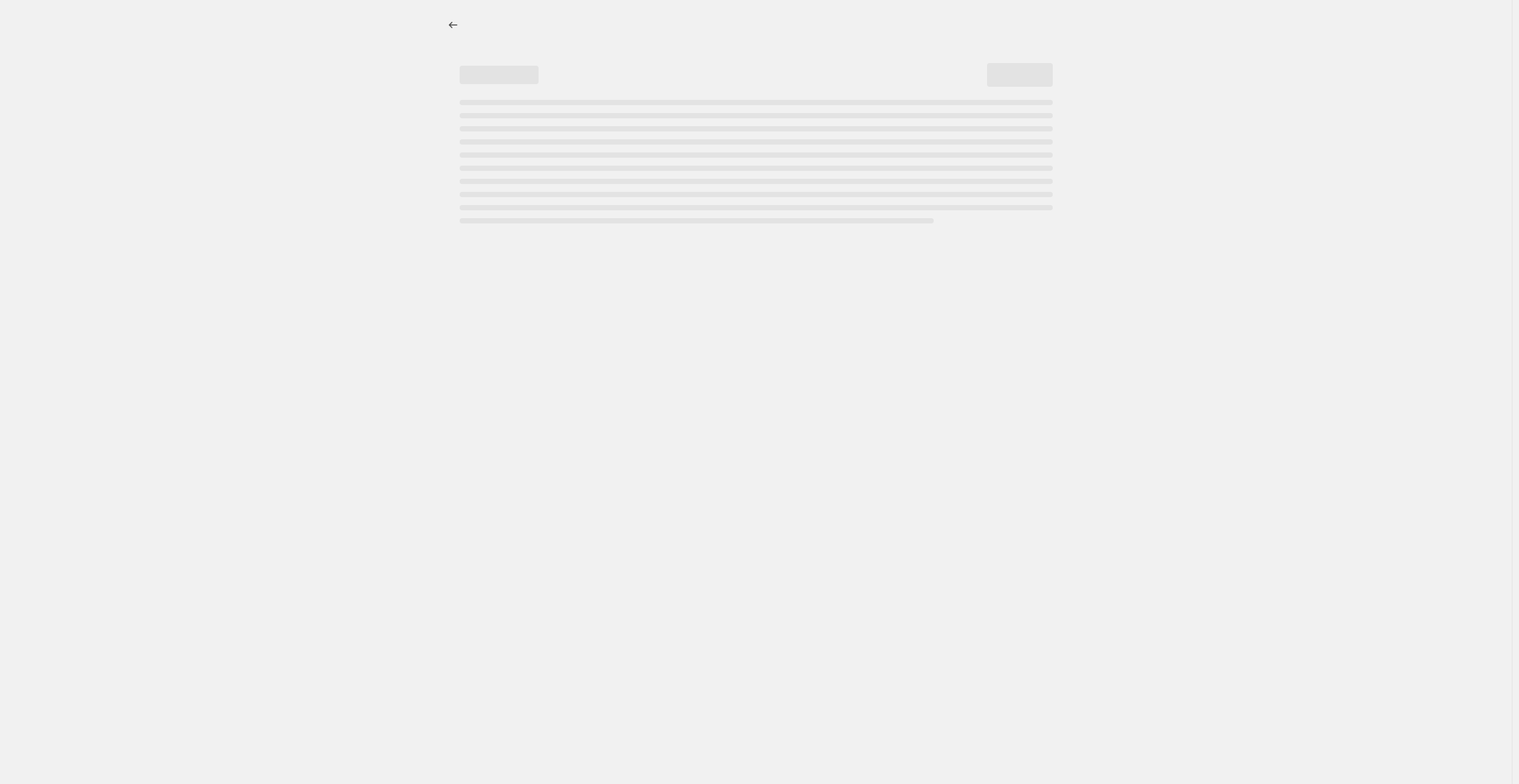
select select "percentage"
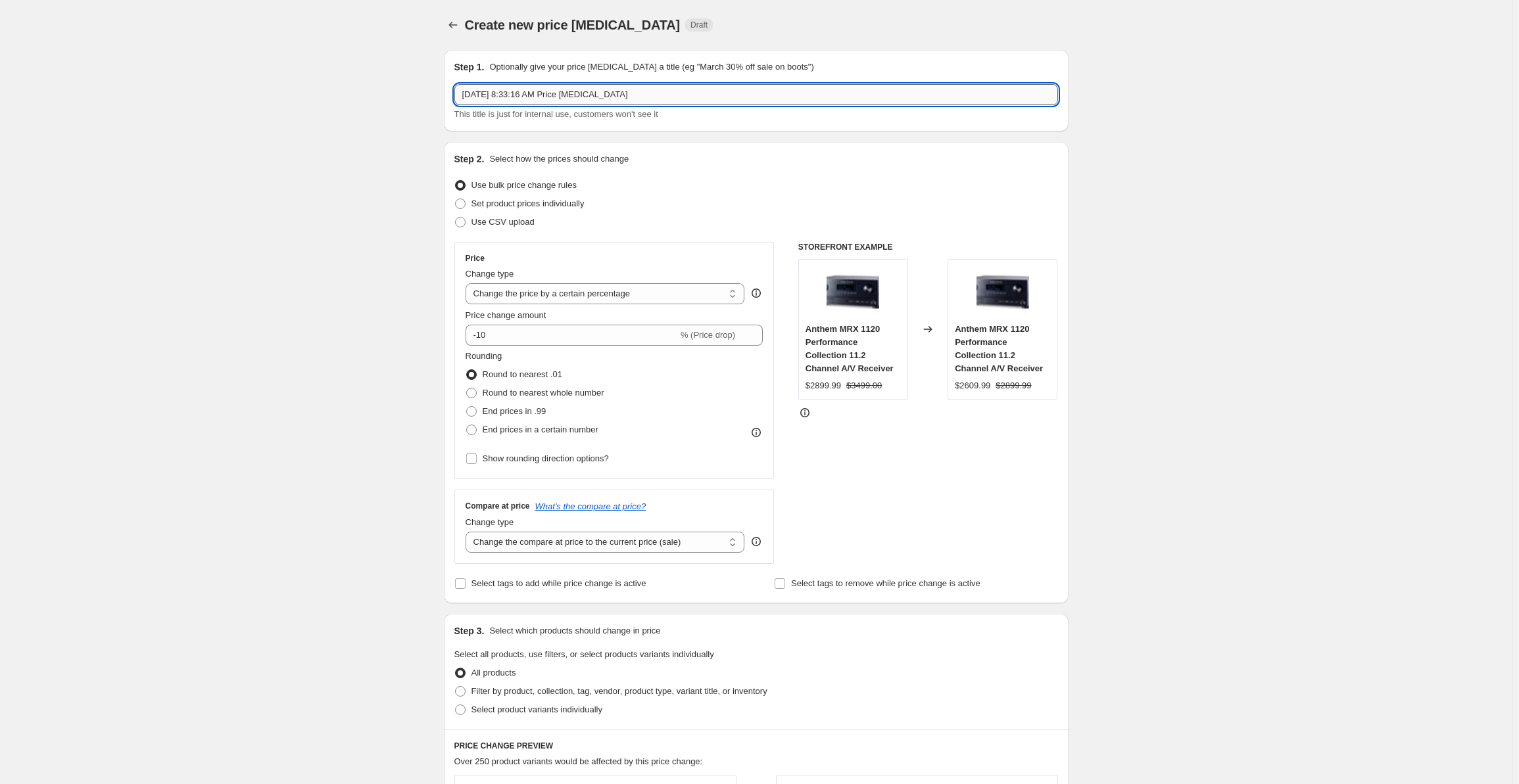
click at [527, 97] on input "[DATE] 8:33:16 AM Price [MEDICAL_DATA]" at bounding box center [756, 95] width 604 height 21
drag, startPoint x: 637, startPoint y: 87, endPoint x: 317, endPoint y: 104, distance: 320.5
click at [317, 104] on div "Create new price [MEDICAL_DATA]. This page is ready Create new price [MEDICAL_D…" at bounding box center [755, 667] width 1512 height 1335
type input "Def Tech Promo [DATE] through [DATE]"
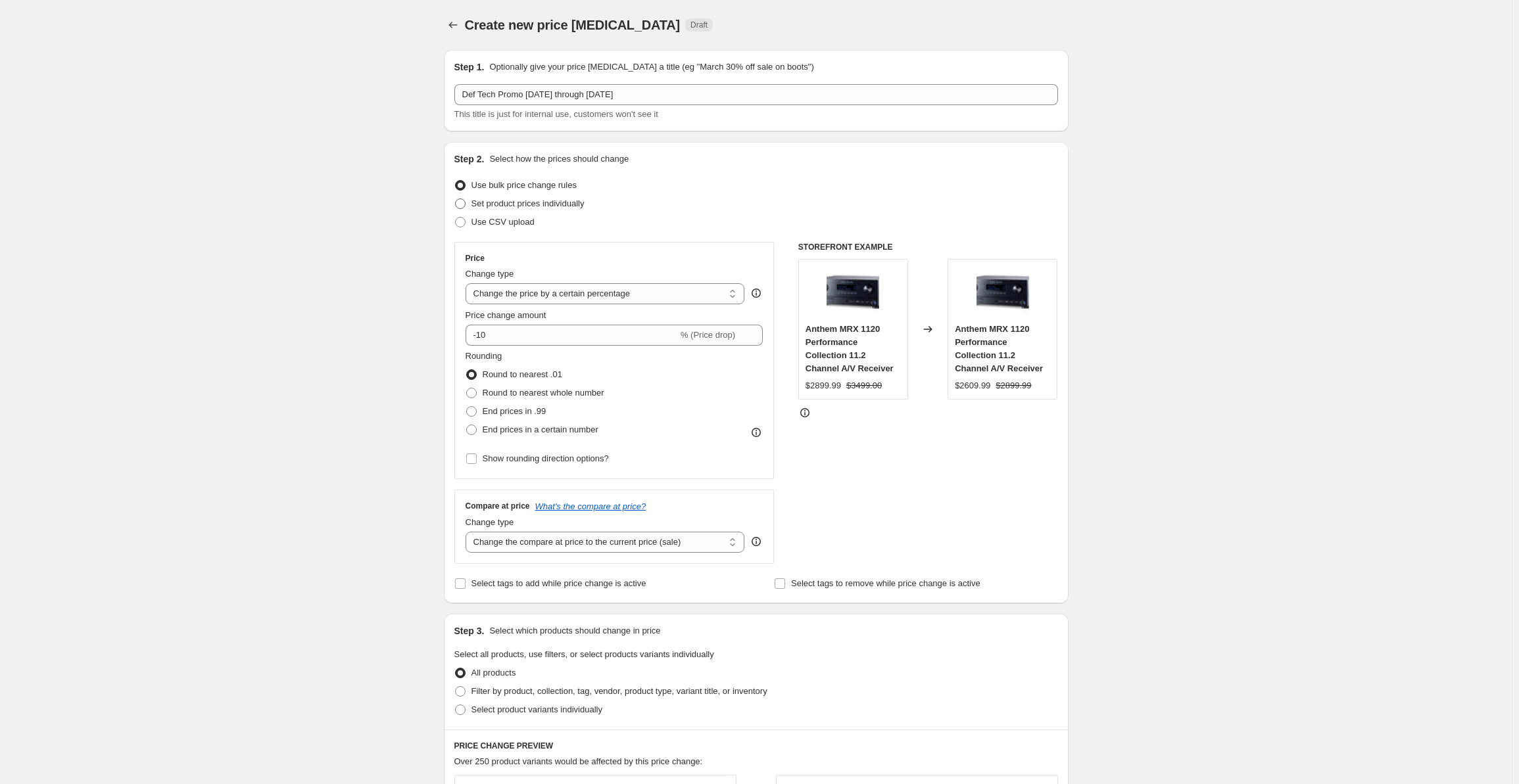
click at [506, 199] on span "Set product prices individually" at bounding box center [528, 203] width 113 height 10
click at [456, 199] on input "Set product prices individually" at bounding box center [455, 198] width 1 height 1
radio input "true"
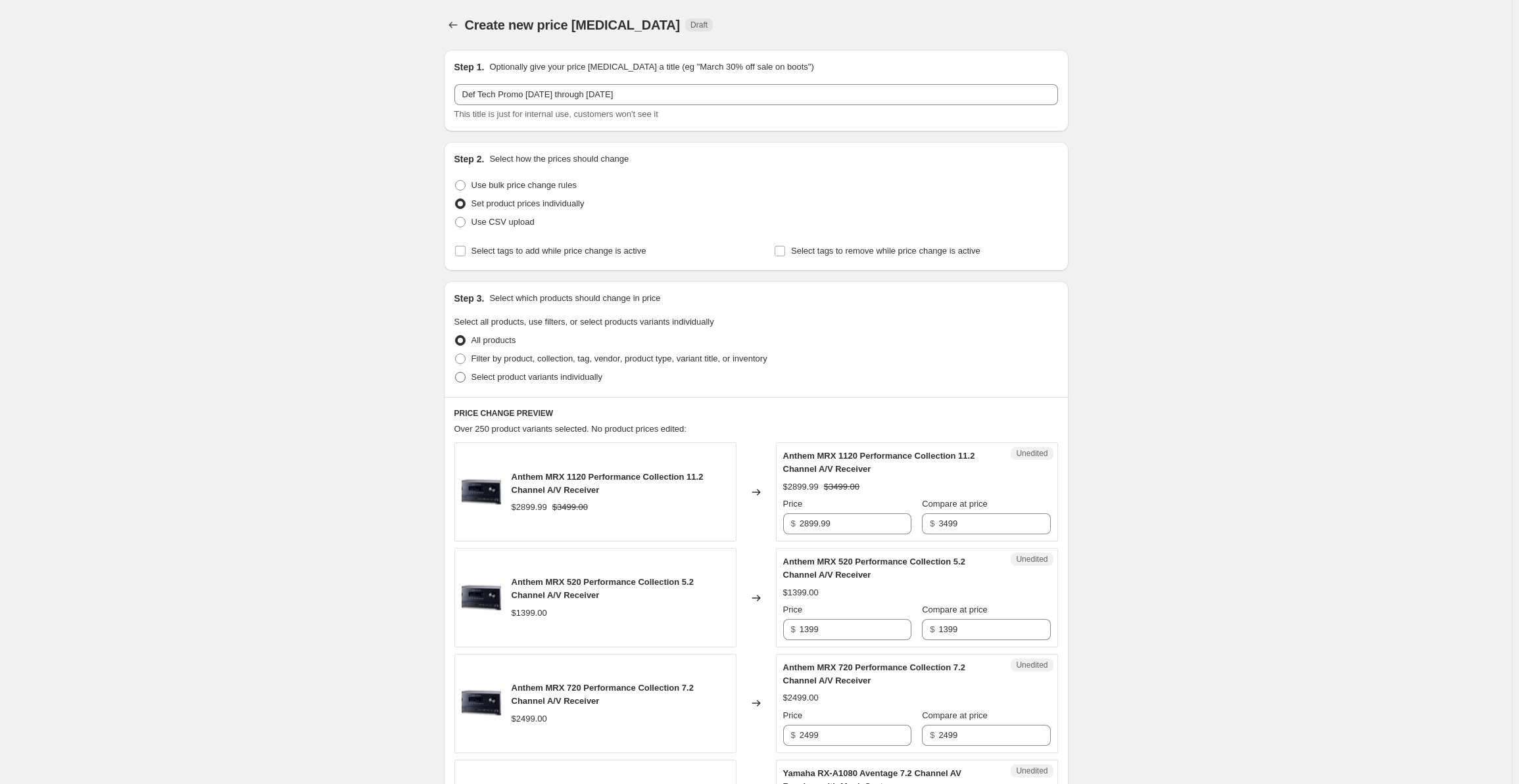
click at [494, 372] on span "Select product variants individually" at bounding box center [536, 376] width 130 height 10
click at [456, 372] on input "Select product variants individually" at bounding box center [455, 372] width 1 height 1
radio input "true"
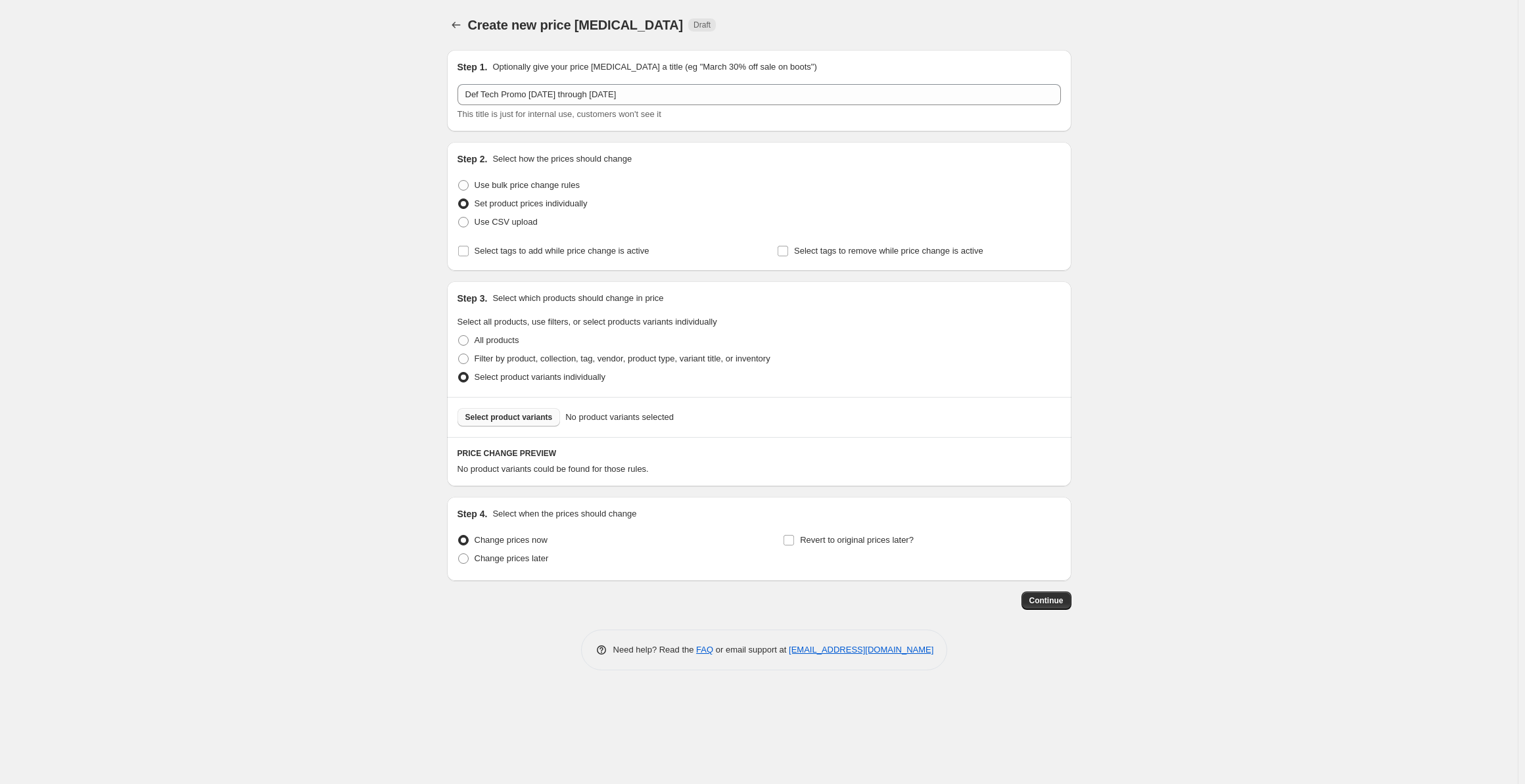
click at [514, 423] on button "Select product variants" at bounding box center [509, 417] width 103 height 19
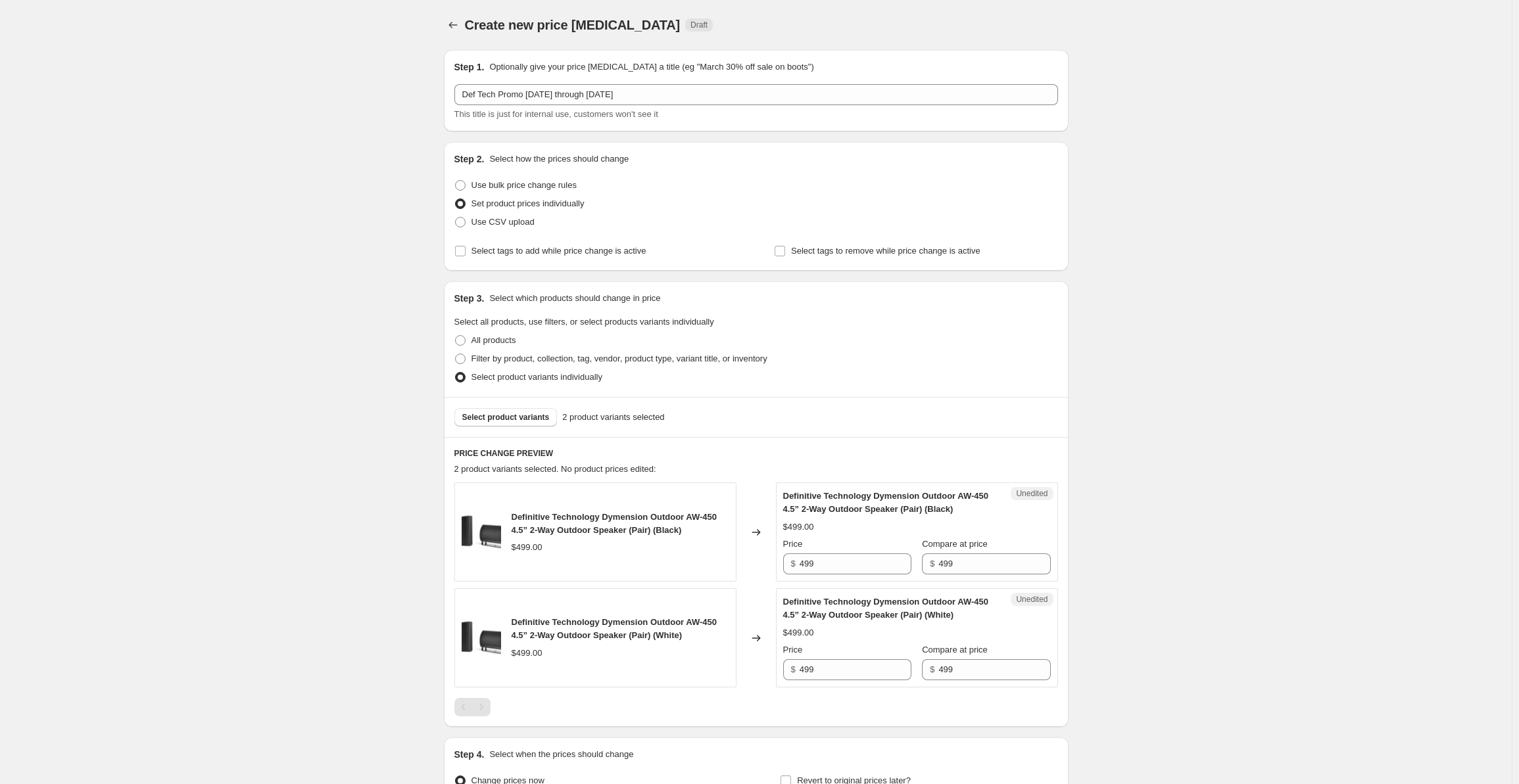
scroll to position [145, 0]
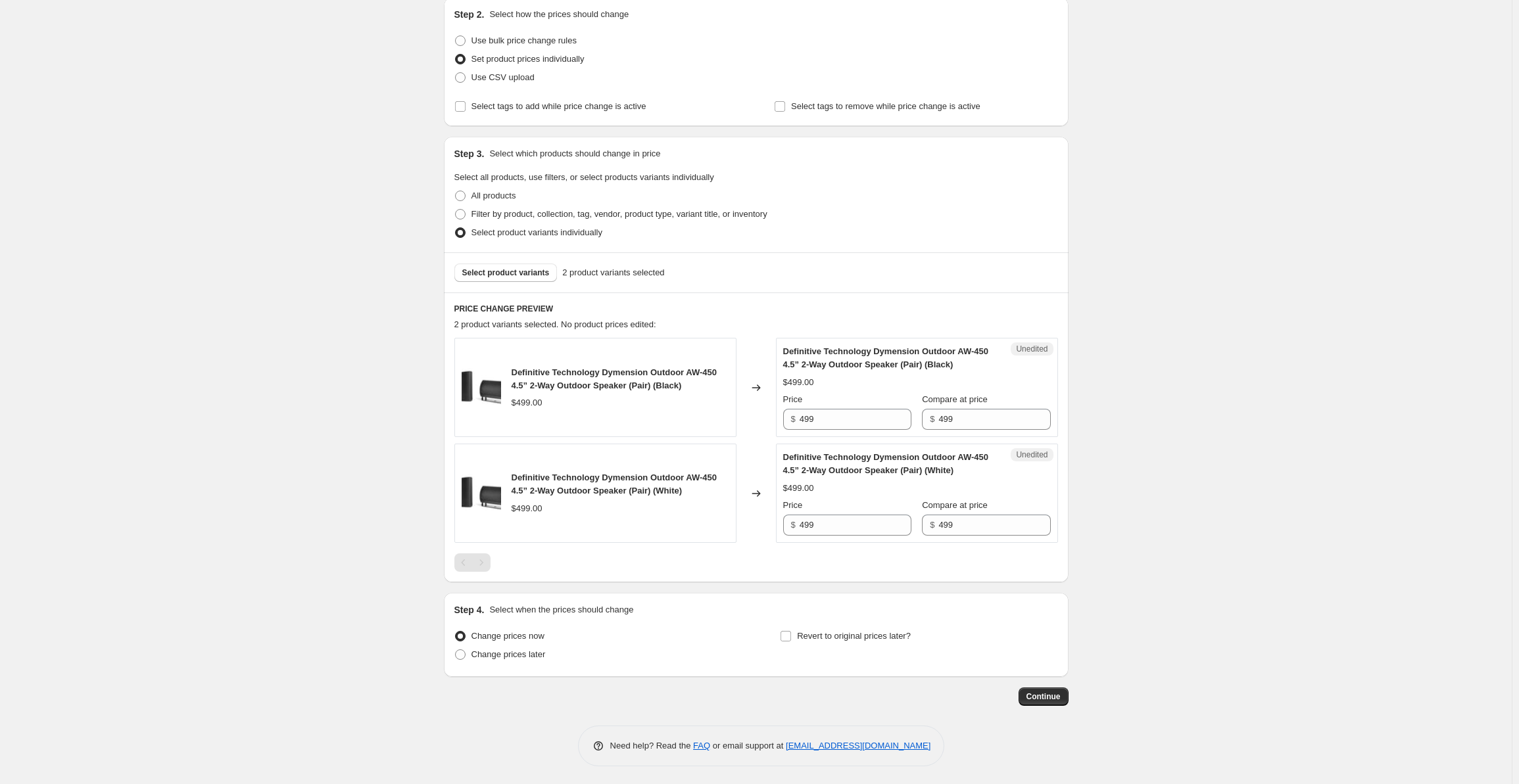
click at [823, 438] on div "Definitive Technology Dymension Outdoor AW-450 4.5” 2-Way Outdoor Speaker (Pair…" at bounding box center [756, 440] width 604 height 205
click at [827, 414] on input "499" at bounding box center [855, 419] width 112 height 21
drag, startPoint x: 841, startPoint y: 416, endPoint x: 756, endPoint y: 419, distance: 85.1
click at [756, 419] on div "Definitive Technology Dymension Outdoor AW-450 4.5” 2-Way Outdoor Speaker (Pair…" at bounding box center [756, 387] width 604 height 99
type input "399"
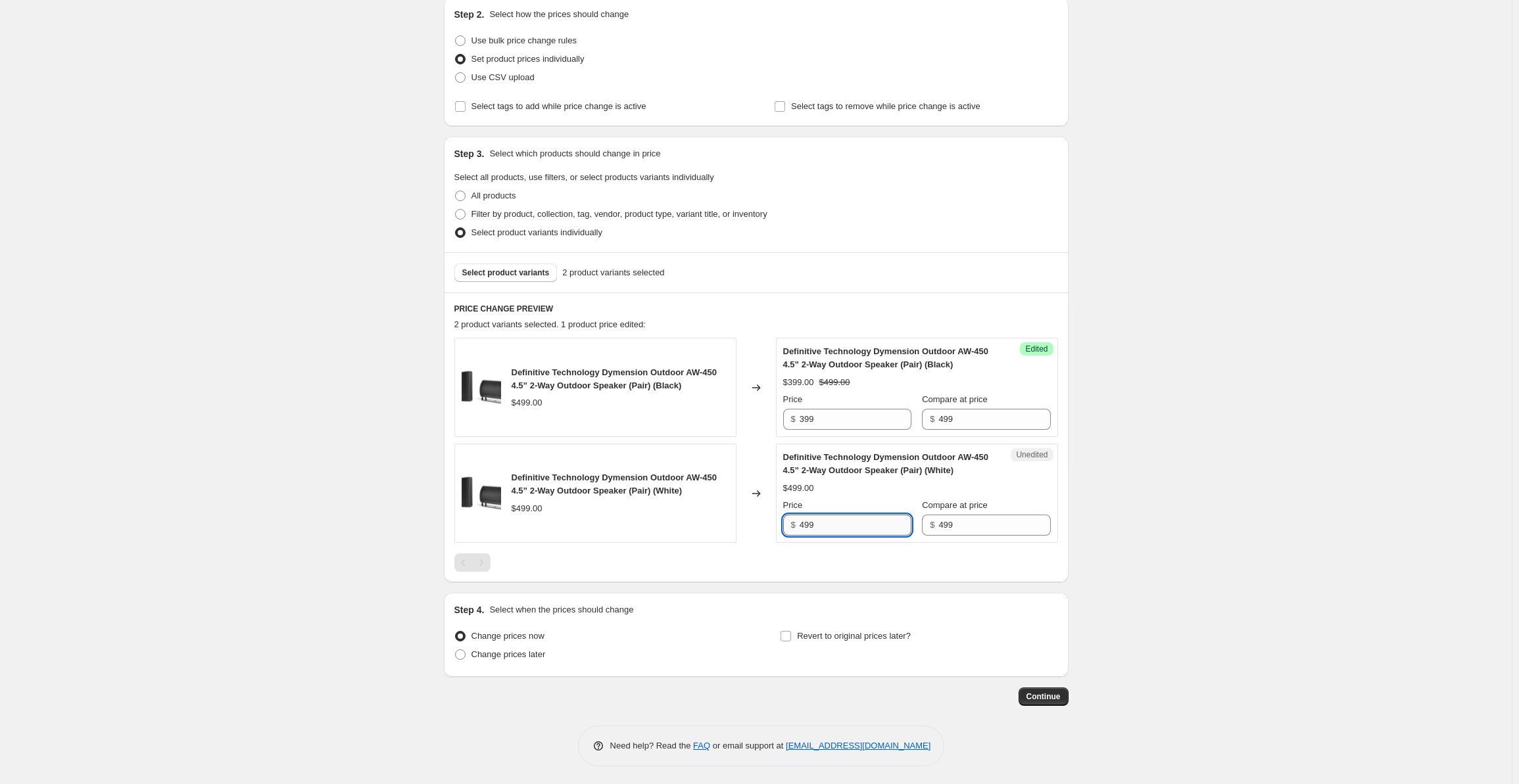
click at [839, 531] on input "499" at bounding box center [855, 525] width 112 height 21
drag, startPoint x: 855, startPoint y: 525, endPoint x: 753, endPoint y: 526, distance: 102.0
click at [753, 526] on div "Definitive Technology Dymension Outdoor AW-450 4.5” 2-Way Outdoor Speaker (Pair…" at bounding box center [756, 493] width 604 height 99
type input "399"
click at [1171, 399] on div "Create new price [MEDICAL_DATA]. This page is ready Create new price [MEDICAL_D…" at bounding box center [755, 320] width 1512 height 931
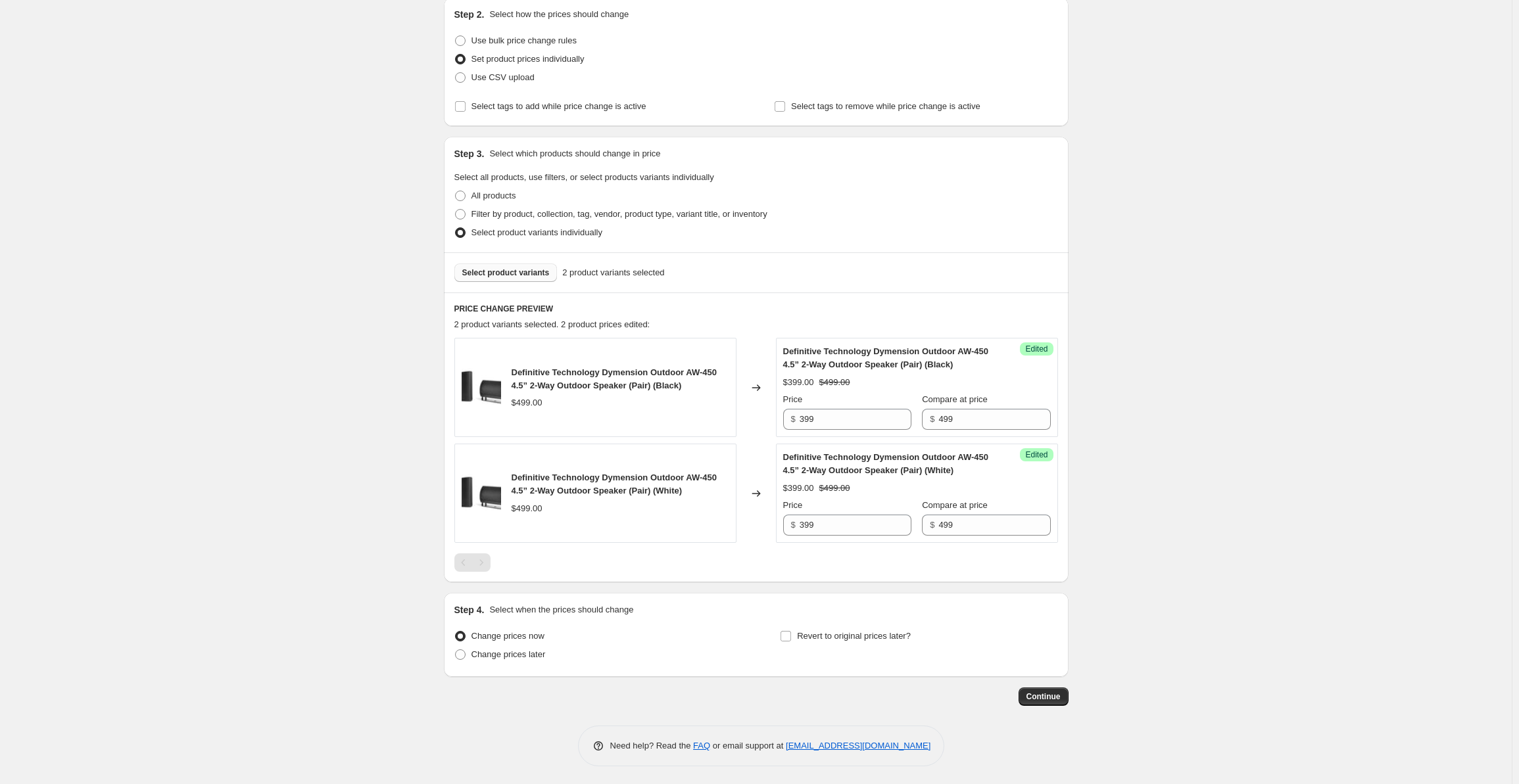
click at [513, 276] on span "Select product variants" at bounding box center [506, 273] width 87 height 10
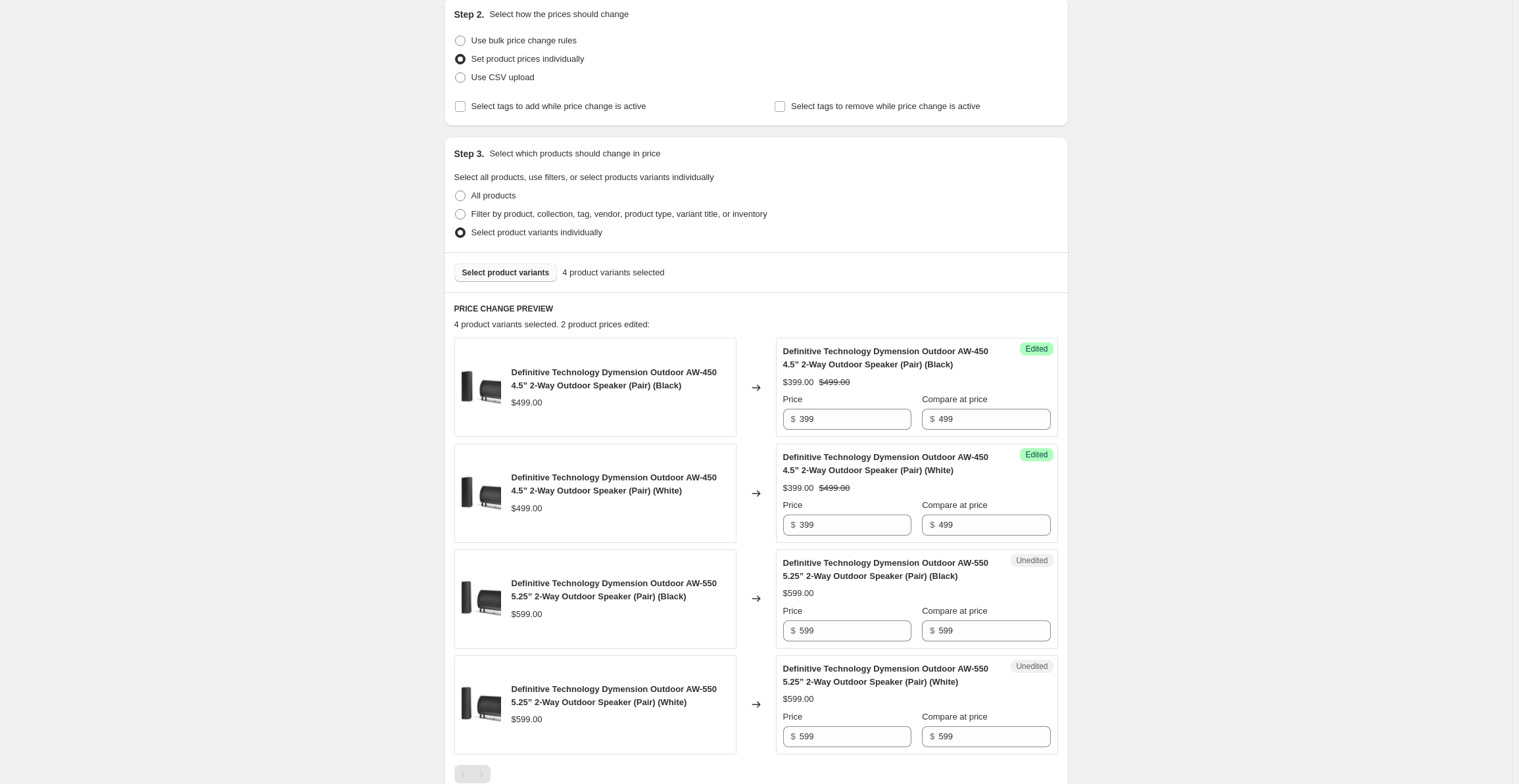
scroll to position [355, 0]
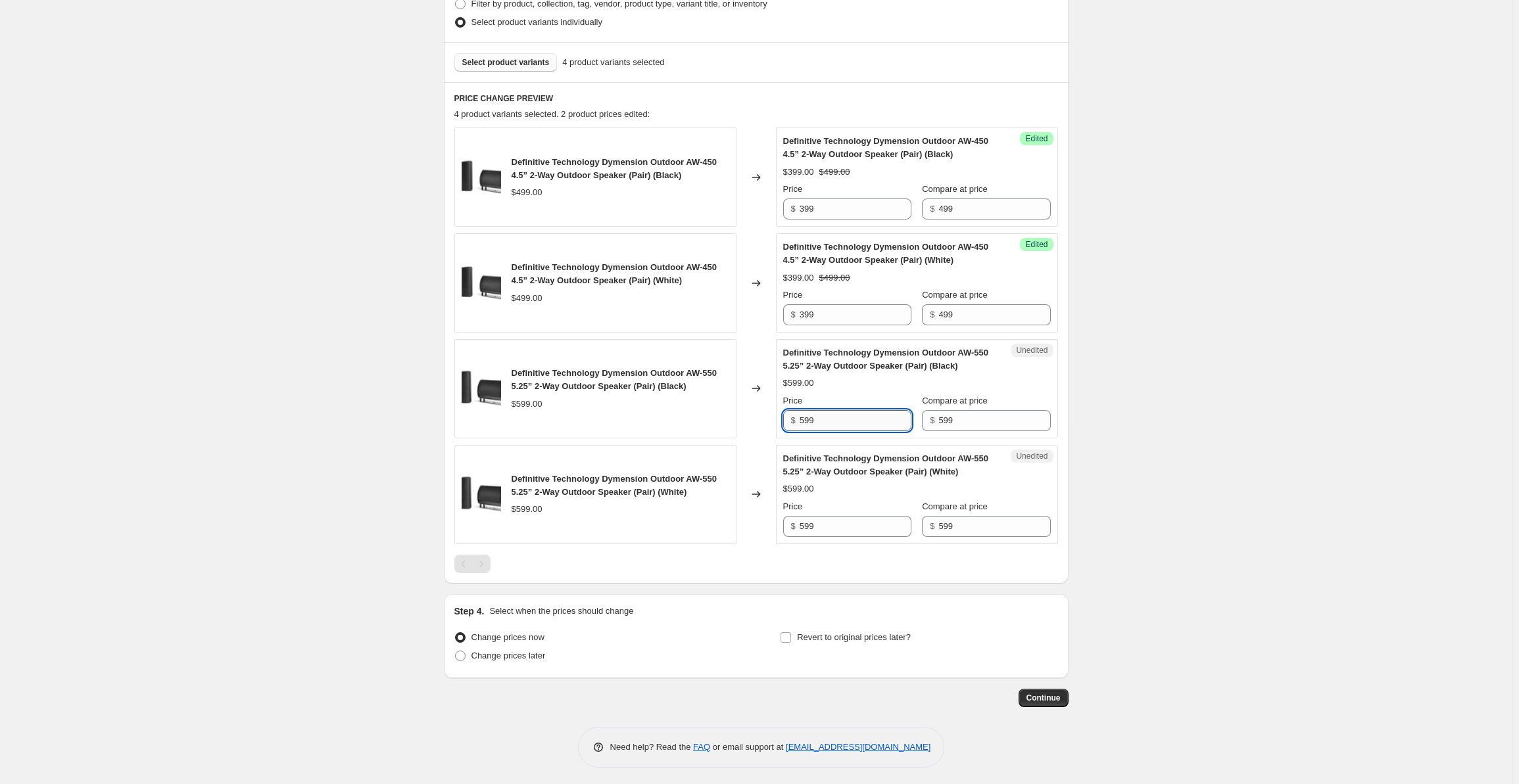
click at [829, 414] on input "599" at bounding box center [855, 420] width 112 height 21
drag, startPoint x: 849, startPoint y: 417, endPoint x: 776, endPoint y: 422, distance: 73.2
click at [776, 422] on div "Definitive Technology Dymension Outdoor AW-550 5.25” 2-Way Outdoor Speaker (Pai…" at bounding box center [756, 388] width 604 height 99
type input "479"
click at [837, 522] on input "599" at bounding box center [855, 526] width 112 height 21
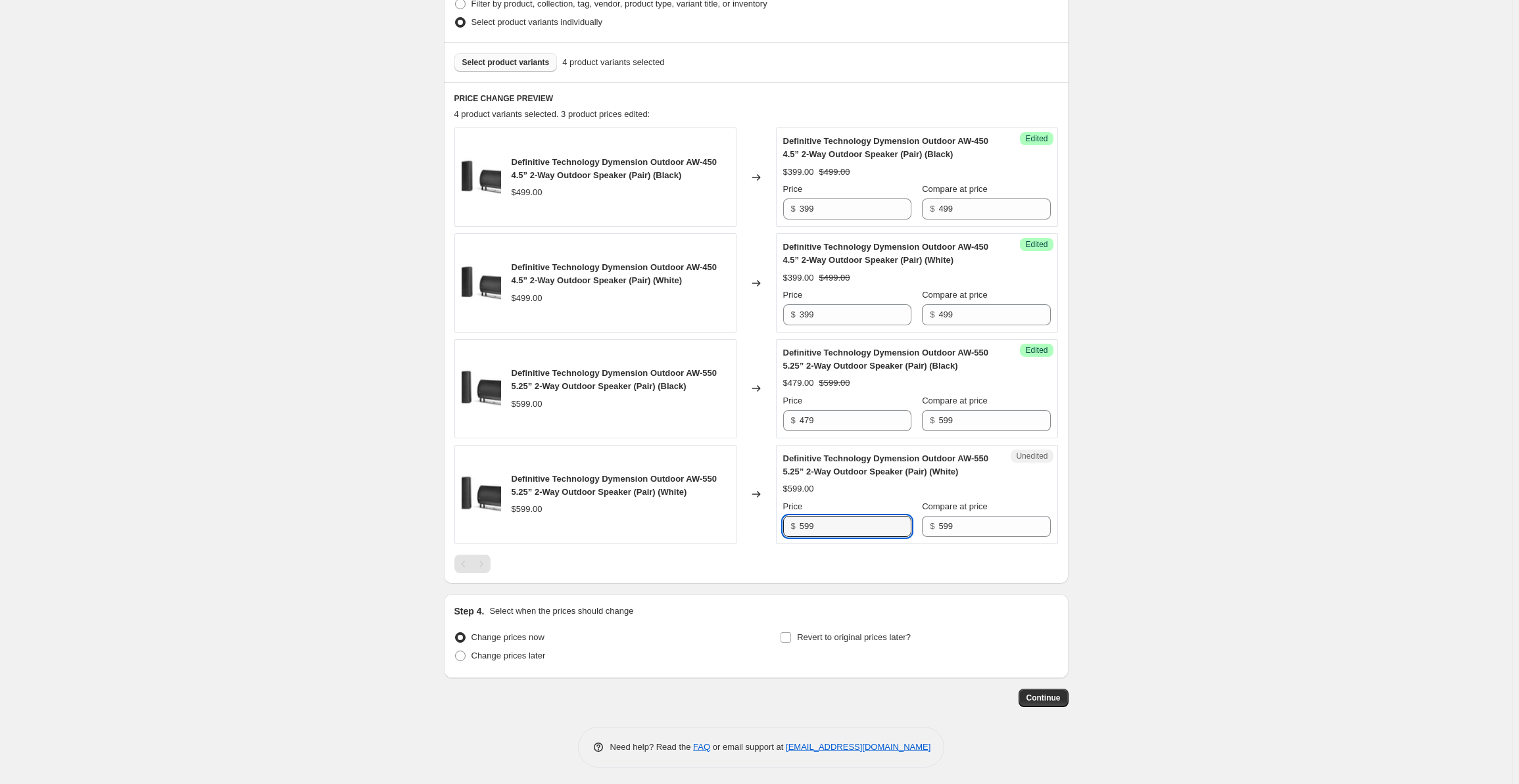
drag, startPoint x: 849, startPoint y: 524, endPoint x: 775, endPoint y: 522, distance: 74.0
click at [775, 522] on div "Definitive Technology Dymension Outdoor AW-550 5.25” 2-Way Outdoor Speaker (Pai…" at bounding box center [756, 494] width 604 height 99
type input "479"
click at [1217, 329] on div "Create new price [MEDICAL_DATA]. This page is ready Create new price [MEDICAL_D…" at bounding box center [755, 216] width 1512 height 1142
click at [500, 58] on span "Select product variants" at bounding box center [506, 63] width 87 height 10
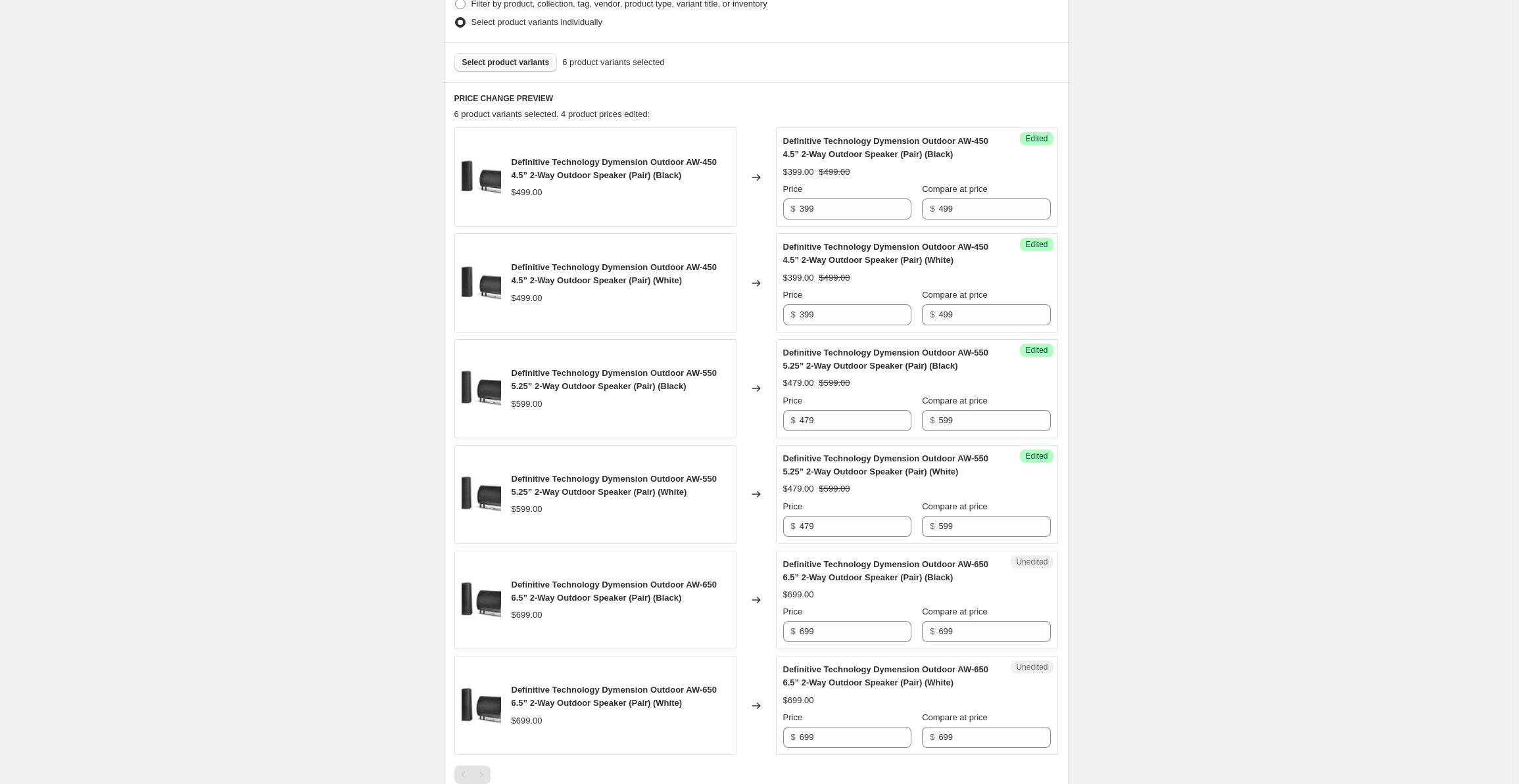
scroll to position [565, 0]
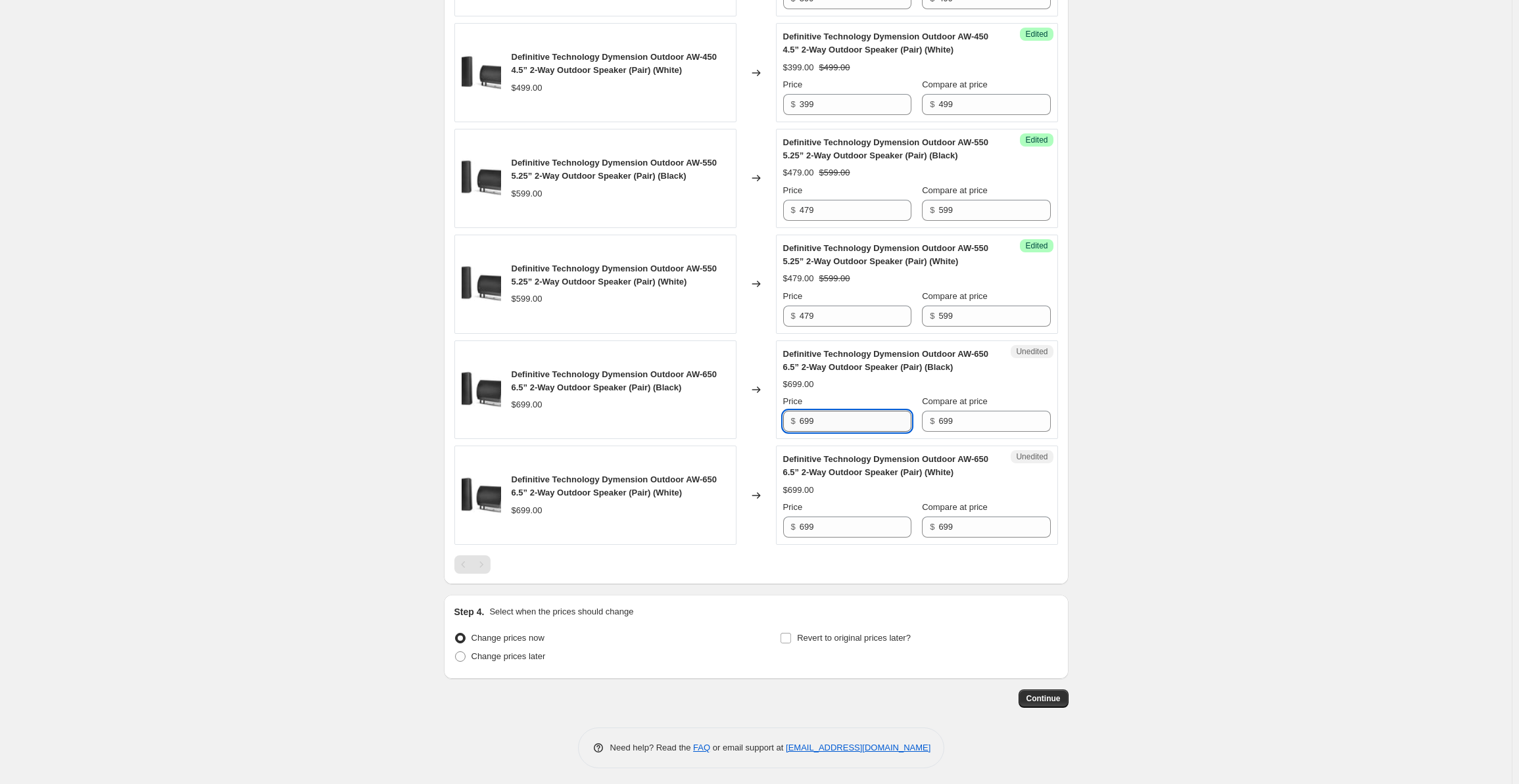
click at [839, 424] on input "699" at bounding box center [855, 421] width 112 height 21
drag, startPoint x: 854, startPoint y: 421, endPoint x: 749, endPoint y: 411, distance: 105.5
click at [749, 411] on div "Definitive Technology Dymension Outdoor AW-650 6.5” 2-Way Outdoor Speaker (Pair…" at bounding box center [756, 390] width 604 height 99
type input "559"
click at [833, 519] on input "699" at bounding box center [855, 527] width 112 height 21
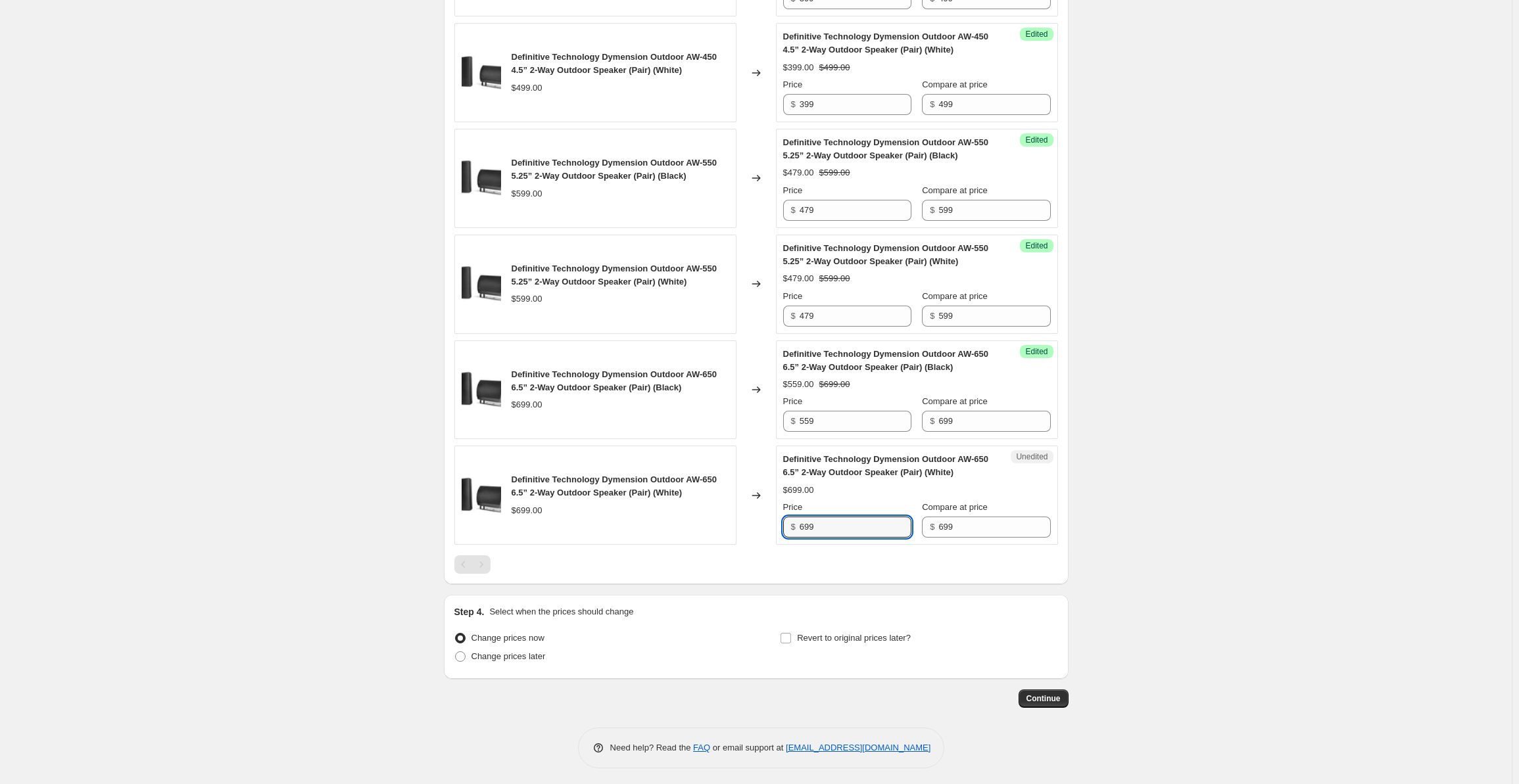
drag, startPoint x: 846, startPoint y: 519, endPoint x: 767, endPoint y: 519, distance: 79.0
click at [767, 519] on div "Definitive Technology Dymension Outdoor AW-650 6.5” 2-Way Outdoor Speaker (Pair…" at bounding box center [756, 495] width 604 height 99
type input "559"
click at [1244, 393] on div "Create new price [MEDICAL_DATA]. This page is ready Create new price [MEDICAL_D…" at bounding box center [755, 112] width 1512 height 1353
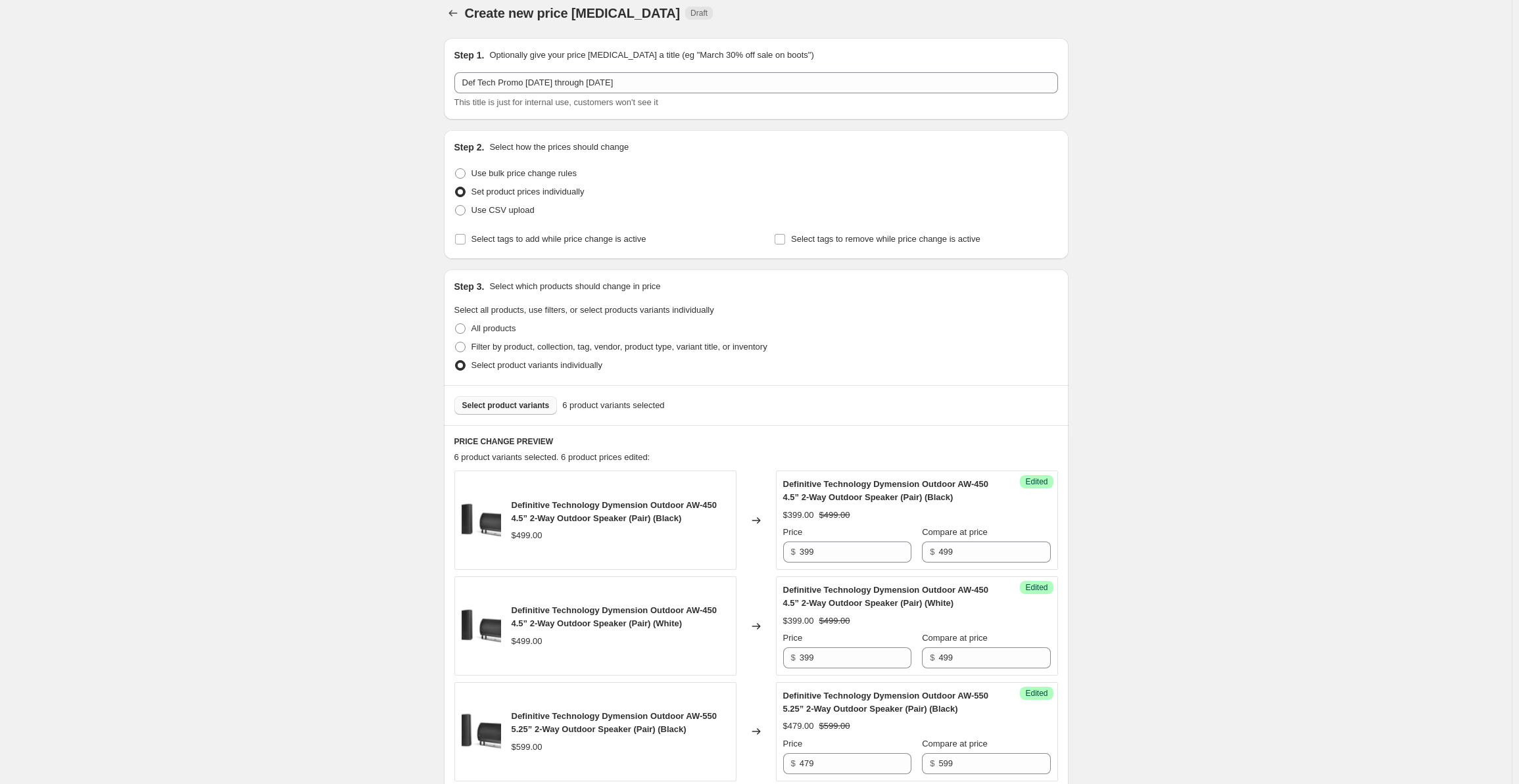
scroll to position [0, 0]
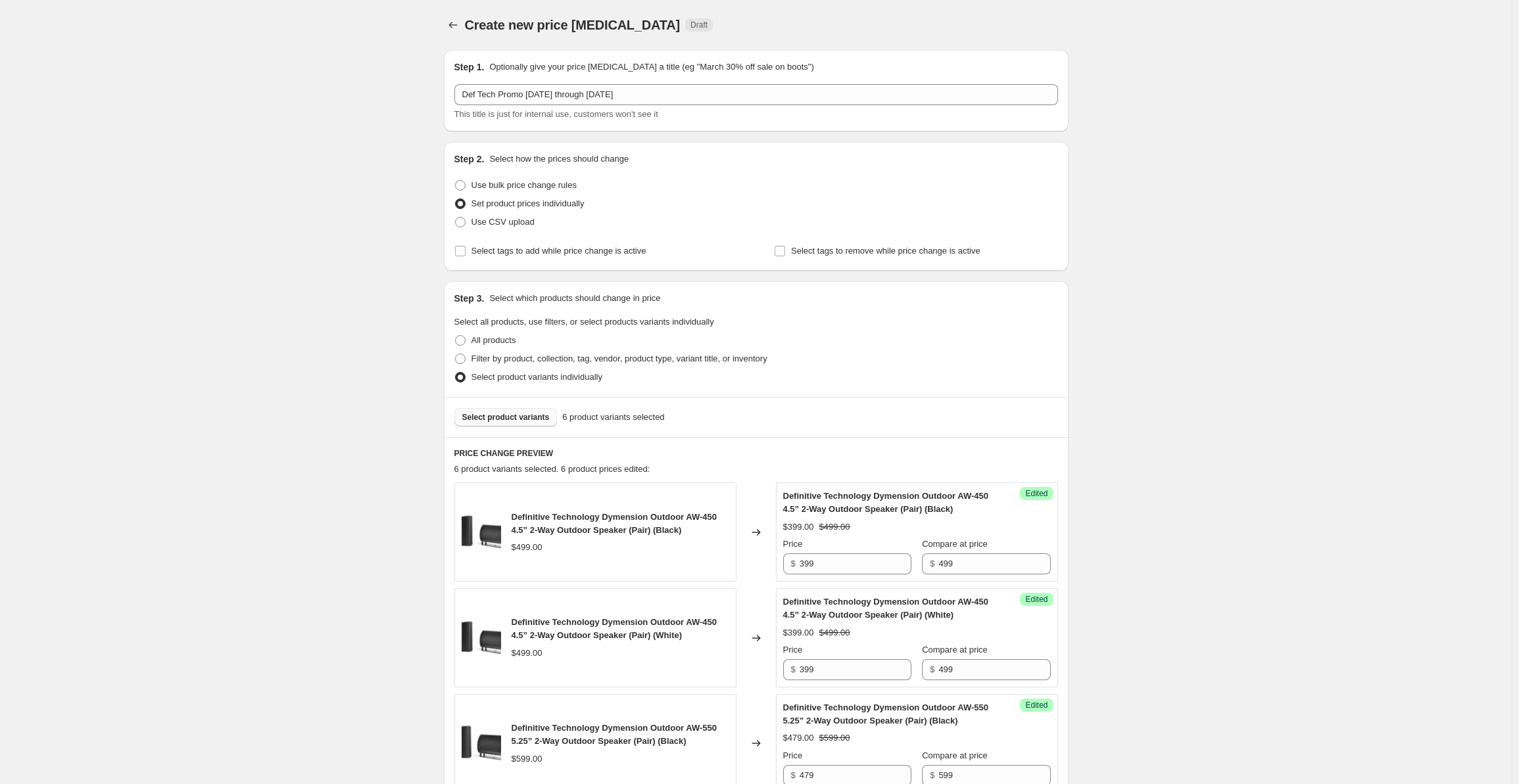
click at [488, 425] on button "Select product variants" at bounding box center [506, 417] width 103 height 19
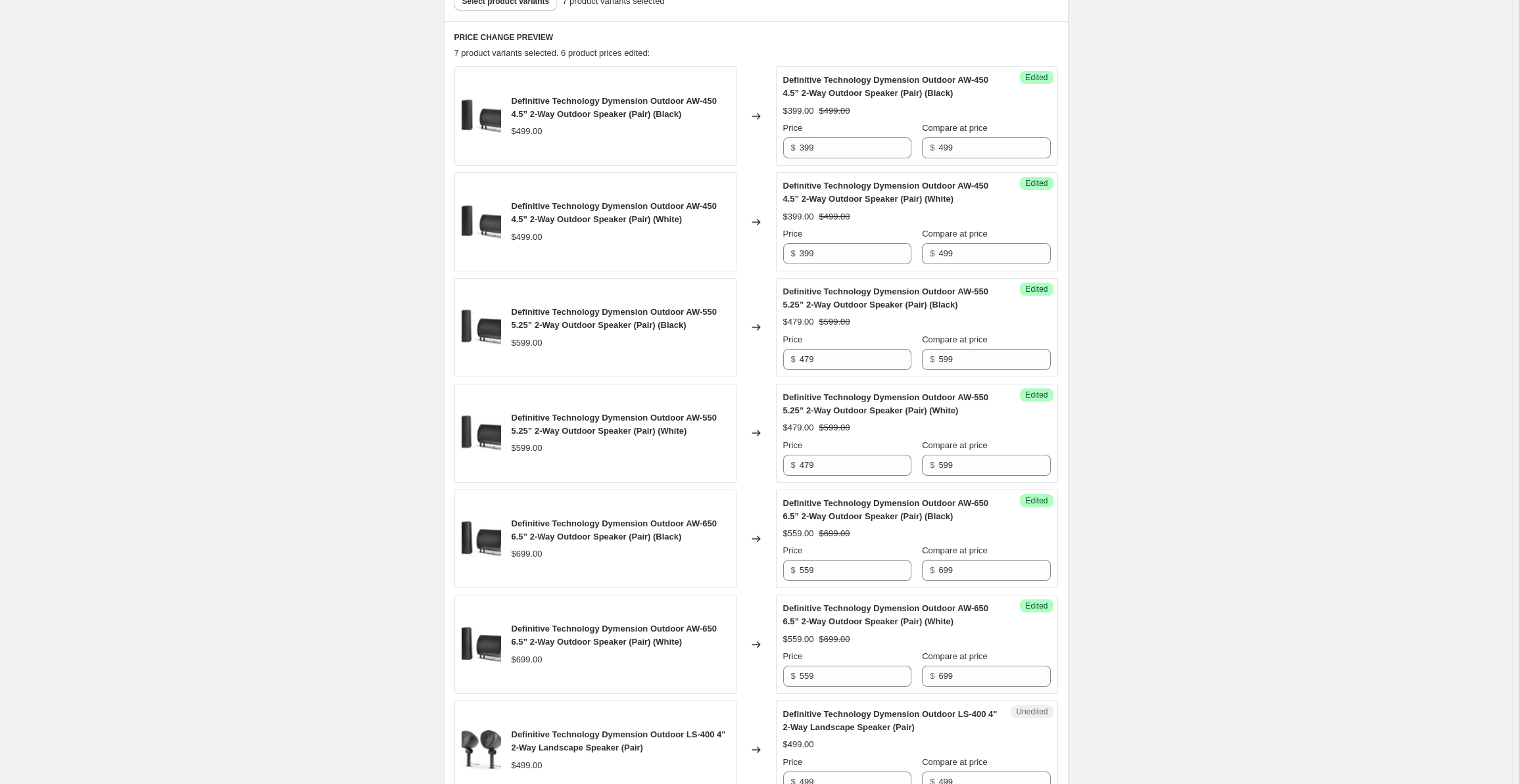
scroll to position [670, 0]
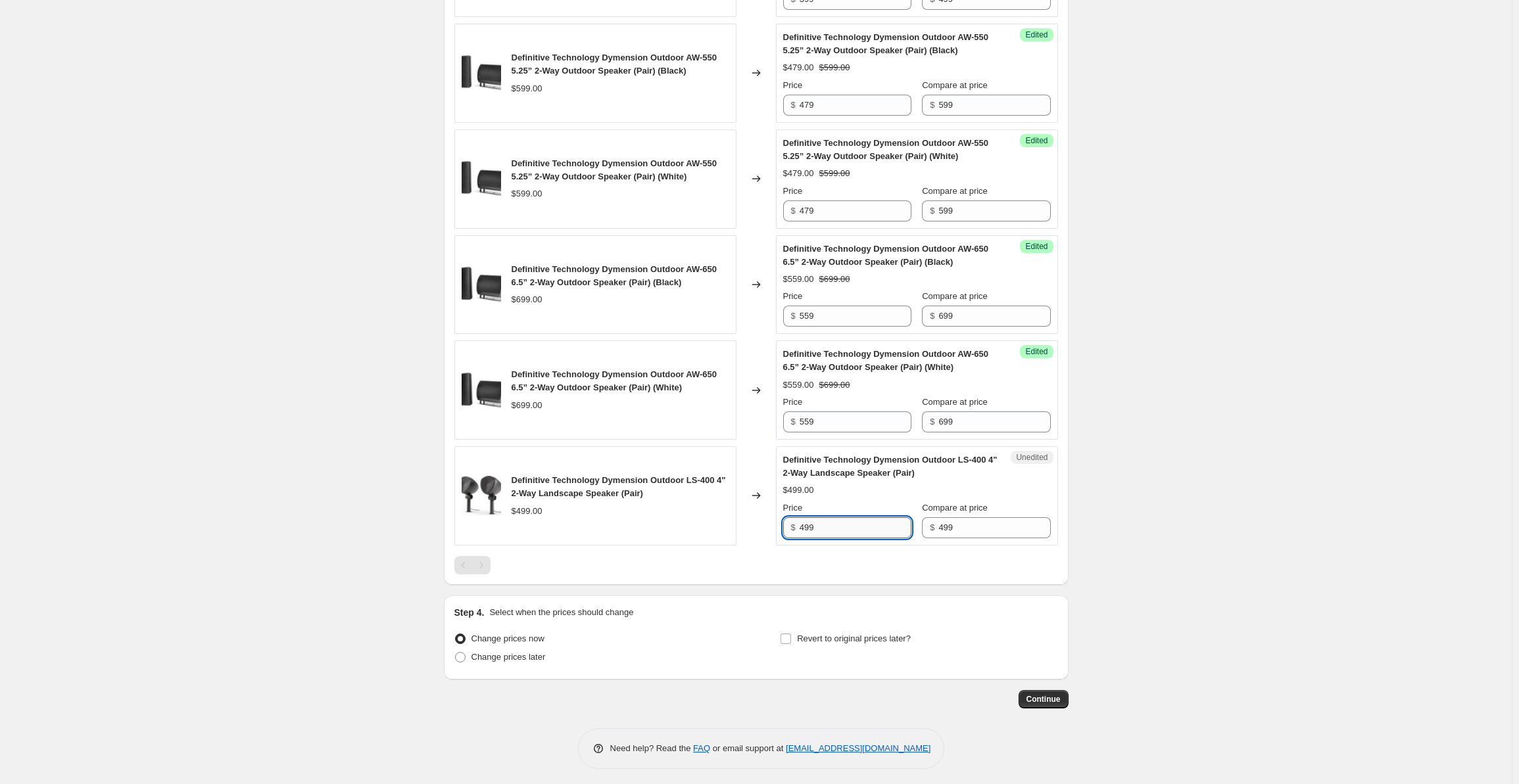
click at [825, 522] on input "499" at bounding box center [855, 528] width 112 height 21
drag, startPoint x: 837, startPoint y: 524, endPoint x: 776, endPoint y: 516, distance: 61.5
click at [776, 516] on div "Definitive Technology Dymension Outdoor LS-400 4" 2-Way Landscape Speaker (Pair…" at bounding box center [756, 496] width 604 height 99
type input "399"
click at [1189, 336] on div "Create new price [MEDICAL_DATA]. This page is ready Create new price [MEDICAL_D…" at bounding box center [755, 60] width 1512 height 1459
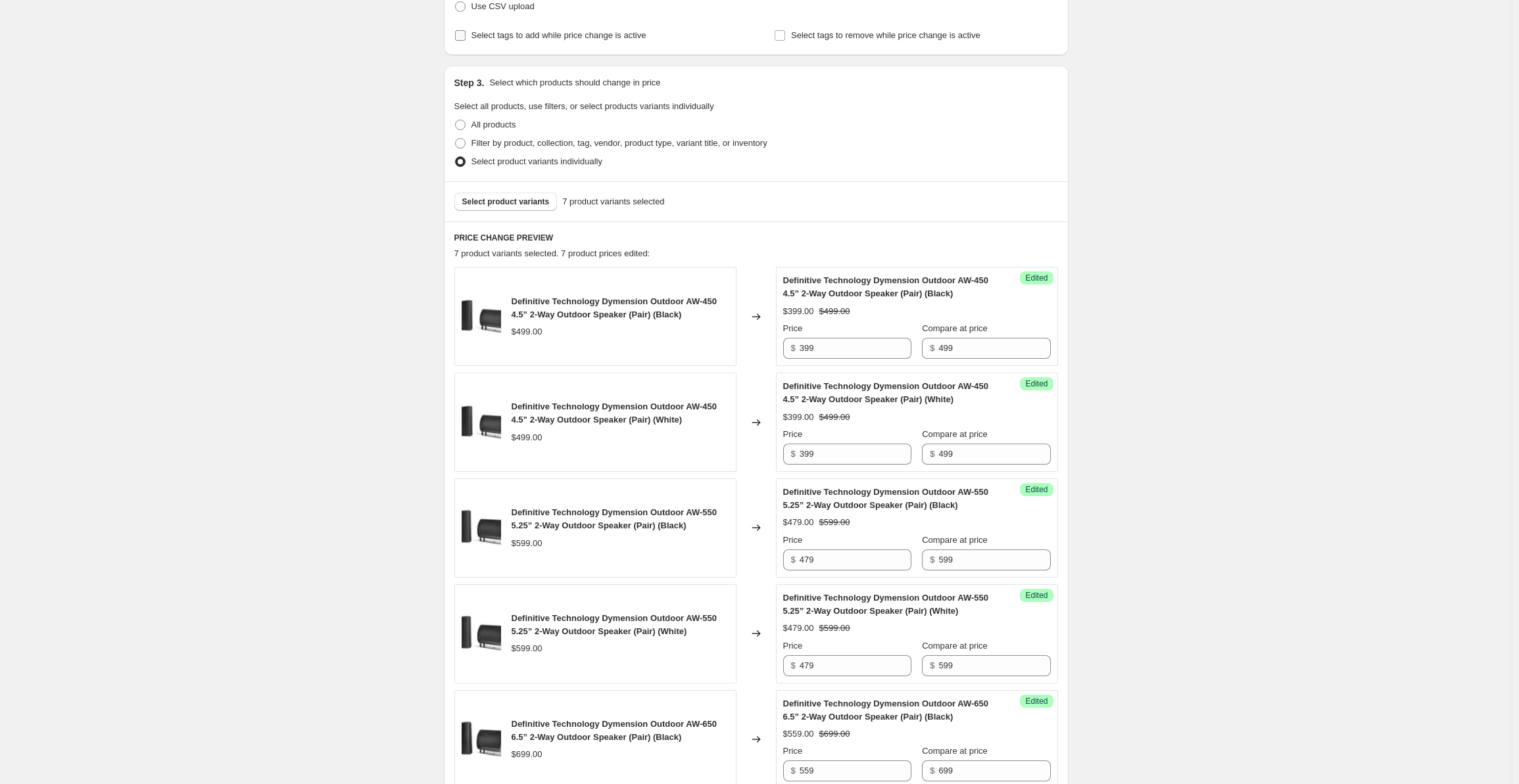
scroll to position [0, 0]
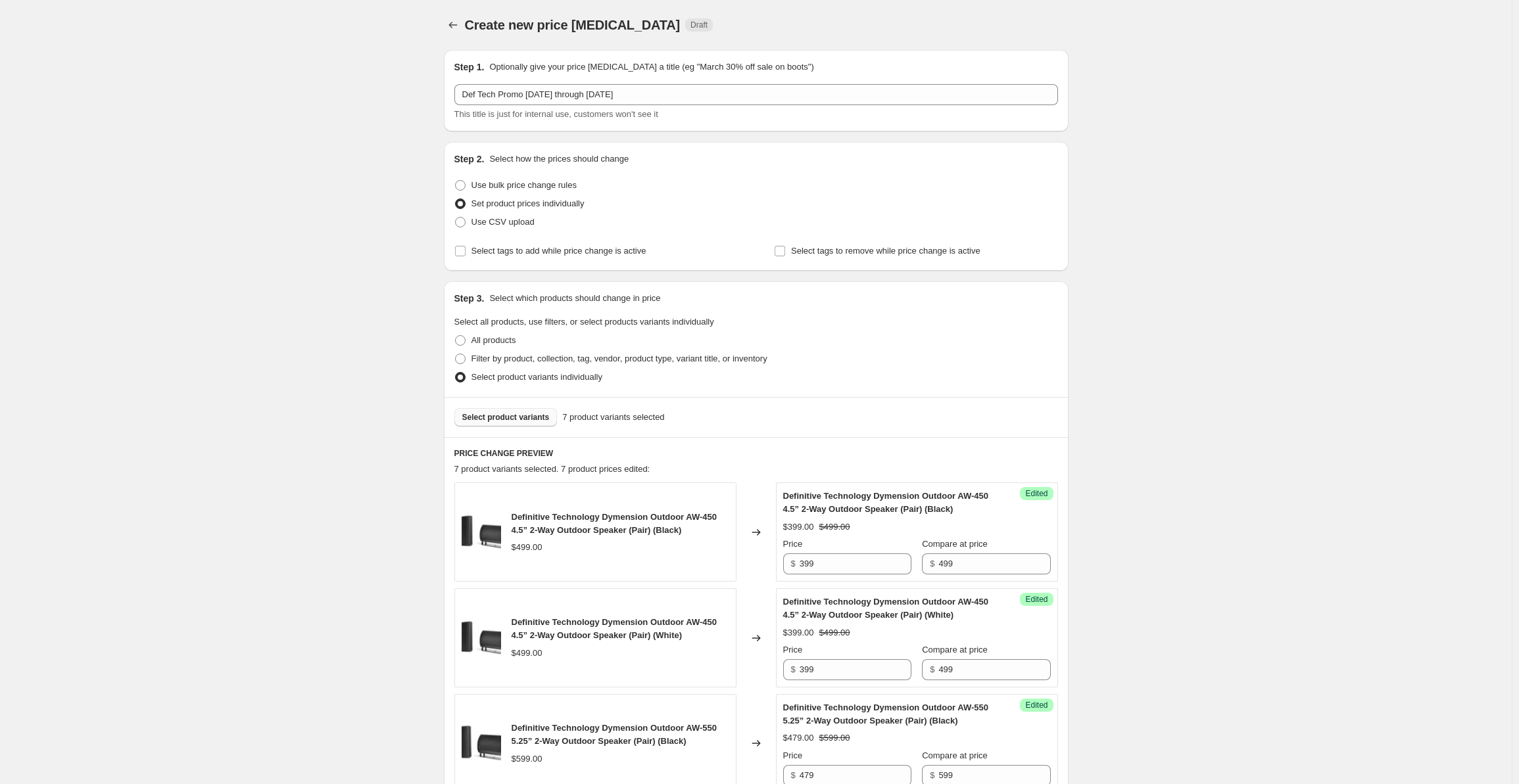
click at [490, 408] on button "Select product variants" at bounding box center [506, 417] width 103 height 19
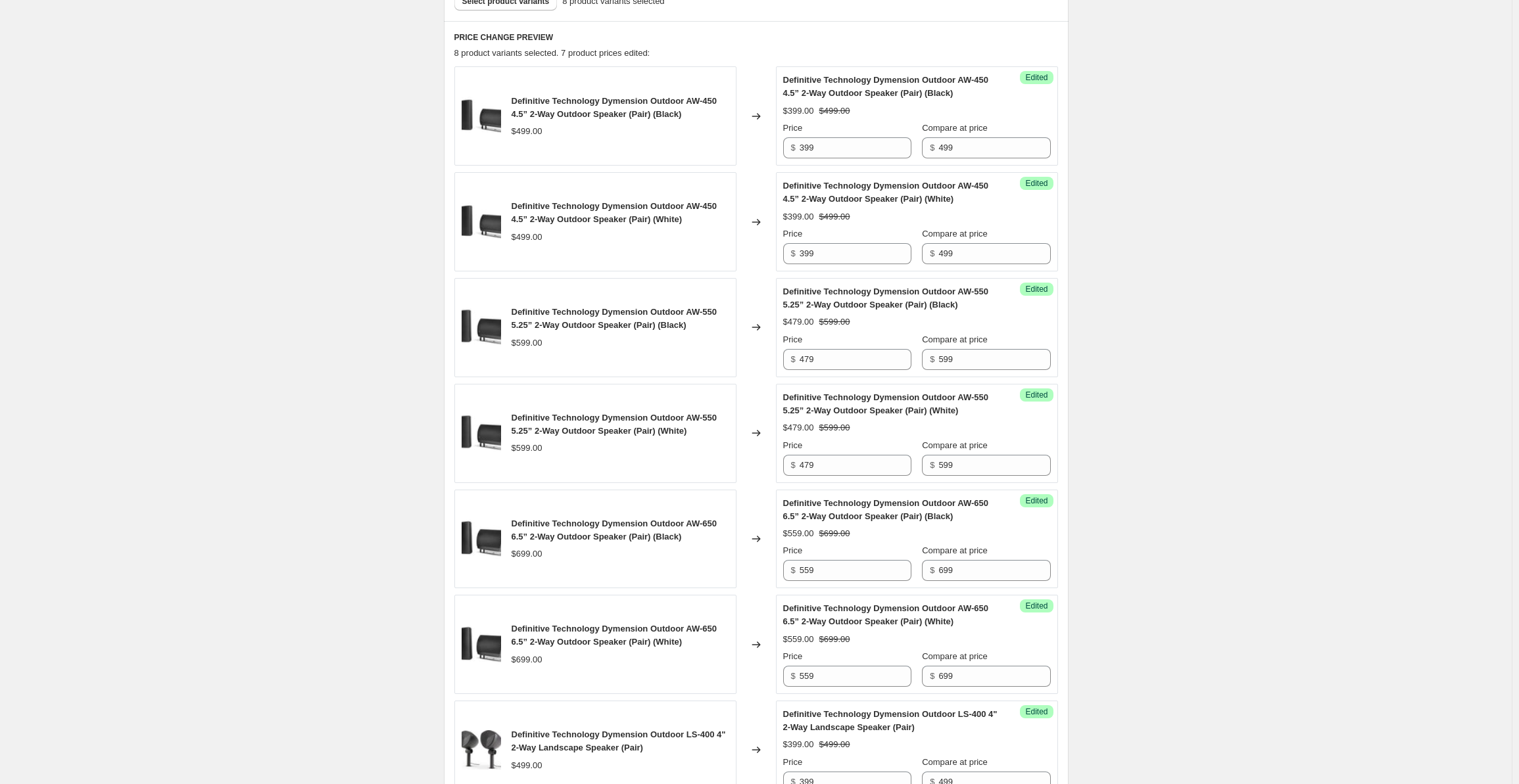
scroll to position [788, 0]
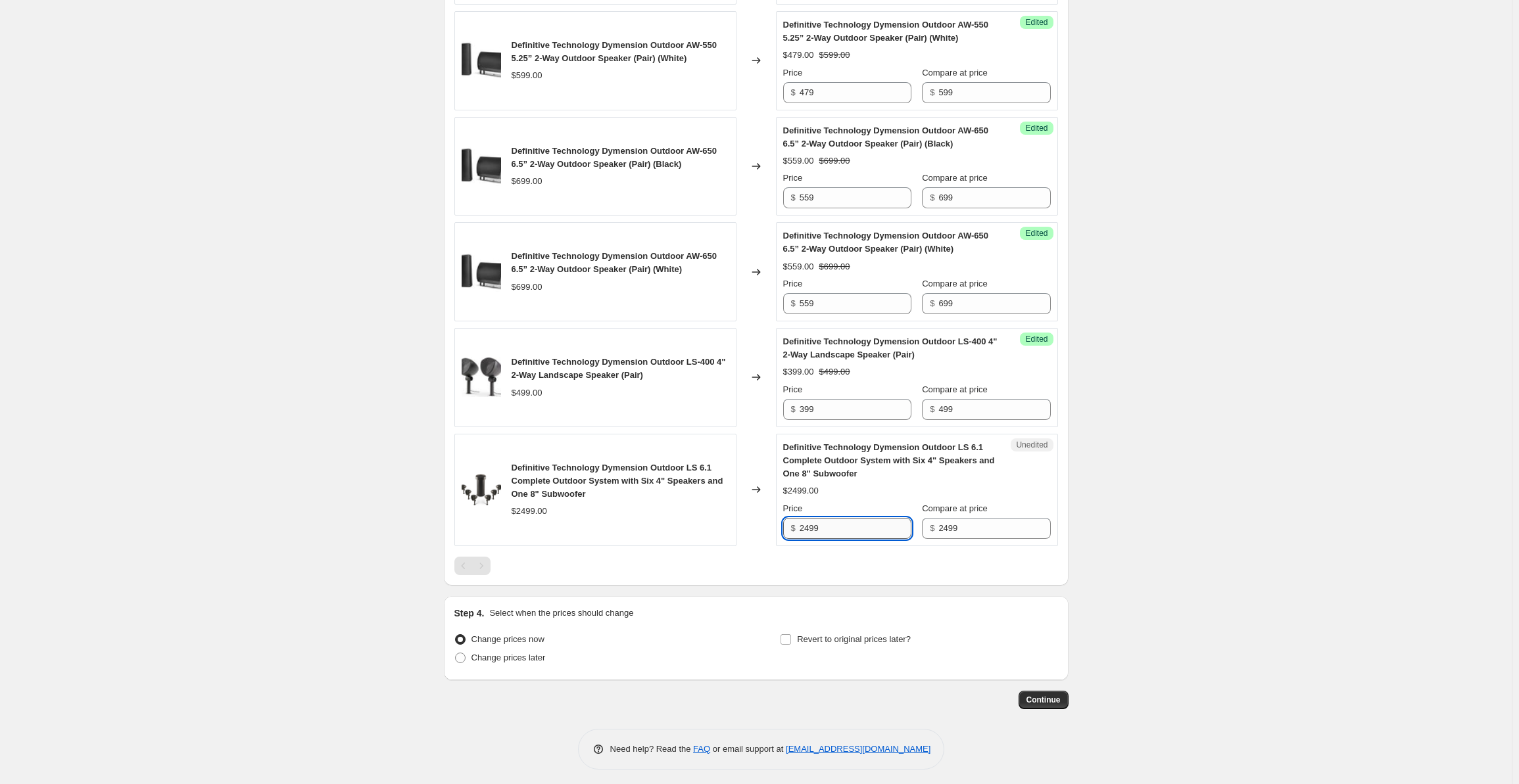
click at [847, 518] on input "2499" at bounding box center [855, 528] width 112 height 21
drag, startPoint x: 861, startPoint y: 525, endPoint x: 761, endPoint y: 514, distance: 100.6
click at [761, 514] on div "Definitive Technology Dymension Outdoor LS 6.1 Complete Outdoor System with Six…" at bounding box center [756, 490] width 604 height 113
type input "1999"
click at [1174, 320] on div "Create new price [MEDICAL_DATA]. This page is ready Create new price [MEDICAL_D…" at bounding box center [755, 0] width 1512 height 1578
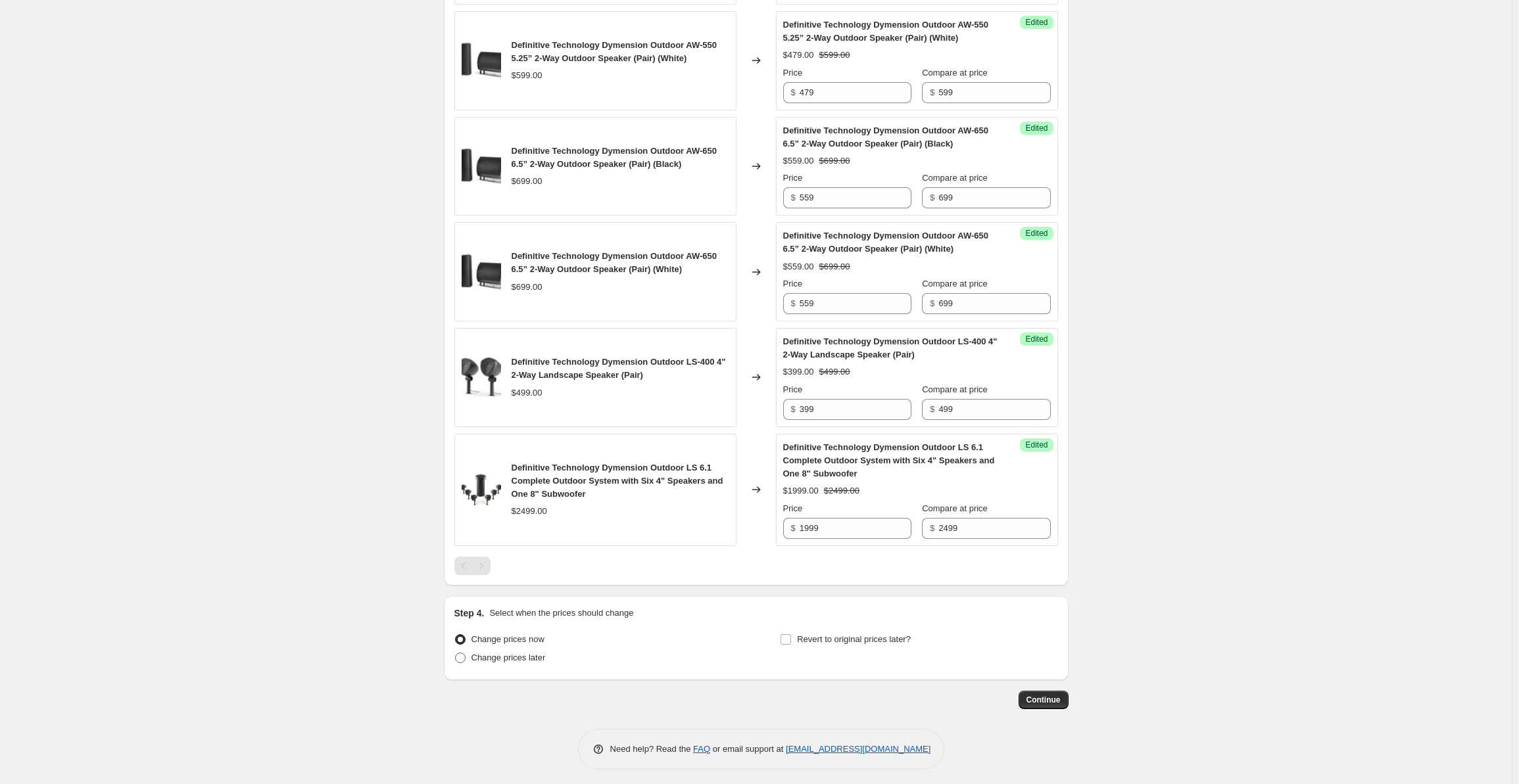
click at [503, 654] on span "Change prices later" at bounding box center [509, 657] width 75 height 10
click at [456, 654] on input "Change prices later" at bounding box center [455, 653] width 1 height 1
radio input "true"
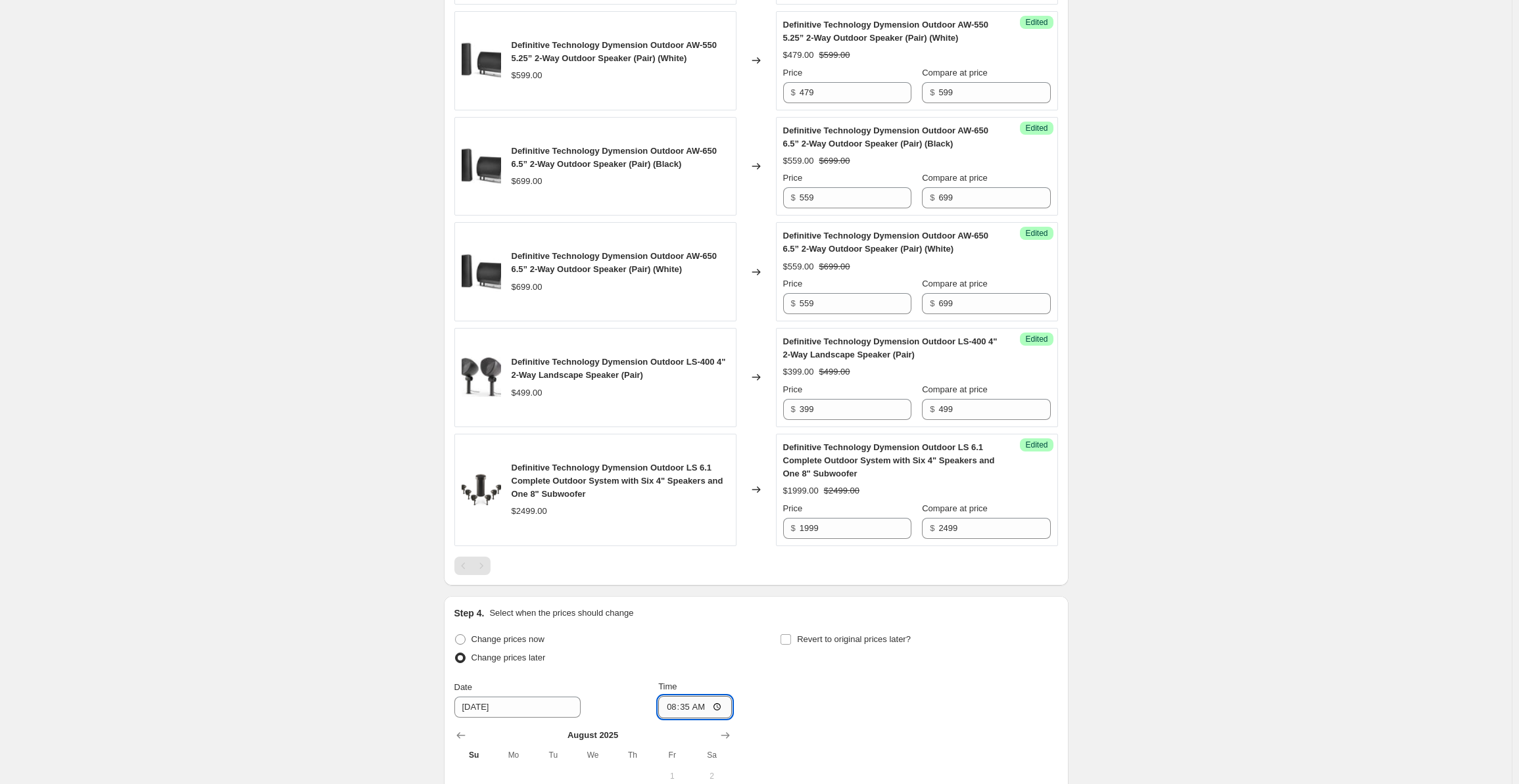
click at [673, 704] on input "08:35" at bounding box center [695, 707] width 74 height 22
type input "00:00"
click at [809, 634] on span "Revert to original prices later?" at bounding box center [854, 639] width 114 height 10
click at [791, 634] on input "Revert to original prices later?" at bounding box center [786, 639] width 10 height 10
checkbox input "true"
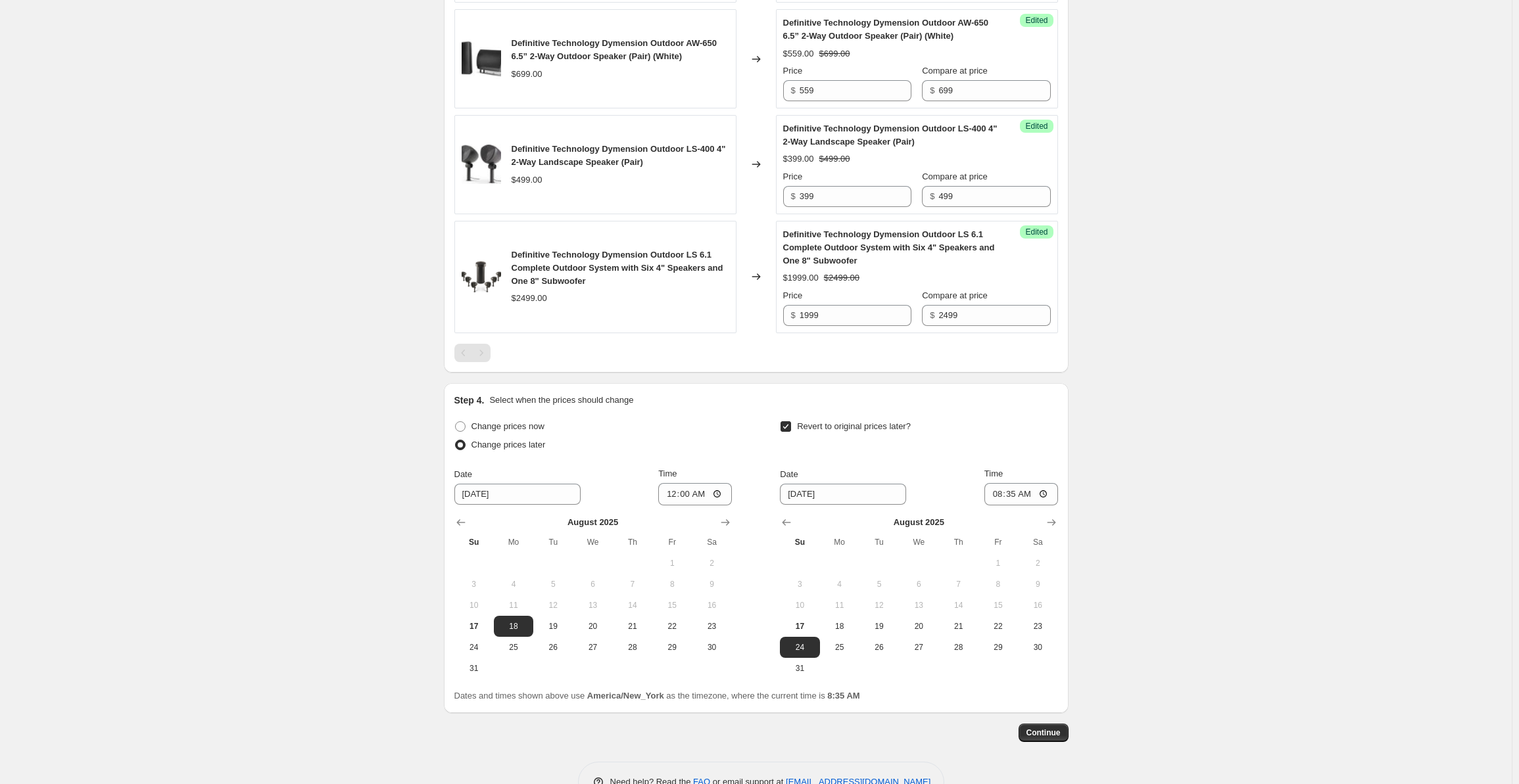
scroll to position [1034, 0]
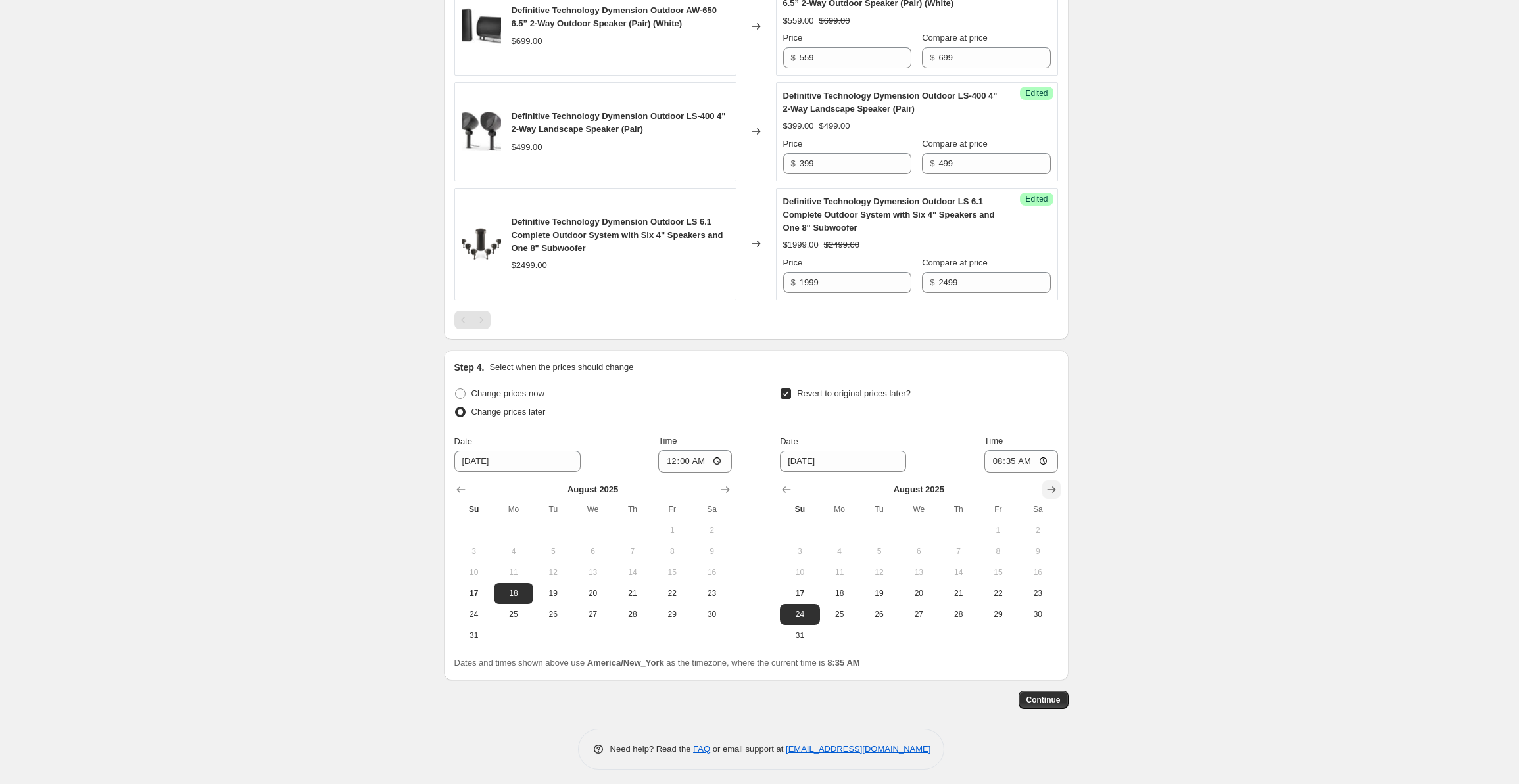
click at [1048, 483] on icon "Show next month, September 2025" at bounding box center [1051, 490] width 13 height 13
click at [851, 550] on span "8" at bounding box center [840, 551] width 29 height 10
type input "[DATE]"
click at [996, 461] on input "08:35" at bounding box center [1021, 461] width 74 height 22
type input "00:00"
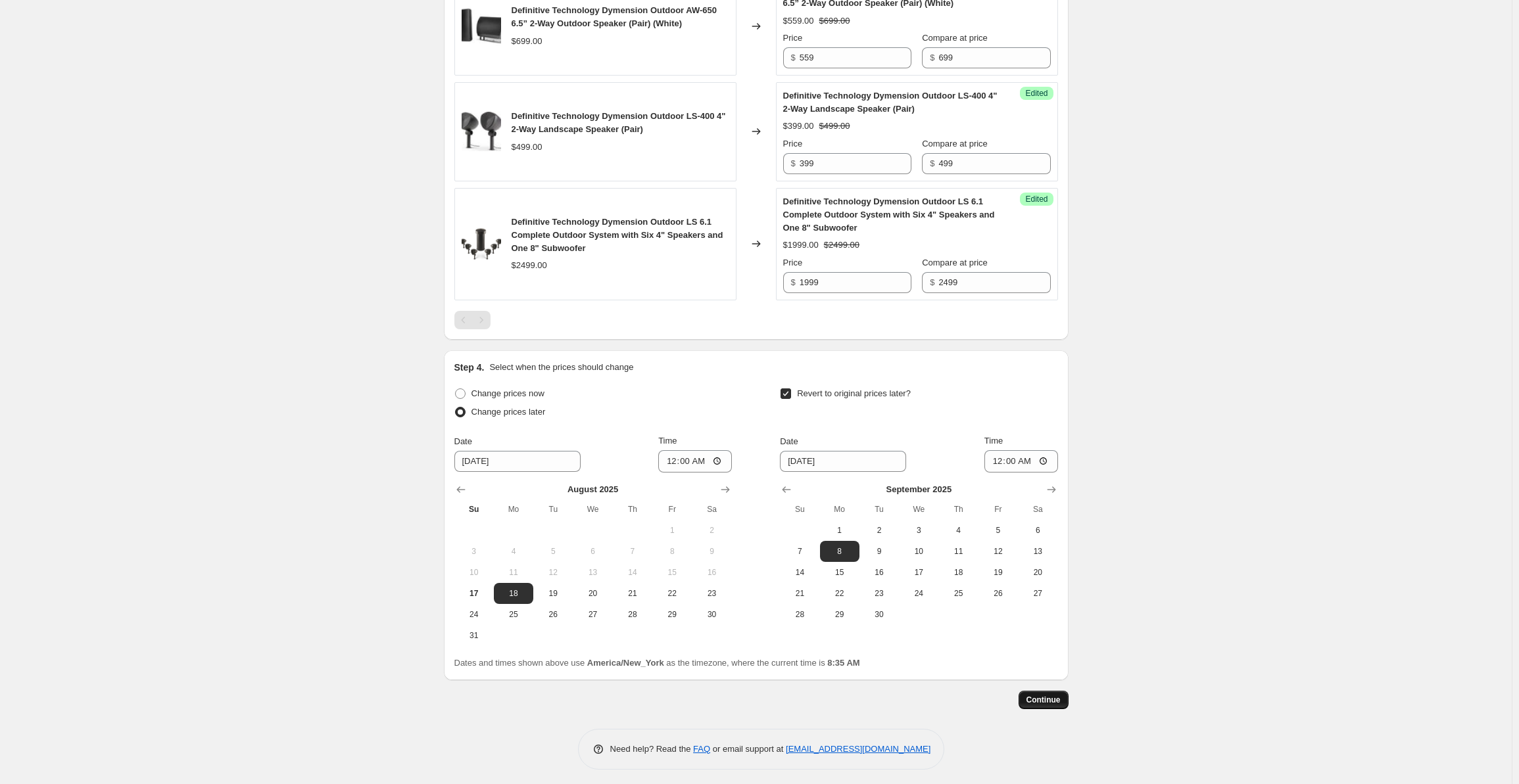
click at [1052, 695] on span "Continue" at bounding box center [1044, 700] width 34 height 10
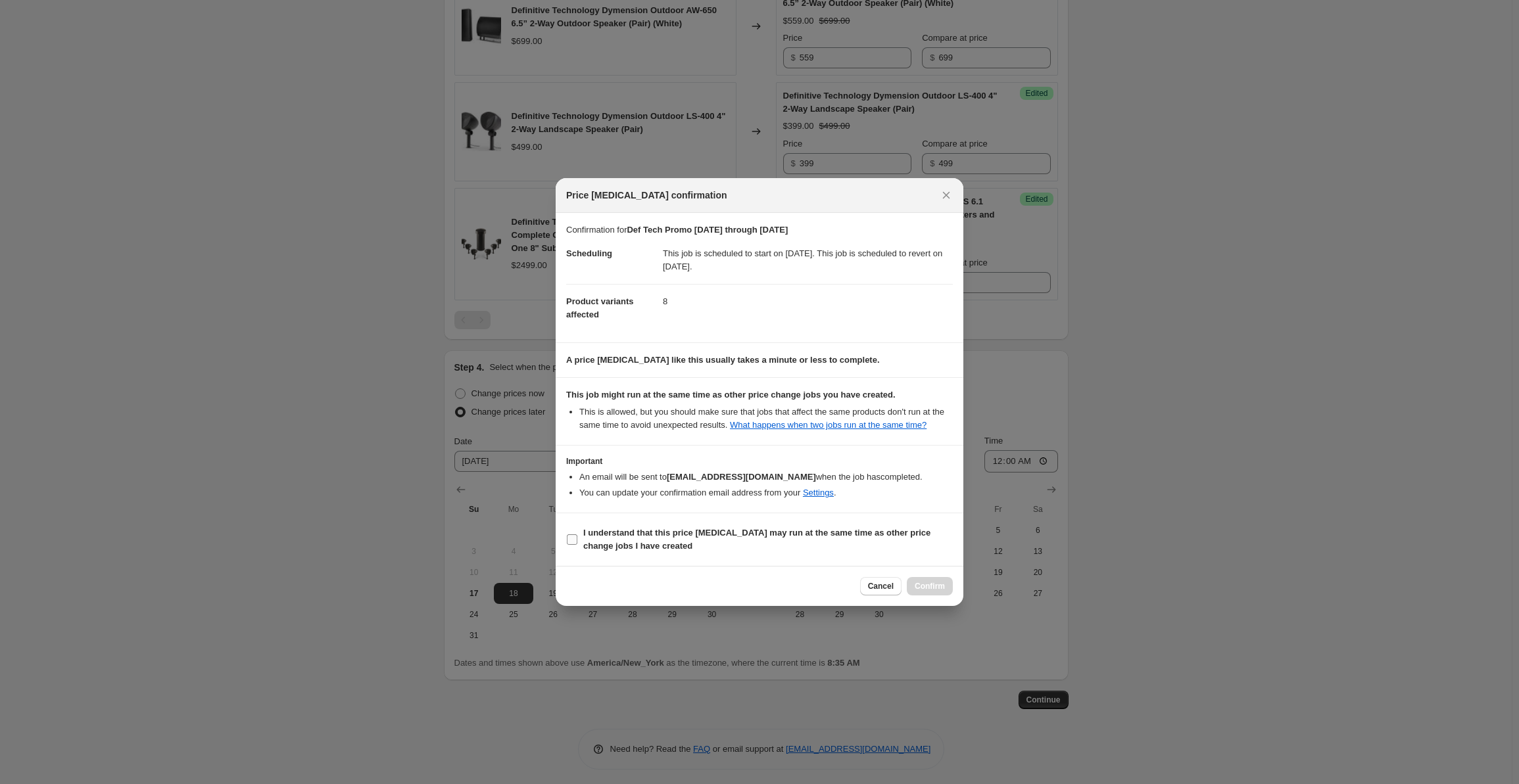
click at [601, 551] on span "I understand that this price [MEDICAL_DATA] may run at the same time as other p…" at bounding box center [768, 539] width 370 height 26
click at [577, 545] on input "I understand that this price [MEDICAL_DATA] may run at the same time as other p…" at bounding box center [572, 540] width 10 height 10
checkbox input "true"
click at [926, 581] on span "Confirm" at bounding box center [930, 587] width 31 height 10
